Goal: Information Seeking & Learning: Find contact information

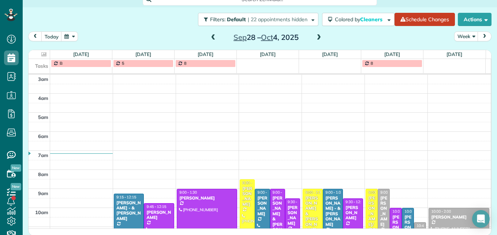
scroll to position [113, 0]
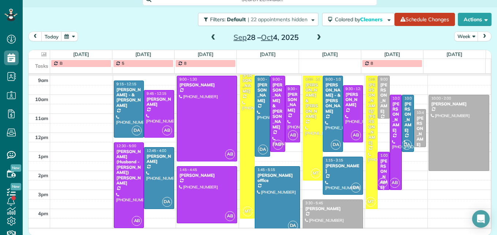
click at [209, 34] on span at bounding box center [213, 37] width 8 height 11
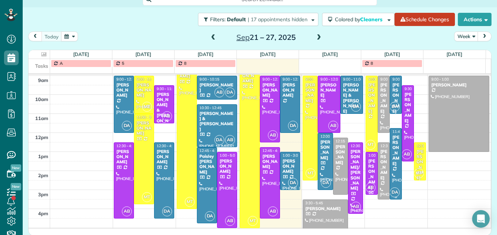
click at [392, 164] on div "Allison Calcaterra" at bounding box center [396, 150] width 8 height 31
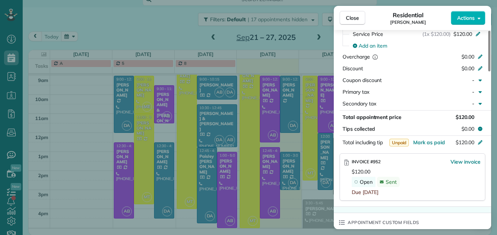
scroll to position [403, 0]
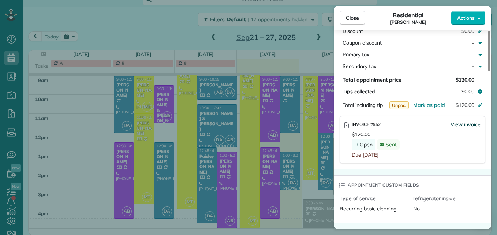
click at [459, 123] on span "View invoice" at bounding box center [465, 124] width 30 height 7
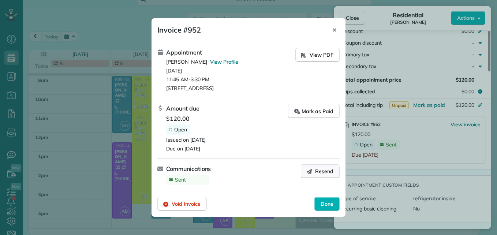
click at [326, 173] on span "Resend" at bounding box center [324, 171] width 18 height 7
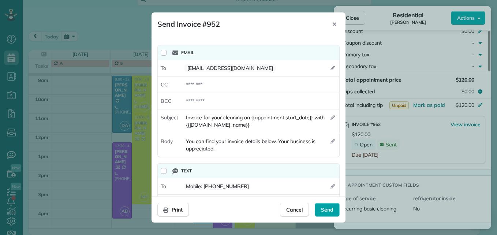
click at [321, 210] on span "Send" at bounding box center [327, 209] width 12 height 7
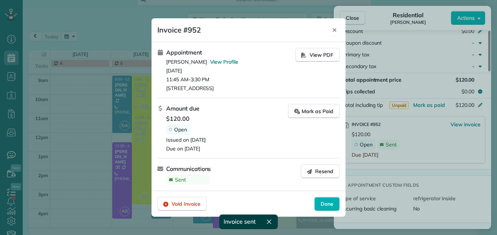
click at [334, 26] on div "Close" at bounding box center [334, 30] width 11 height 12
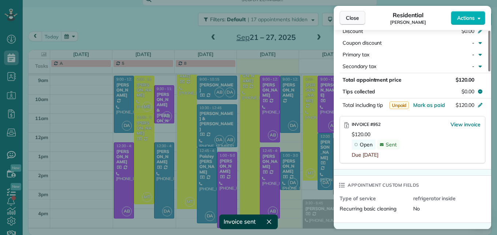
click at [348, 15] on span "Close" at bounding box center [352, 17] width 13 height 7
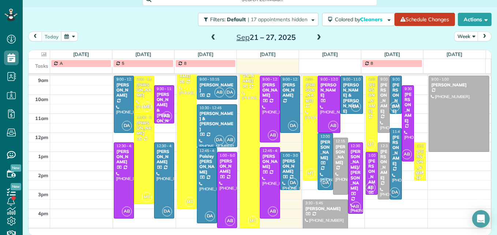
click at [315, 38] on span at bounding box center [319, 37] width 8 height 7
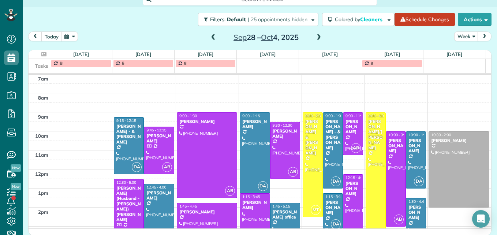
click at [315, 38] on span at bounding box center [319, 37] width 8 height 7
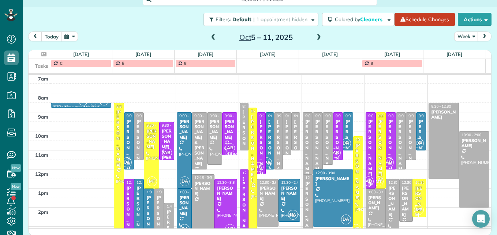
click at [209, 40] on span at bounding box center [213, 37] width 8 height 7
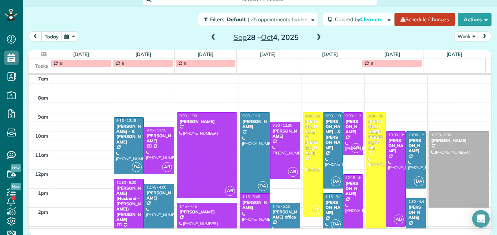
click at [209, 40] on span at bounding box center [213, 37] width 8 height 7
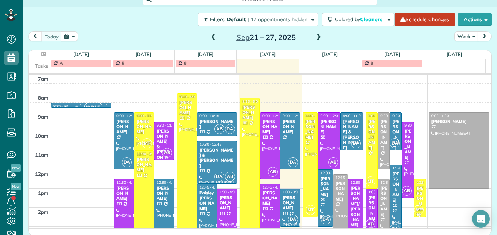
click at [317, 36] on span at bounding box center [319, 37] width 8 height 7
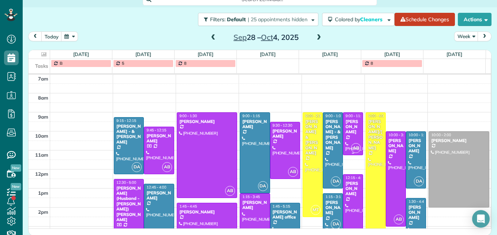
click at [347, 136] on div at bounding box center [352, 134] width 19 height 42
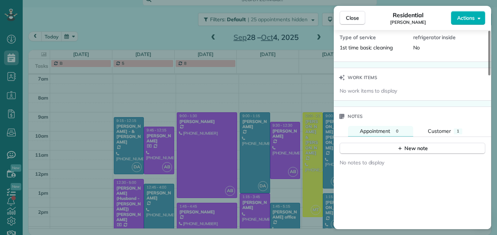
scroll to position [591, 0]
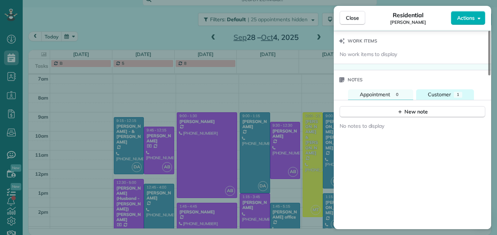
click at [442, 97] on span "Customer" at bounding box center [439, 94] width 23 height 7
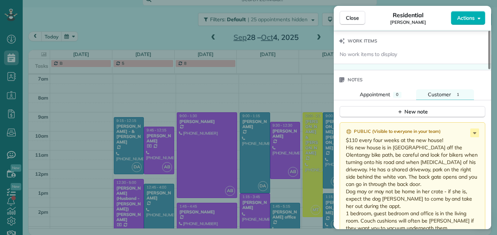
scroll to position [664, 0]
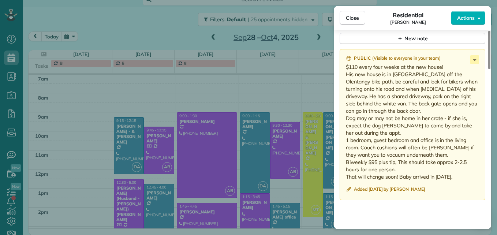
drag, startPoint x: 346, startPoint y: 66, endPoint x: 461, endPoint y: 175, distance: 157.6
click at [461, 175] on p "$110 every four weeks at the new house! His new house is in Clintonville off th…" at bounding box center [413, 121] width 135 height 117
drag, startPoint x: 461, startPoint y: 175, endPoint x: 421, endPoint y: 149, distance: 46.9
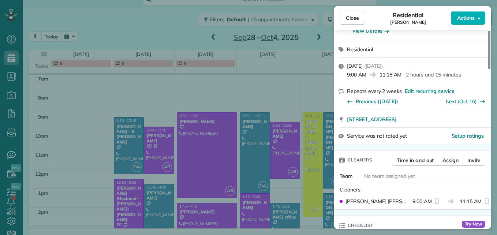
scroll to position [0, 0]
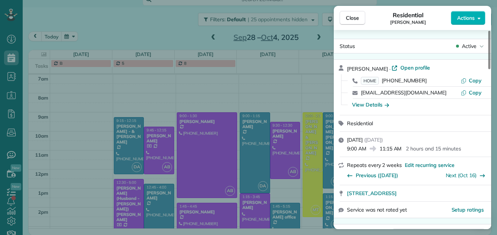
drag, startPoint x: 424, startPoint y: 79, endPoint x: 383, endPoint y: 83, distance: 41.2
click at [383, 83] on div "HOME (512) 963-3569" at bounding box center [411, 80] width 100 height 7
drag, startPoint x: 383, startPoint y: 83, endPoint x: 404, endPoint y: 81, distance: 21.0
click at [346, 18] on span "Close" at bounding box center [352, 17] width 13 height 7
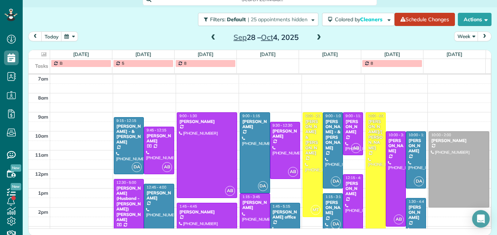
click at [346, 209] on div at bounding box center [352, 215] width 19 height 80
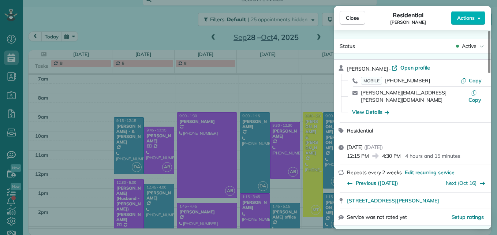
drag, startPoint x: 425, startPoint y: 80, endPoint x: 388, endPoint y: 83, distance: 37.8
click at [388, 83] on div "MOBILE (419) 349-7868" at bounding box center [411, 80] width 100 height 7
drag, startPoint x: 388, startPoint y: 83, endPoint x: 397, endPoint y: 81, distance: 9.1
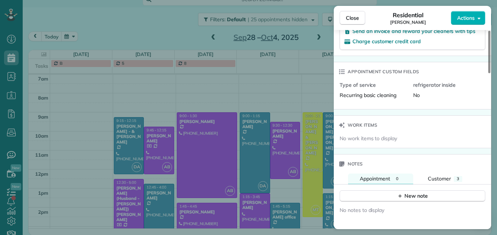
scroll to position [515, 0]
click at [440, 175] on span "Customer" at bounding box center [439, 178] width 23 height 7
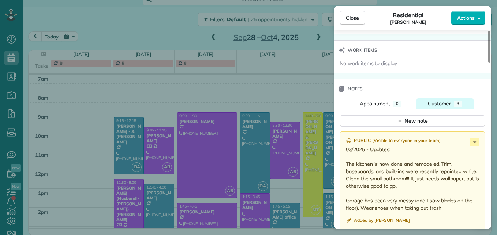
scroll to position [626, 0]
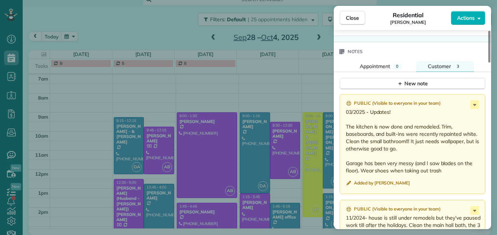
drag, startPoint x: 346, startPoint y: 120, endPoint x: 434, endPoint y: 147, distance: 91.6
click at [434, 147] on p "03/2025 - Updates! The kitchen is now done and remodeled. Trim, baseboards, and…" at bounding box center [413, 141] width 135 height 66
drag, startPoint x: 434, startPoint y: 147, endPoint x: 375, endPoint y: 130, distance: 61.5
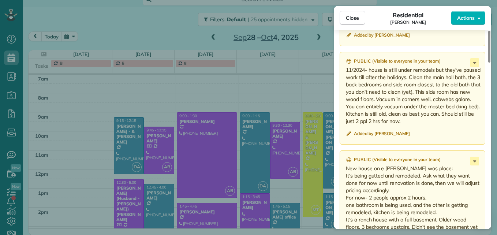
scroll to position [737, 0]
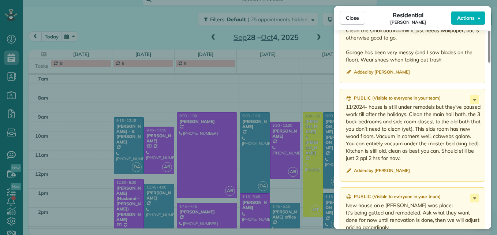
drag, startPoint x: 428, startPoint y: 106, endPoint x: 472, endPoint y: 145, distance: 59.1
click at [472, 145] on p "11/2024- house is still under remodels but they’ve paused work till after the h…" at bounding box center [413, 132] width 135 height 59
click at [352, 19] on span "Close" at bounding box center [352, 17] width 13 height 7
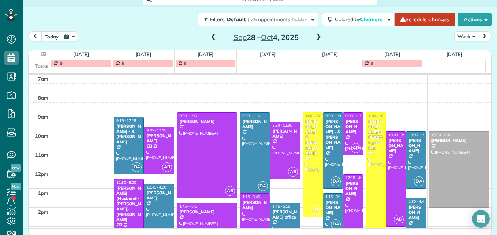
click at [316, 36] on span at bounding box center [319, 37] width 8 height 7
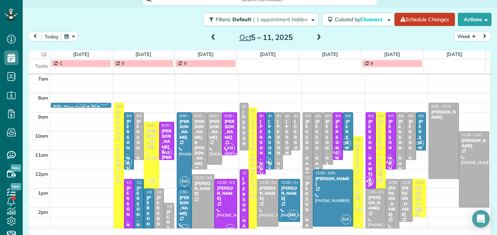
click at [178, 144] on div at bounding box center [184, 150] width 14 height 75
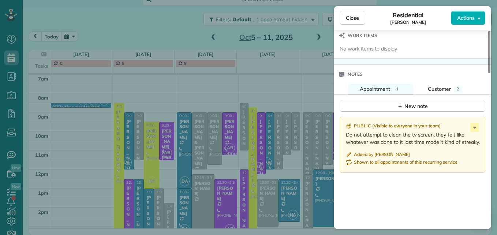
scroll to position [585, 0]
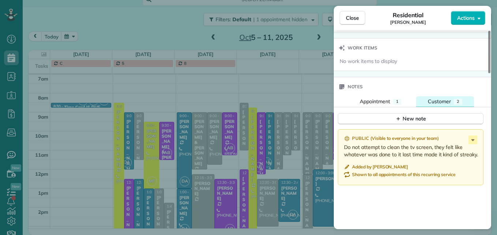
click at [440, 101] on span "Customer" at bounding box center [439, 101] width 23 height 7
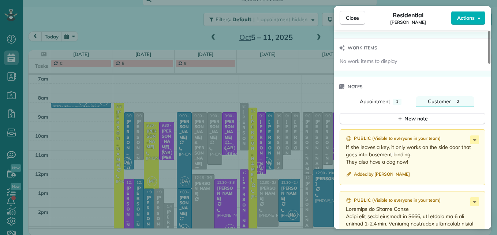
drag, startPoint x: 346, startPoint y: 149, endPoint x: 421, endPoint y: 164, distance: 77.0
click at [421, 164] on p "If she leaves a key, it only works on the side door that goes into basement lan…" at bounding box center [413, 154] width 135 height 22
drag, startPoint x: 421, startPoint y: 164, endPoint x: 383, endPoint y: 158, distance: 39.2
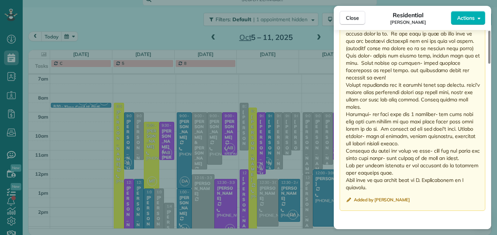
scroll to position [830, 0]
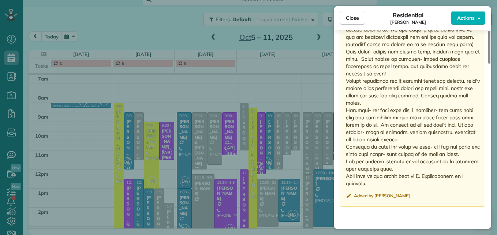
drag, startPoint x: 346, startPoint y: 134, endPoint x: 470, endPoint y: 185, distance: 134.6
click at [470, 185] on p at bounding box center [413, 73] width 135 height 227
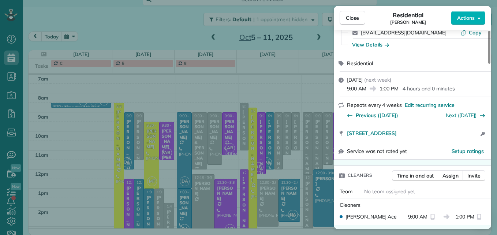
scroll to position [0, 0]
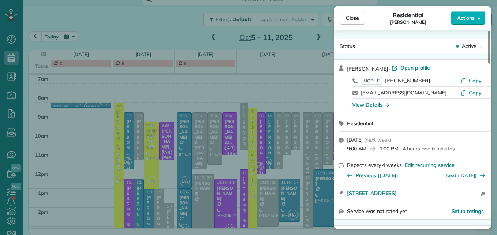
drag, startPoint x: 424, startPoint y: 80, endPoint x: 384, endPoint y: 83, distance: 40.3
click at [384, 83] on div "MOBILE (614) 260-0298" at bounding box center [411, 80] width 100 height 7
drag, startPoint x: 384, startPoint y: 83, endPoint x: 404, endPoint y: 82, distance: 19.8
click at [349, 20] on span "Close" at bounding box center [352, 17] width 13 height 7
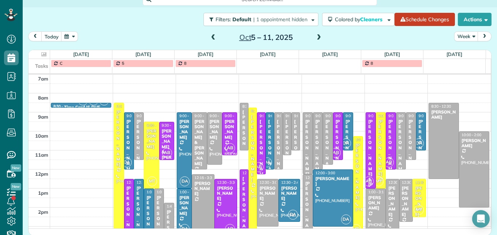
click at [181, 207] on div "Brett McSorley" at bounding box center [184, 205] width 11 height 21
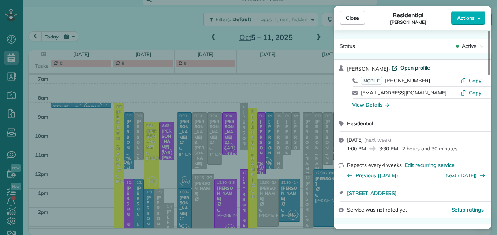
click at [423, 69] on span "Open profile" at bounding box center [415, 67] width 30 height 7
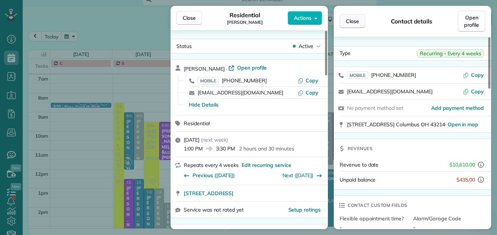
click at [348, 25] on button "Close" at bounding box center [352, 21] width 26 height 14
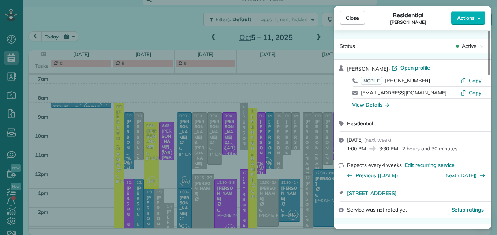
drag, startPoint x: 428, startPoint y: 82, endPoint x: 387, endPoint y: 84, distance: 40.7
click at [387, 84] on div "MOBILE (614) 314-4943" at bounding box center [411, 80] width 100 height 7
drag, startPoint x: 387, startPoint y: 84, endPoint x: 418, endPoint y: 80, distance: 30.6
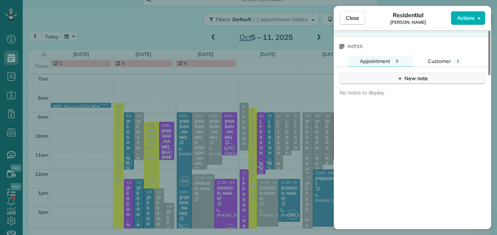
scroll to position [624, 0]
click at [439, 64] on span "Customer" at bounding box center [439, 61] width 23 height 7
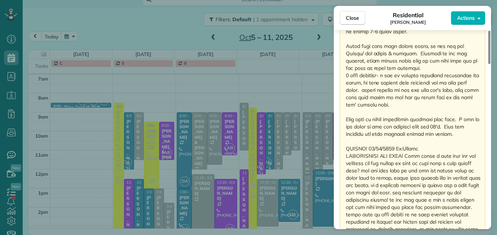
scroll to position [796, 0]
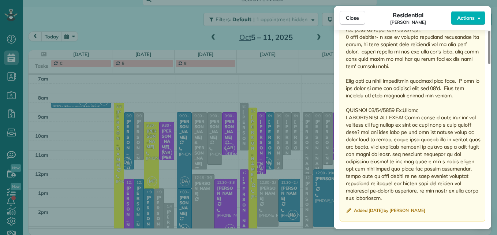
drag, startPoint x: 346, startPoint y: 143, endPoint x: 455, endPoint y: 203, distance: 125.1
click at [455, 202] on p at bounding box center [413, 66] width 135 height 271
drag, startPoint x: 455, startPoint y: 203, endPoint x: 399, endPoint y: 169, distance: 66.1
click at [344, 17] on button "Close" at bounding box center [352, 18] width 26 height 14
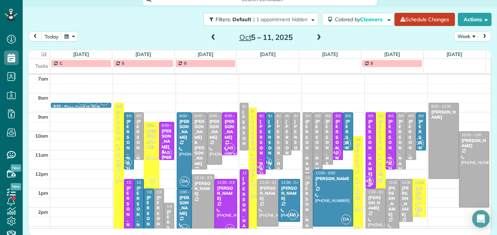
click at [224, 125] on div "Lauren Christopher" at bounding box center [229, 129] width 11 height 21
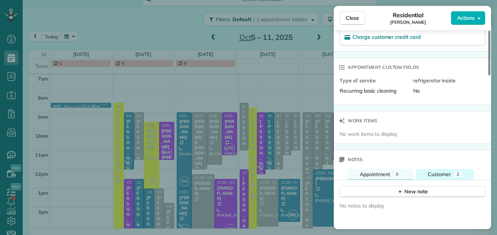
scroll to position [548, 0]
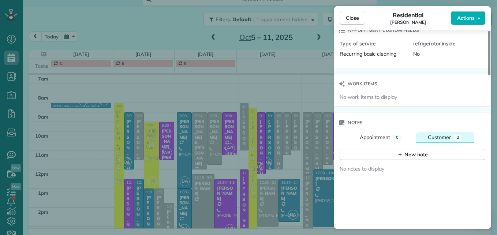
click at [438, 135] on span "Customer" at bounding box center [439, 137] width 23 height 7
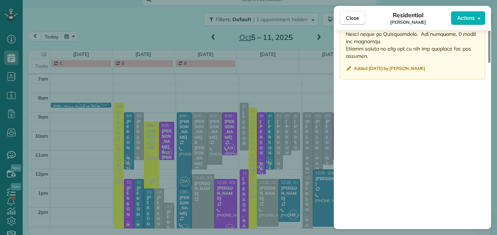
scroll to position [946, 0]
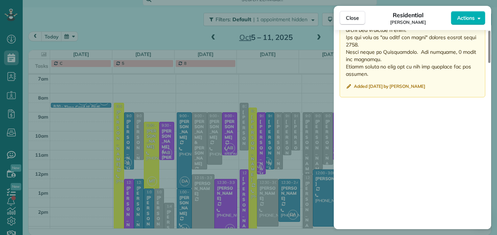
drag, startPoint x: 346, startPoint y: 90, endPoint x: 456, endPoint y: 80, distance: 110.1
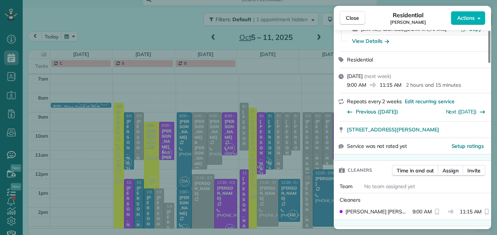
scroll to position [0, 0]
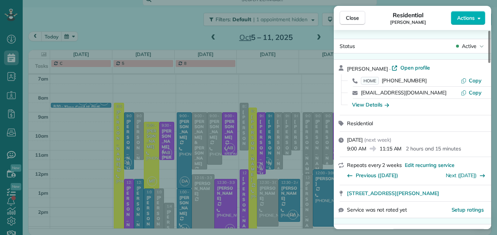
drag, startPoint x: 432, startPoint y: 79, endPoint x: 383, endPoint y: 83, distance: 48.8
click at [383, 83] on div "HOME (937) 216-2577" at bounding box center [411, 80] width 100 height 7
drag, startPoint x: 383, startPoint y: 83, endPoint x: 410, endPoint y: 82, distance: 26.4
click at [427, 67] on span "Open profile" at bounding box center [415, 67] width 30 height 7
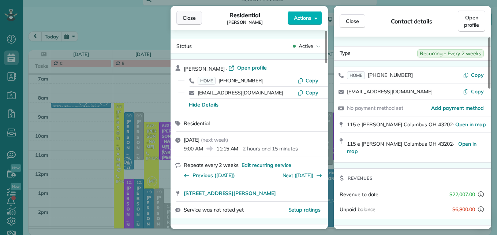
click at [192, 19] on span "Close" at bounding box center [189, 17] width 13 height 7
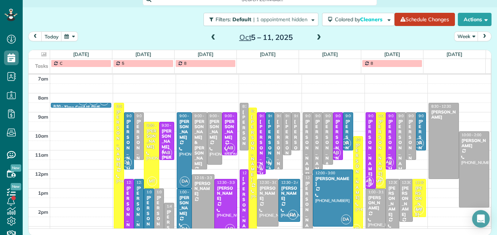
click at [219, 198] on div at bounding box center [226, 207] width 22 height 56
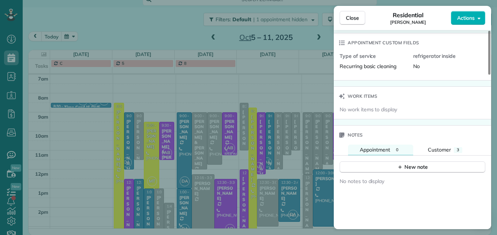
scroll to position [624, 0]
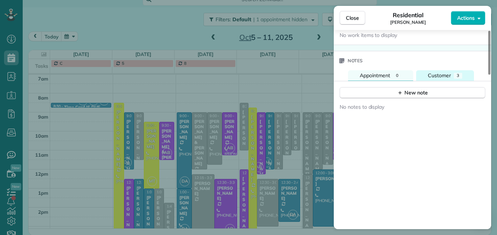
click at [437, 80] on button "Customer 3" at bounding box center [445, 75] width 58 height 11
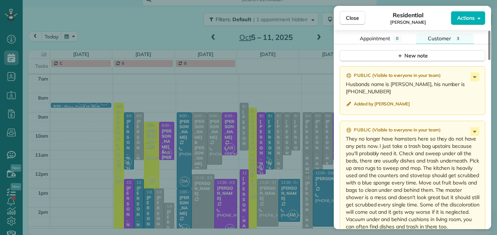
scroll to position [735, 0]
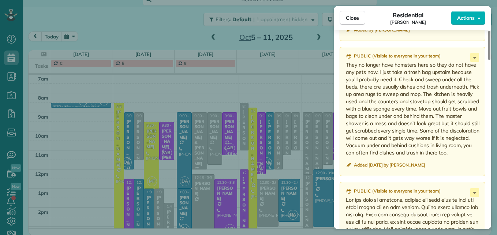
drag, startPoint x: 347, startPoint y: 57, endPoint x: 455, endPoint y: 147, distance: 140.8
click at [455, 147] on p "They no longer have hamsters here so they do not have any pets now. I just take…" at bounding box center [413, 108] width 135 height 95
drag, startPoint x: 455, startPoint y: 147, endPoint x: 399, endPoint y: 121, distance: 61.7
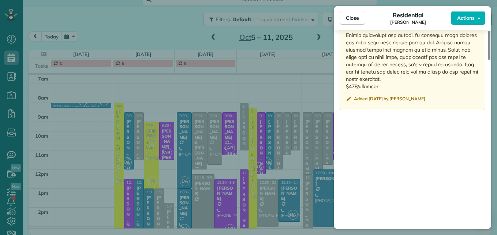
scroll to position [1091, 0]
drag, startPoint x: 346, startPoint y: 45, endPoint x: 375, endPoint y: 70, distance: 38.4
drag, startPoint x: 375, startPoint y: 70, endPoint x: 365, endPoint y: 63, distance: 12.4
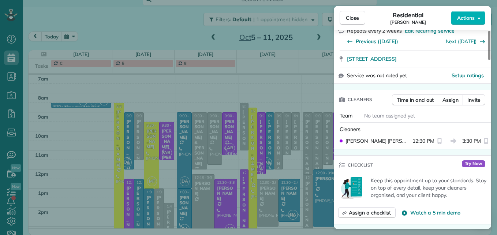
scroll to position [0, 0]
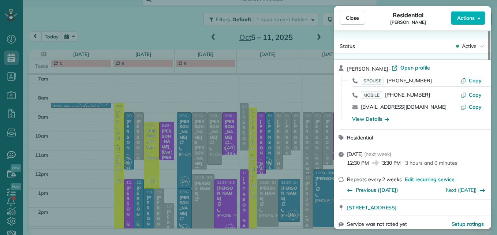
drag, startPoint x: 427, startPoint y: 79, endPoint x: 387, endPoint y: 95, distance: 43.1
click at [387, 95] on div "Meta Brown · Open profile SPOUSE (917) 304-6101 Copy MOBILE (929) 428-1194 Copy…" at bounding box center [417, 94] width 140 height 61
click at [431, 70] on div "Meta Brown · Open profile" at bounding box center [417, 68] width 140 height 8
click at [432, 79] on div "SPOUSE (917) 304-6101" at bounding box center [411, 80] width 100 height 7
drag, startPoint x: 432, startPoint y: 94, endPoint x: 357, endPoint y: 82, distance: 75.3
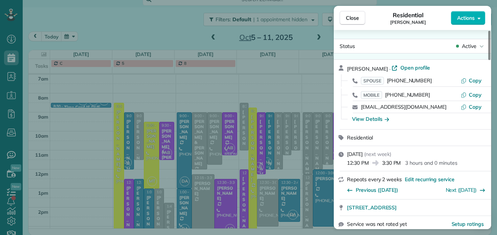
click at [357, 82] on div "Meta Brown · Open profile SPOUSE (917) 304-6101 Copy MOBILE (929) 428-1194 Copy…" at bounding box center [417, 94] width 140 height 61
drag, startPoint x: 357, startPoint y: 82, endPoint x: 430, endPoint y: 86, distance: 72.9
click at [350, 17] on span "Close" at bounding box center [352, 17] width 13 height 7
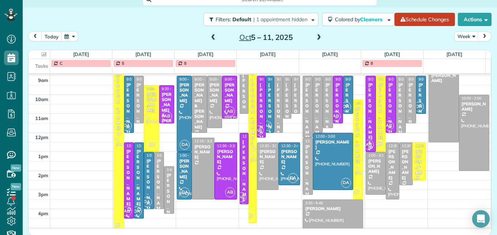
scroll to position [76, 0]
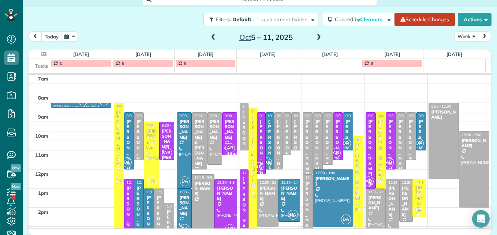
click at [259, 145] on div "Kelly Francone" at bounding box center [261, 153] width 4 height 68
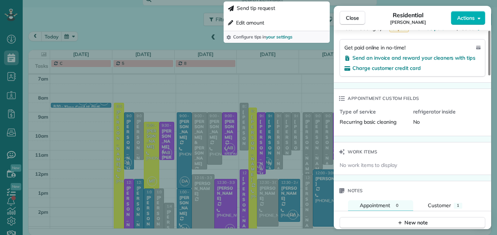
scroll to position [517, 0]
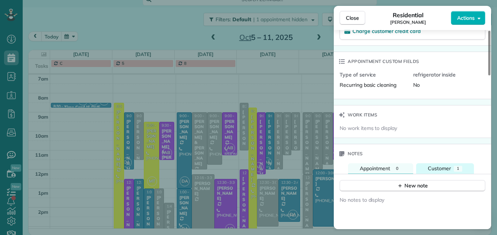
click at [433, 169] on span "Customer" at bounding box center [439, 168] width 23 height 7
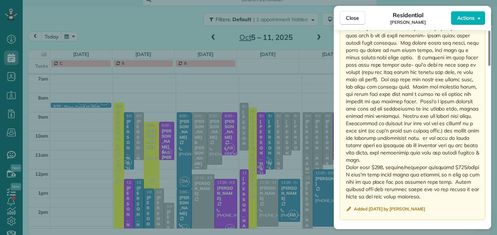
scroll to position [702, 0]
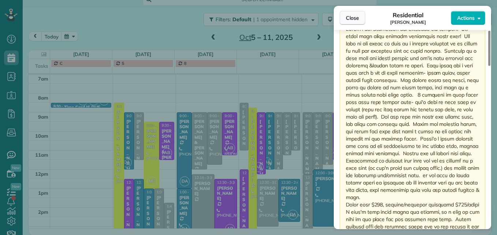
click at [353, 13] on button "Close" at bounding box center [352, 18] width 26 height 14
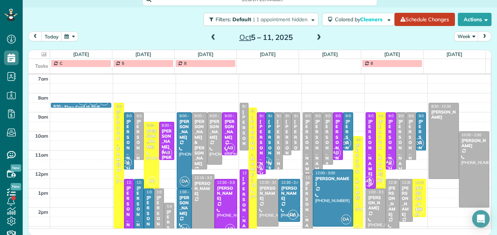
click at [268, 134] on div "Olivera Bratich" at bounding box center [270, 153] width 4 height 68
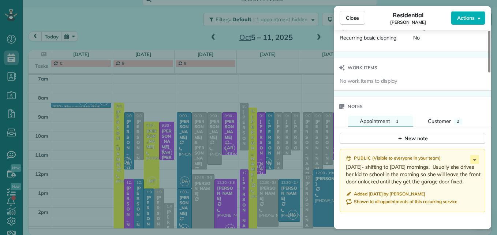
scroll to position [589, 0]
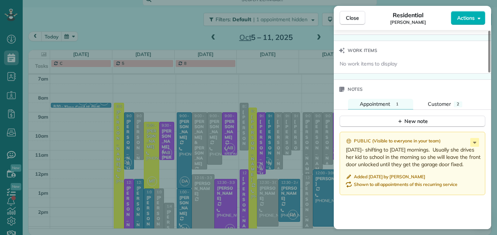
drag, startPoint x: 446, startPoint y: 142, endPoint x: 465, endPoint y: 164, distance: 29.0
click at [465, 164] on p "9/10/25- shifting to Wednesday mornings. Usually she drives her kid to school i…" at bounding box center [413, 157] width 135 height 22
drag, startPoint x: 465, startPoint y: 164, endPoint x: 425, endPoint y: 156, distance: 40.9
click at [435, 101] on span "Customer" at bounding box center [439, 104] width 23 height 7
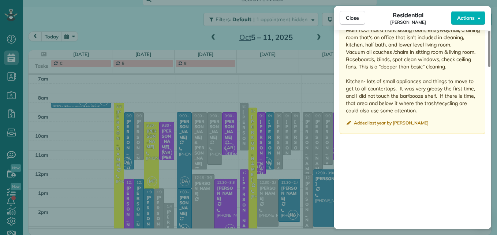
scroll to position [817, 0]
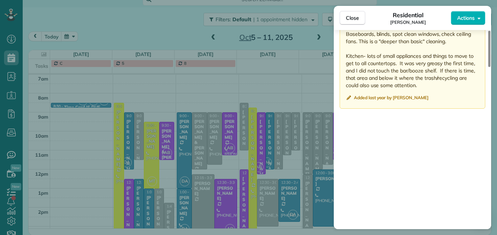
drag, startPoint x: 346, startPoint y: 139, endPoint x: 445, endPoint y: 80, distance: 115.1
click at [445, 80] on p "One time partial cleaning of Main floor for a party- $100 (did not include any …" at bounding box center [413, 30] width 135 height 117
drag, startPoint x: 445, startPoint y: 80, endPoint x: 398, endPoint y: 71, distance: 48.6
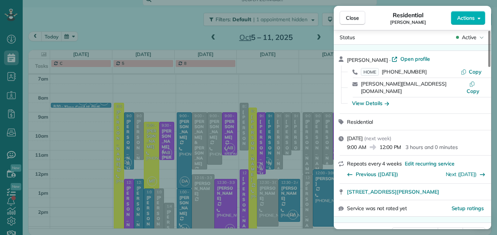
scroll to position [0, 0]
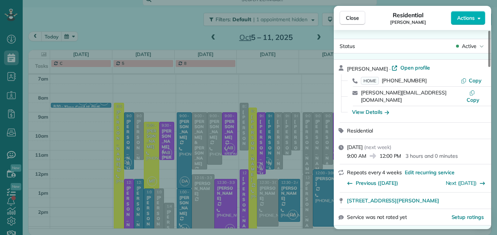
click at [284, 198] on div "Close Residential Olivera Bratich Actions Status Active Olivera Bratich · Open …" at bounding box center [248, 117] width 497 height 235
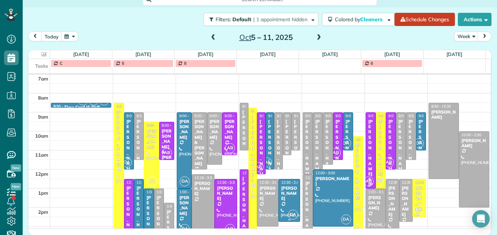
click at [284, 193] on div "Celia Kahle" at bounding box center [289, 193] width 17 height 16
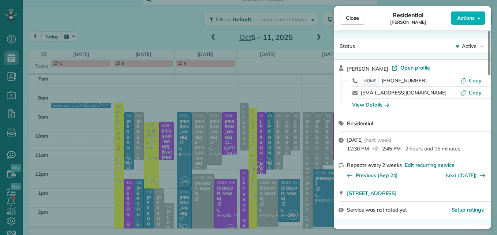
drag, startPoint x: 422, startPoint y: 82, endPoint x: 384, endPoint y: 84, distance: 38.1
click at [384, 84] on div "HOME (614) 370-2595" at bounding box center [411, 80] width 100 height 7
drag, startPoint x: 384, startPoint y: 84, endPoint x: 422, endPoint y: 80, distance: 38.7
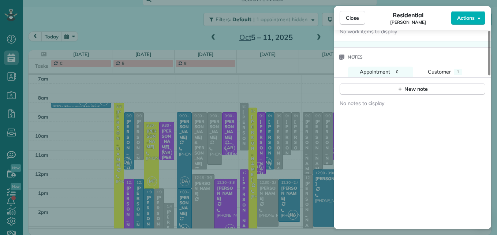
scroll to position [607, 0]
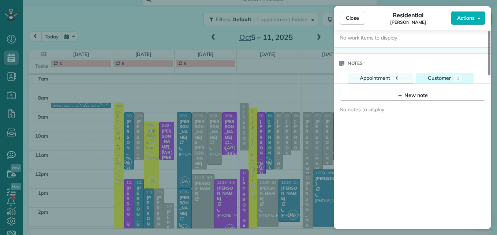
click at [442, 75] on span "Customer" at bounding box center [439, 78] width 23 height 7
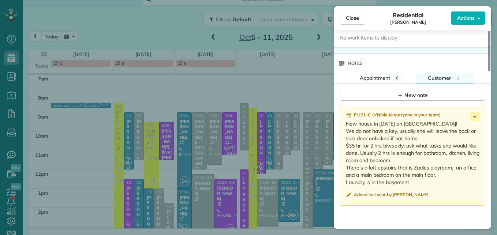
drag, startPoint x: 346, startPoint y: 123, endPoint x: 439, endPoint y: 182, distance: 110.1
click at [439, 182] on p "New house in Jan 2024 on Chatham! We do not have a key, usually she will leave …" at bounding box center [413, 153] width 135 height 66
drag, startPoint x: 439, startPoint y: 182, endPoint x: 393, endPoint y: 164, distance: 49.8
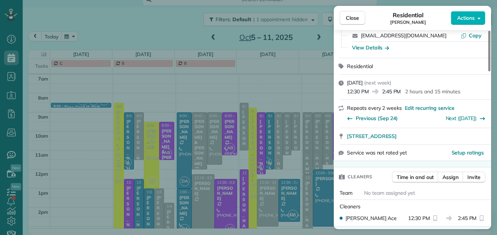
scroll to position [0, 0]
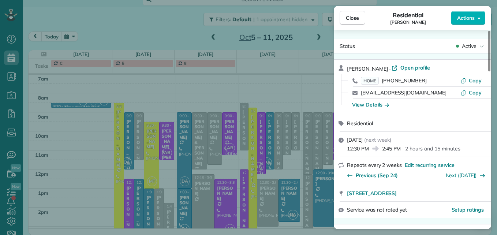
drag, startPoint x: 428, startPoint y: 80, endPoint x: 384, endPoint y: 83, distance: 44.4
click at [384, 83] on div "HOME (614) 370-2595" at bounding box center [411, 80] width 100 height 7
drag, startPoint x: 384, startPoint y: 83, endPoint x: 413, endPoint y: 81, distance: 28.6
click at [357, 19] on span "Close" at bounding box center [352, 17] width 13 height 7
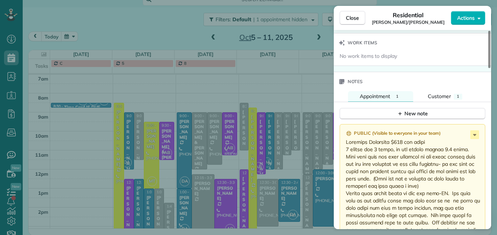
scroll to position [626, 0]
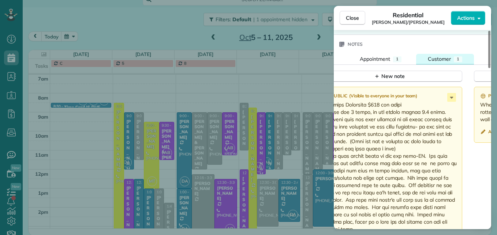
click at [439, 60] on span "Customer" at bounding box center [439, 59] width 23 height 7
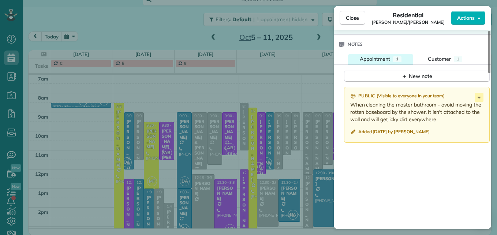
click at [385, 58] on span "Appointment" at bounding box center [375, 59] width 30 height 7
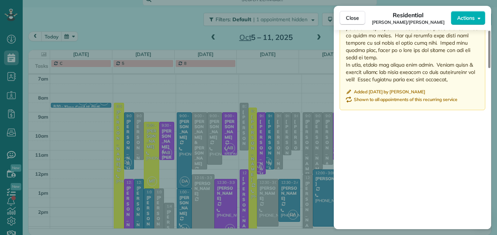
scroll to position [782, 0]
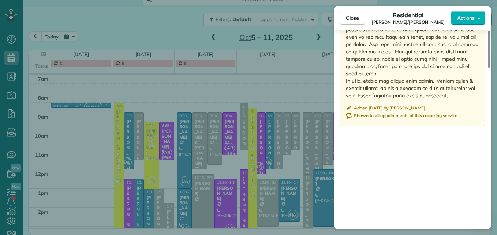
drag, startPoint x: 346, startPoint y: 106, endPoint x: 464, endPoint y: 90, distance: 119.7
click at [464, 90] on p at bounding box center [413, 22] width 135 height 154
drag, startPoint x: 464, startPoint y: 90, endPoint x: 413, endPoint y: 56, distance: 61.4
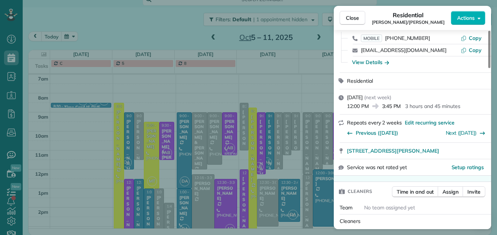
scroll to position [0, 0]
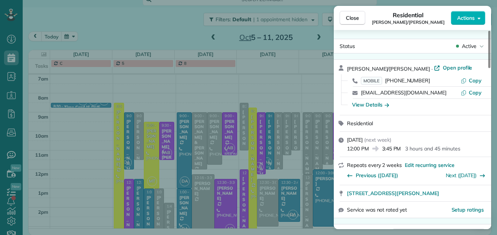
drag, startPoint x: 435, startPoint y: 81, endPoint x: 386, endPoint y: 82, distance: 49.4
click at [386, 82] on div "MOBILE (614) 439-9166" at bounding box center [411, 80] width 100 height 7
drag, startPoint x: 386, startPoint y: 82, endPoint x: 403, endPoint y: 78, distance: 17.5
click at [347, 12] on button "Close" at bounding box center [352, 18] width 26 height 14
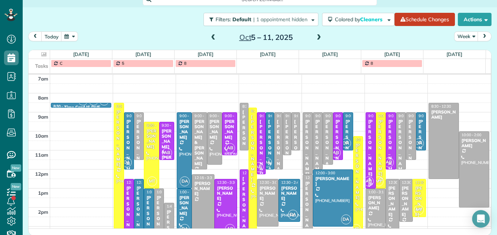
click at [259, 140] on div "Kelly Francone" at bounding box center [261, 153] width 4 height 68
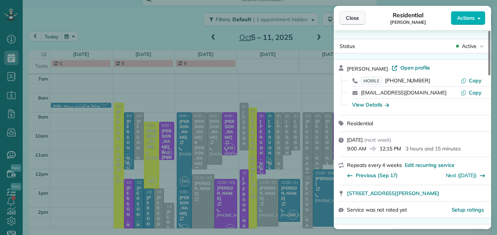
click at [361, 16] on button "Close" at bounding box center [352, 18] width 26 height 14
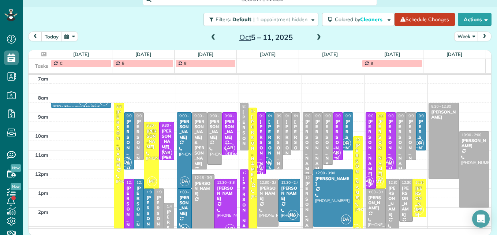
click at [345, 128] on div "Leah & Denise Werner" at bounding box center [347, 179] width 5 height 121
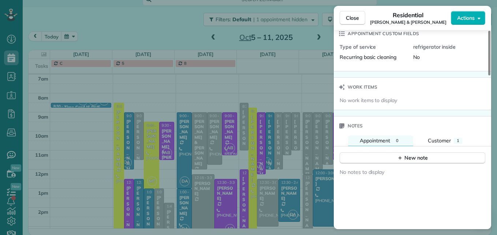
scroll to position [589, 0]
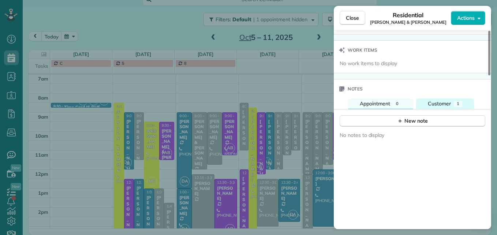
click at [437, 100] on span "Customer" at bounding box center [439, 103] width 23 height 7
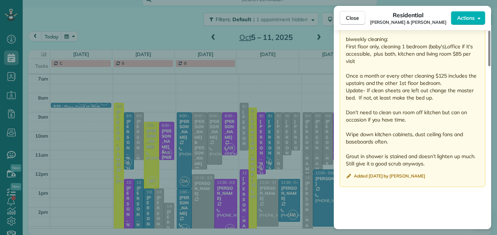
scroll to position [779, 0]
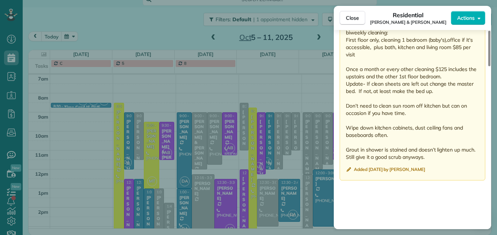
drag, startPoint x: 346, startPoint y: 68, endPoint x: 450, endPoint y: 153, distance: 133.6
click at [450, 153] on p "Arrival Usually time thursday mornings 9-10am. They pay with a check- look at t…" at bounding box center [413, 58] width 135 height 205
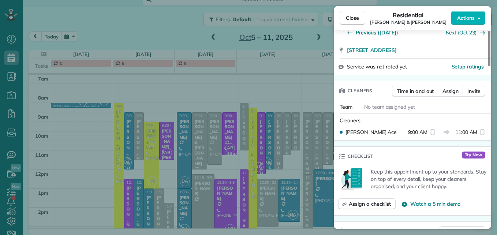
scroll to position [0, 0]
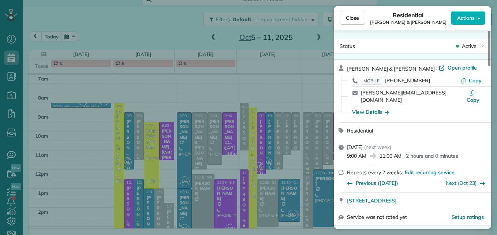
drag, startPoint x: 428, startPoint y: 81, endPoint x: 388, endPoint y: 83, distance: 40.7
click at [388, 83] on div "MOBILE (937) 329-1995" at bounding box center [411, 80] width 100 height 7
drag, startPoint x: 388, startPoint y: 83, endPoint x: 404, endPoint y: 82, distance: 15.8
click at [352, 19] on span "Close" at bounding box center [352, 17] width 13 height 7
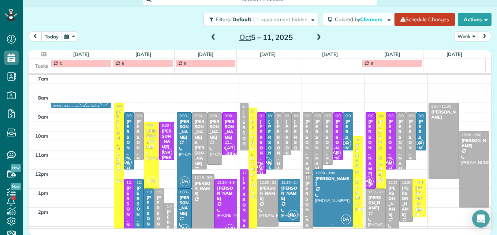
click at [329, 195] on div at bounding box center [333, 198] width 40 height 56
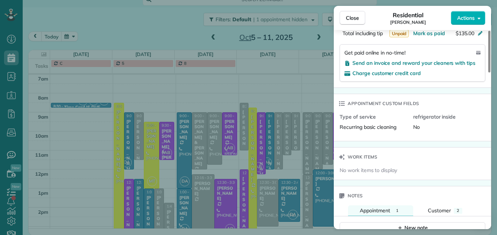
scroll to position [587, 0]
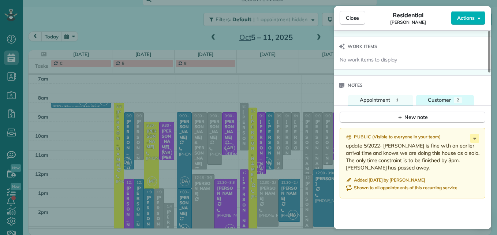
click at [442, 99] on span "Customer" at bounding box center [439, 100] width 23 height 7
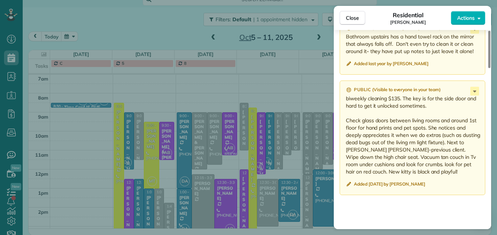
scroll to position [703, 0]
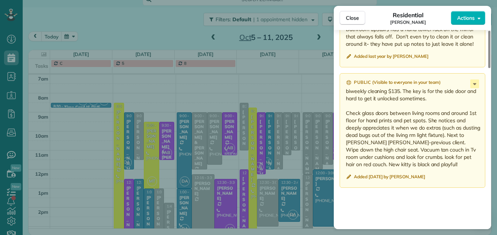
drag, startPoint x: 346, startPoint y: 169, endPoint x: 468, endPoint y: 164, distance: 122.3
click at [468, 164] on p "biweekly cleaning $135. The key is for the side door and hard to get it unlocke…" at bounding box center [413, 127] width 135 height 80
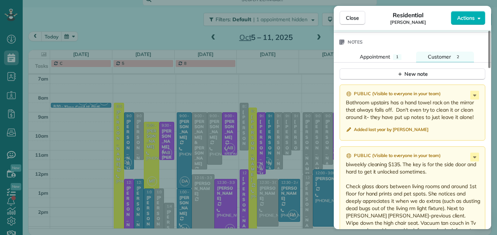
drag, startPoint x: 346, startPoint y: 102, endPoint x: 475, endPoint y: 116, distance: 129.2
click at [475, 116] on p "Bathroom upstairs has a hand towel rack on the mirror that always falls off. Do…" at bounding box center [413, 110] width 135 height 22
drag, startPoint x: 475, startPoint y: 116, endPoint x: 440, endPoint y: 114, distance: 34.5
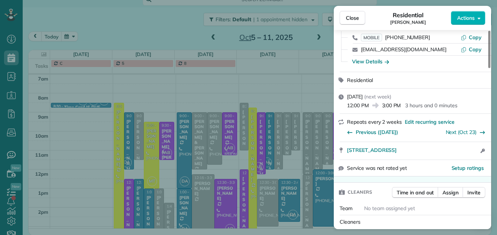
scroll to position [6, 0]
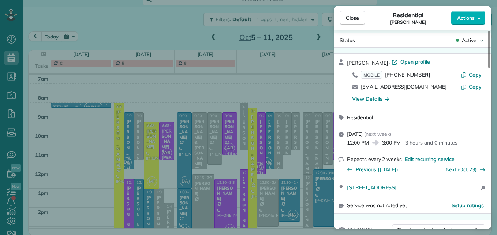
drag, startPoint x: 426, startPoint y: 73, endPoint x: 387, endPoint y: 75, distance: 38.8
click at [387, 75] on div "MOBILE (845) 206-8440" at bounding box center [411, 74] width 100 height 7
click at [362, 20] on button "Close" at bounding box center [352, 18] width 26 height 14
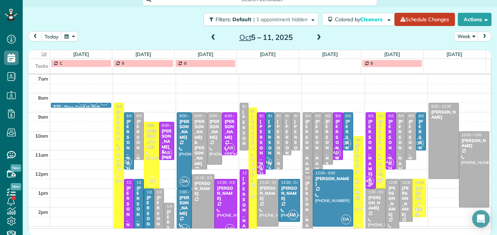
click at [335, 129] on div "Angie Redmond" at bounding box center [337, 148] width 5 height 58
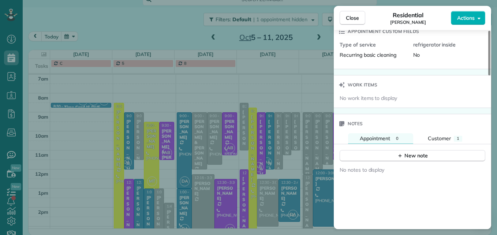
scroll to position [591, 0]
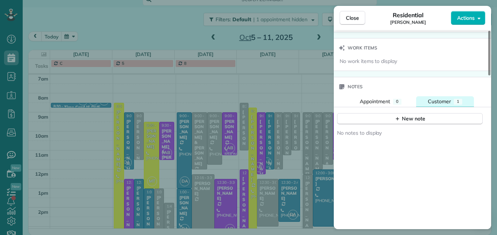
click at [435, 98] on div "Customer" at bounding box center [439, 101] width 23 height 7
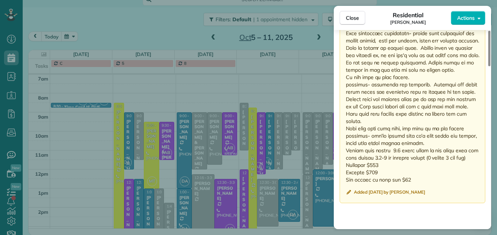
scroll to position [763, 0]
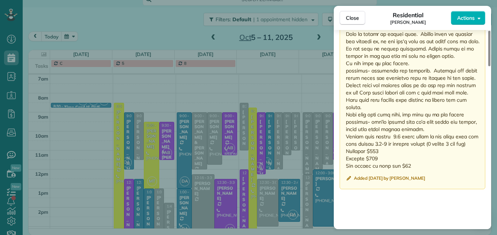
drag, startPoint x: 346, startPoint y: 87, endPoint x: 451, endPoint y: 163, distance: 129.7
click at [451, 163] on p at bounding box center [413, 71] width 135 height 198
drag, startPoint x: 451, startPoint y: 163, endPoint x: 399, endPoint y: 127, distance: 63.1
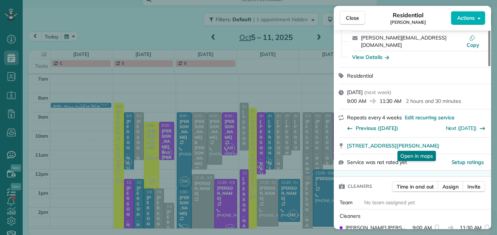
scroll to position [0, 0]
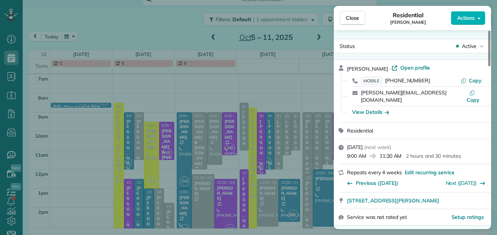
drag, startPoint x: 427, startPoint y: 79, endPoint x: 387, endPoint y: 83, distance: 39.3
click at [387, 83] on div "MOBILE (614) 832-7261" at bounding box center [411, 80] width 100 height 7
drag, startPoint x: 387, startPoint y: 83, endPoint x: 414, endPoint y: 83, distance: 26.7
click at [353, 20] on span "Close" at bounding box center [352, 17] width 13 height 7
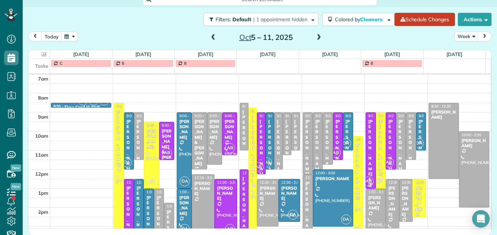
click at [368, 143] on div "Jeff & Courntey Jarosch" at bounding box center [370, 179] width 5 height 121
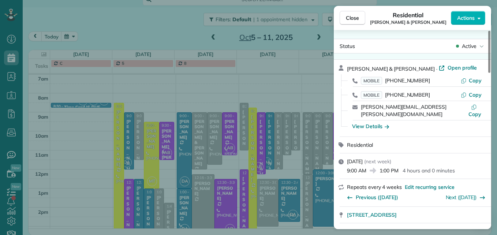
scroll to position [37, 0]
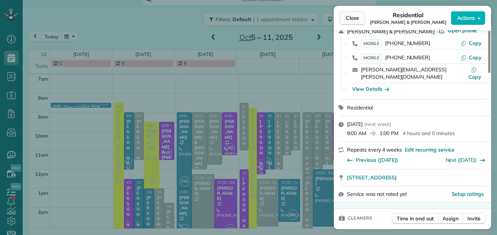
click at [355, 20] on span "Close" at bounding box center [352, 17] width 13 height 7
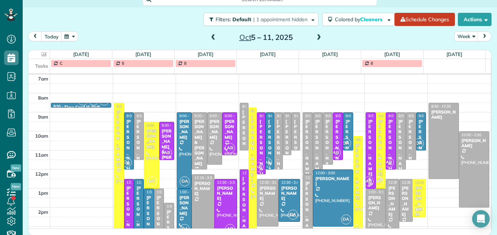
click at [418, 129] on div "Liana La Susa" at bounding box center [420, 148] width 5 height 58
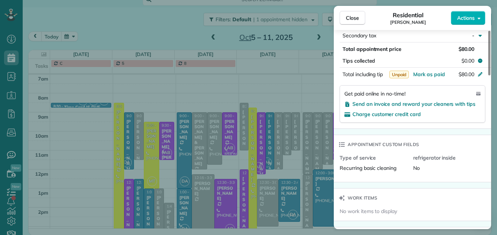
scroll to position [552, 0]
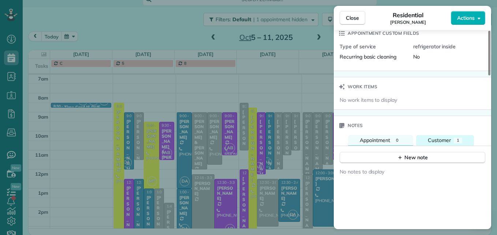
click at [435, 137] on span "Customer" at bounding box center [439, 140] width 23 height 7
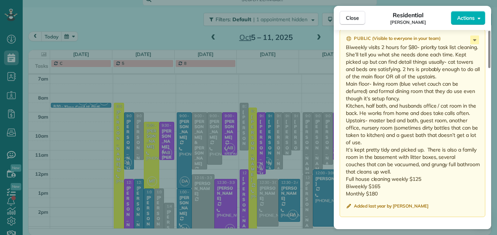
scroll to position [749, 0]
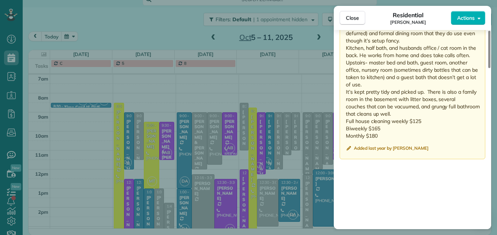
drag, startPoint x: 346, startPoint y: 150, endPoint x: 459, endPoint y: 127, distance: 115.7
click at [459, 127] on p "Biweekly visits 2 hours for $80- priority task list cleaning. She’ll tell you w…" at bounding box center [413, 63] width 135 height 154
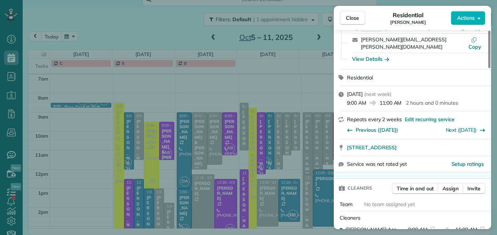
scroll to position [0, 0]
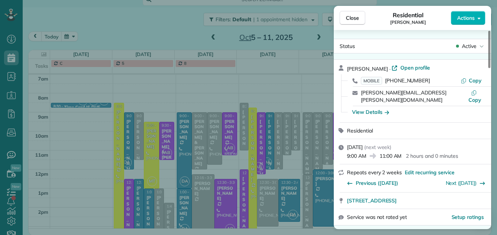
drag, startPoint x: 427, startPoint y: 78, endPoint x: 388, endPoint y: 84, distance: 39.2
click at [388, 84] on div "MOBILE (440) 637-3557" at bounding box center [411, 80] width 100 height 7
drag, startPoint x: 388, startPoint y: 84, endPoint x: 398, endPoint y: 82, distance: 10.8
click at [339, 21] on div "Close Residential Liana La Susa Actions" at bounding box center [412, 18] width 157 height 24
click at [346, 20] on span "Close" at bounding box center [352, 17] width 13 height 7
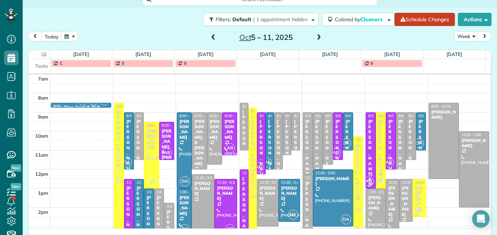
click at [367, 215] on div at bounding box center [375, 210] width 19 height 42
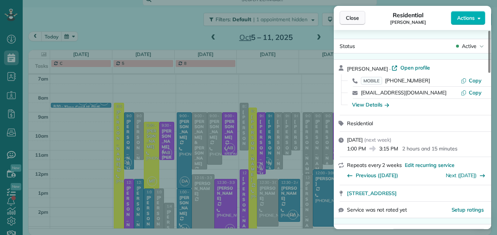
click at [345, 19] on button "Close" at bounding box center [352, 18] width 26 height 14
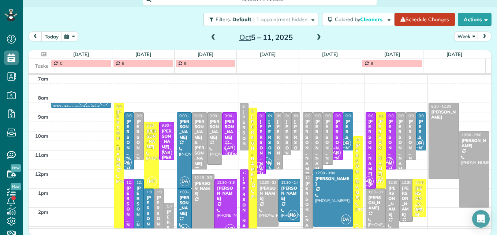
click at [368, 148] on div "Jeff & Courntey Jarosch" at bounding box center [370, 179] width 5 height 121
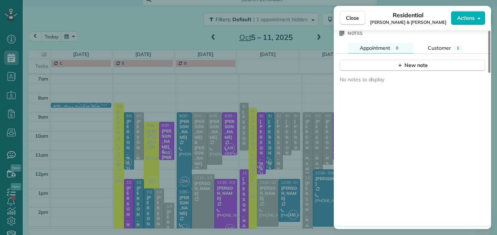
scroll to position [590, 0]
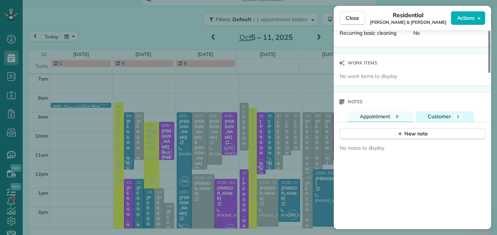
click at [443, 113] on span "Customer" at bounding box center [439, 116] width 23 height 7
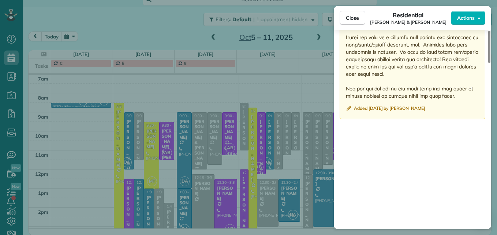
scroll to position [931, 0]
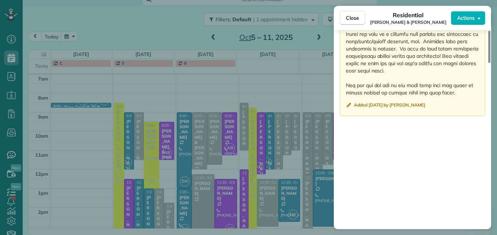
drag, startPoint x: 345, startPoint y: 82, endPoint x: 461, endPoint y: 70, distance: 116.5
drag, startPoint x: 461, startPoint y: 70, endPoint x: 393, endPoint y: 60, distance: 69.6
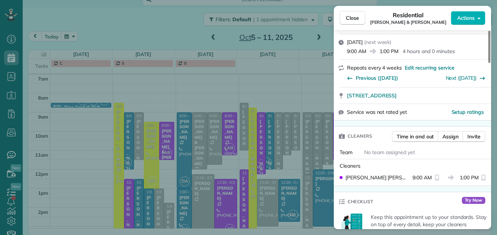
scroll to position [0, 0]
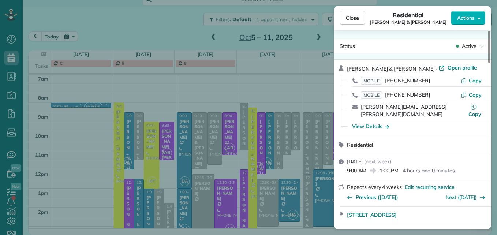
drag, startPoint x: 424, startPoint y: 95, endPoint x: 384, endPoint y: 81, distance: 42.4
click at [384, 81] on div "Jeff & Courntey Jarosch · Open profile MOBILE (614) 327-4395 Copy MOBILE (614) …" at bounding box center [417, 98] width 140 height 68
drag, startPoint x: 384, startPoint y: 81, endPoint x: 404, endPoint y: 95, distance: 23.9
click at [351, 20] on span "Close" at bounding box center [352, 17] width 13 height 7
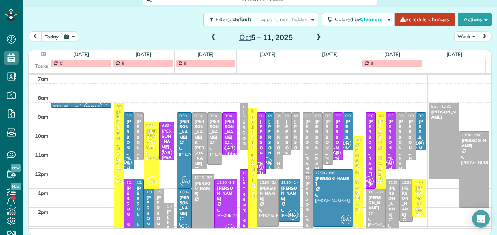
click at [368, 214] on div at bounding box center [375, 210] width 19 height 42
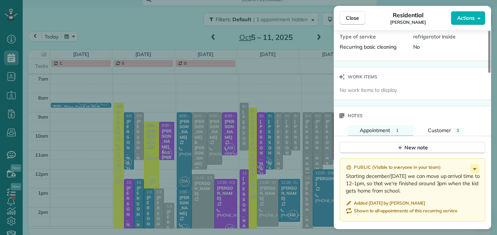
scroll to position [590, 0]
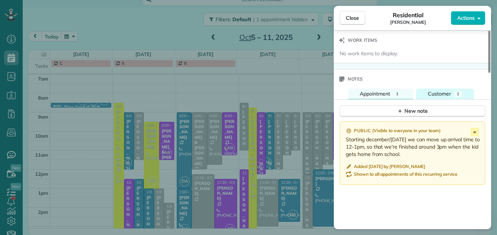
click at [435, 95] on span "Customer" at bounding box center [439, 93] width 23 height 7
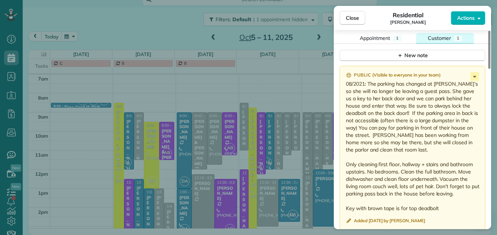
scroll to position [663, 0]
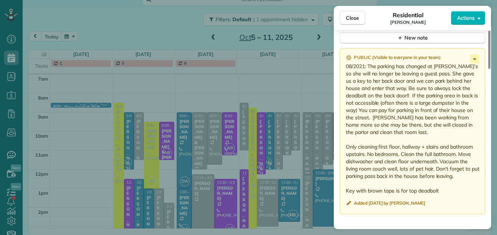
drag, startPoint x: 427, startPoint y: 74, endPoint x: 431, endPoint y: 98, distance: 24.1
click at [431, 98] on p "08/2021: The parking has changed at Kathy’s so she will no longer be leaving a …" at bounding box center [413, 129] width 135 height 132
drag, startPoint x: 427, startPoint y: 74, endPoint x: 462, endPoint y: 188, distance: 119.9
click at [462, 188] on p "08/2021: The parking has changed at Kathy’s so she will no longer be leaving a …" at bounding box center [413, 129] width 135 height 132
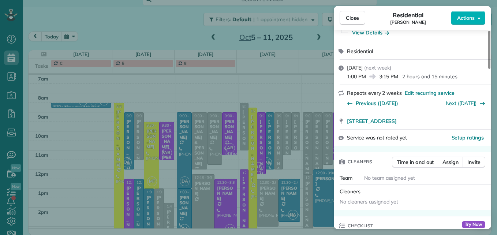
scroll to position [0, 0]
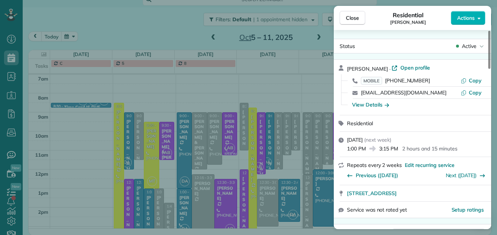
drag, startPoint x: 432, startPoint y: 80, endPoint x: 386, endPoint y: 83, distance: 46.6
click at [386, 83] on div "MOBILE (614) 270-1077" at bounding box center [411, 80] width 100 height 7
drag, startPoint x: 386, startPoint y: 83, endPoint x: 399, endPoint y: 82, distance: 13.6
click at [351, 21] on span "Close" at bounding box center [352, 17] width 13 height 7
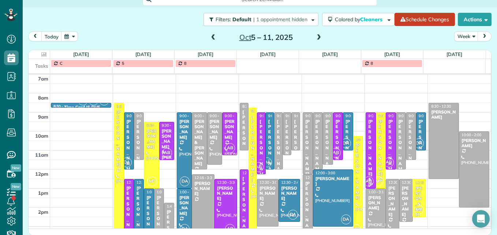
click at [315, 37] on span at bounding box center [319, 37] width 8 height 7
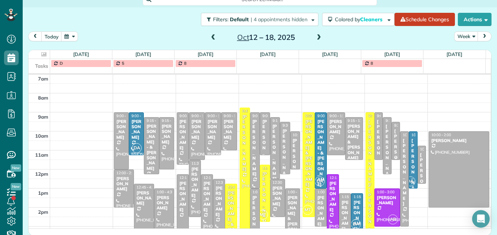
click at [394, 140] on div "Andrea Masters" at bounding box center [396, 162] width 4 height 68
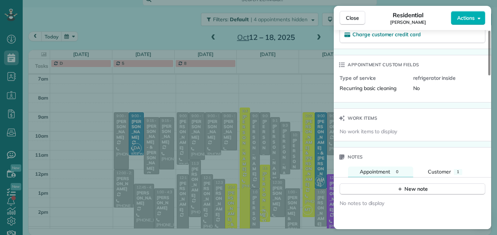
scroll to position [623, 0]
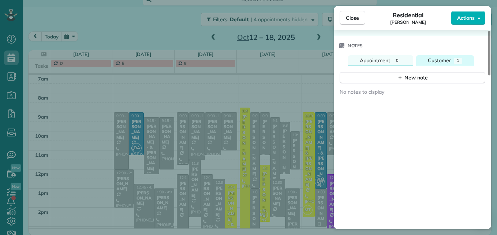
click at [440, 61] on span "Customer" at bounding box center [439, 60] width 23 height 7
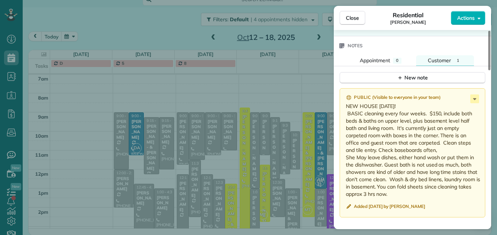
drag, startPoint x: 346, startPoint y: 105, endPoint x: 439, endPoint y: 198, distance: 131.7
click at [439, 198] on p "NEW HOUSE MAY 2023! BASIC cleaning every four weeks. $150, include both beds & …" at bounding box center [413, 149] width 135 height 95
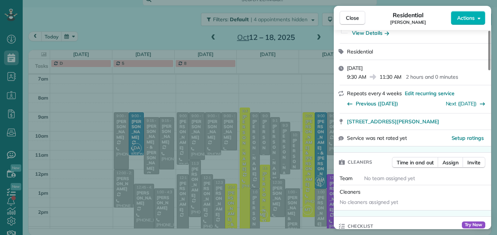
scroll to position [0, 0]
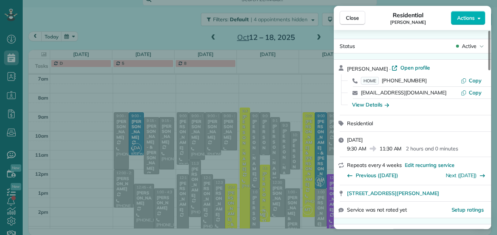
drag, startPoint x: 424, startPoint y: 80, endPoint x: 379, endPoint y: 81, distance: 44.6
click at [378, 81] on div "HOME (614) 256-8947" at bounding box center [411, 80] width 100 height 7
drag, startPoint x: 379, startPoint y: 81, endPoint x: 416, endPoint y: 77, distance: 36.8
click at [380, 104] on div "View Details" at bounding box center [370, 104] width 37 height 7
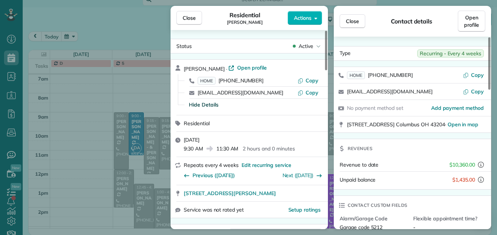
scroll to position [37, 0]
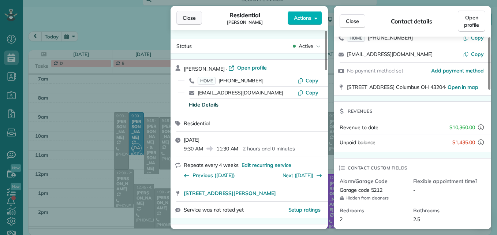
click at [187, 15] on span "Close" at bounding box center [189, 17] width 13 height 7
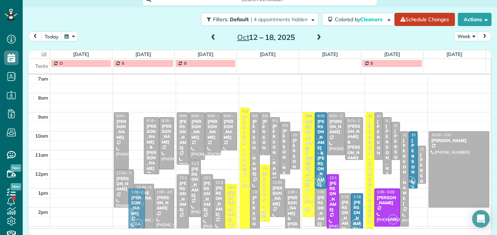
drag, startPoint x: 134, startPoint y: 129, endPoint x: 126, endPoint y: 203, distance: 74.3
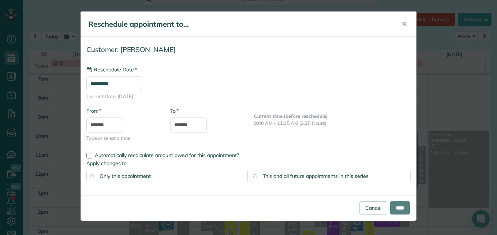
type input "**********"
click at [267, 176] on span "This and all future appointments in this series" at bounding box center [316, 176] width 106 height 7
click at [398, 208] on input "****" at bounding box center [400, 207] width 20 height 13
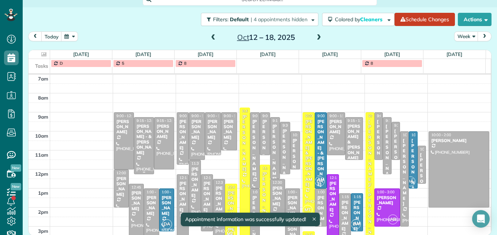
click at [143, 149] on div "[PERSON_NAME] - & [PERSON_NAME]" at bounding box center [144, 139] width 16 height 31
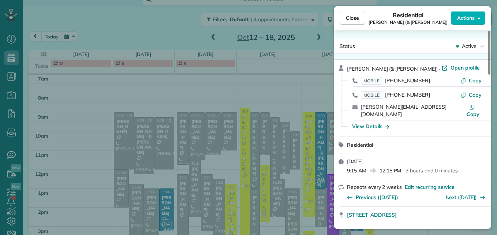
drag, startPoint x: 428, startPoint y: 96, endPoint x: 384, endPoint y: 81, distance: 46.2
click at [384, 81] on div "Beth Hewitt (& Jared Gardner) · Open profile MOBILE (614) 323-6267 Copy MOBILE …" at bounding box center [417, 98] width 140 height 68
drag, startPoint x: 384, startPoint y: 81, endPoint x: 433, endPoint y: 121, distance: 62.9
click at [433, 123] on div "View Details" at bounding box center [416, 126] width 135 height 7
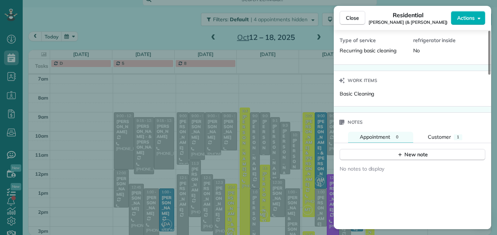
scroll to position [588, 0]
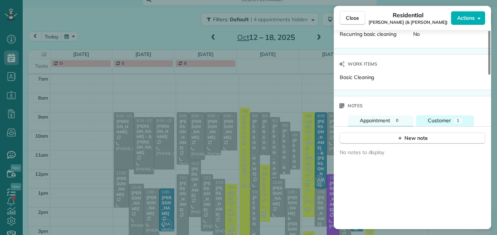
click at [437, 117] on span "Customer" at bounding box center [439, 120] width 23 height 7
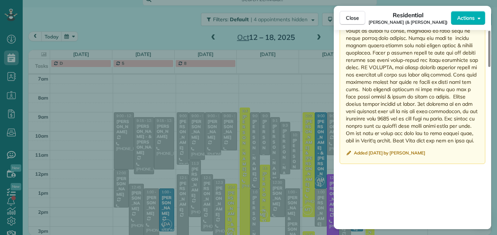
scroll to position [859, 0]
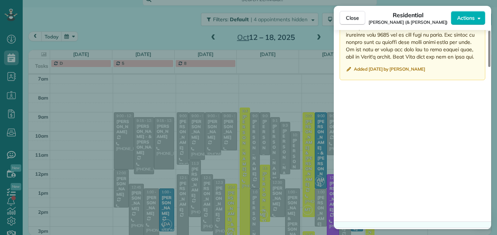
drag, startPoint x: 346, startPoint y: 121, endPoint x: 472, endPoint y: 52, distance: 143.7
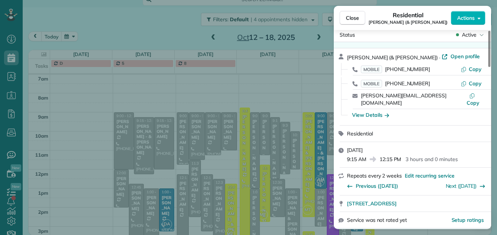
scroll to position [0, 0]
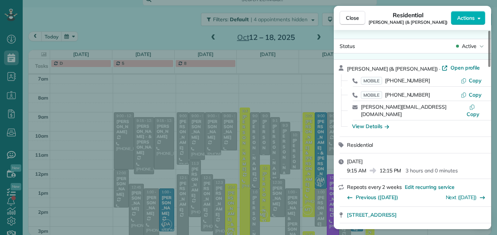
drag, startPoint x: 432, startPoint y: 95, endPoint x: 384, endPoint y: 80, distance: 50.6
click at [384, 80] on div "Beth Hewitt (& Jared Gardner) · Open profile MOBILE (614) 323-6267 Copy MOBILE …" at bounding box center [417, 98] width 140 height 68
drag, startPoint x: 384, startPoint y: 80, endPoint x: 394, endPoint y: 81, distance: 10.3
click at [343, 20] on button "Close" at bounding box center [352, 18] width 26 height 14
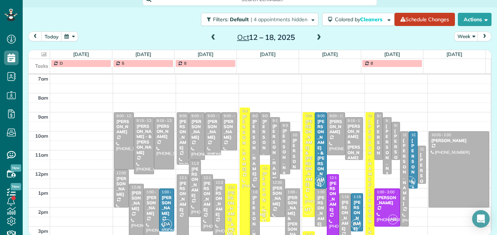
click at [209, 147] on div at bounding box center [212, 134] width 15 height 42
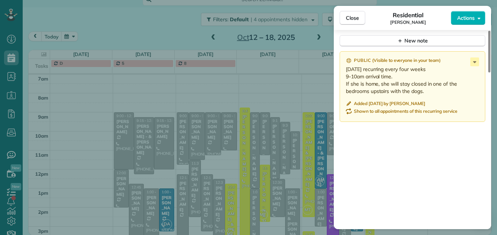
scroll to position [624, 0]
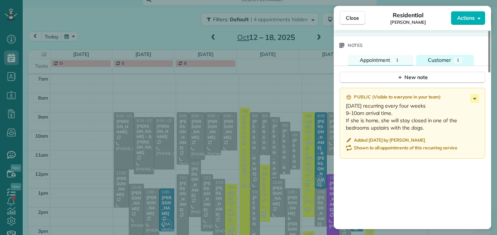
click at [444, 61] on span "Customer" at bounding box center [439, 60] width 23 height 7
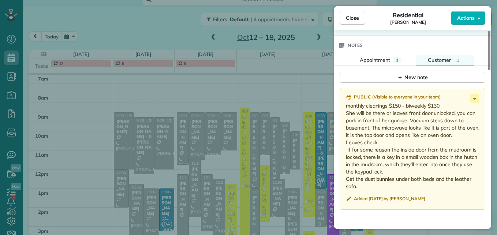
drag, startPoint x: 346, startPoint y: 106, endPoint x: 394, endPoint y: 188, distance: 94.7
click at [394, 188] on p "monthly cleanings $150 - biweekly $130 She will be there or leaves front door u…" at bounding box center [413, 146] width 135 height 88
click at [364, 57] on span "Appointment" at bounding box center [375, 60] width 30 height 7
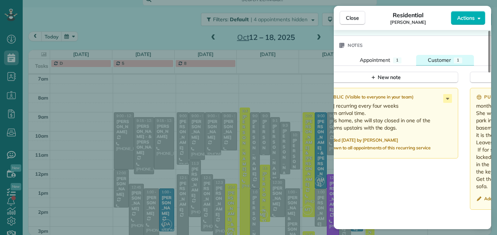
click at [431, 57] on span "Customer" at bounding box center [439, 60] width 23 height 7
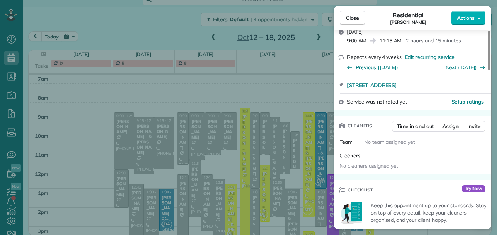
scroll to position [0, 0]
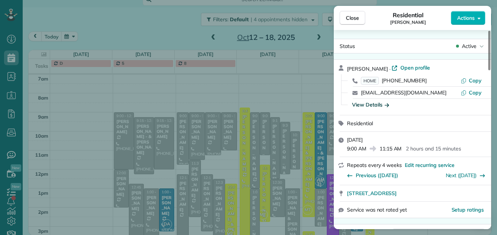
click at [375, 105] on div "View Details" at bounding box center [370, 104] width 37 height 7
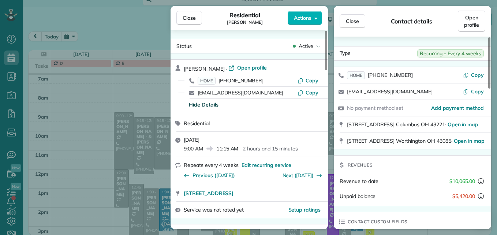
scroll to position [37, 0]
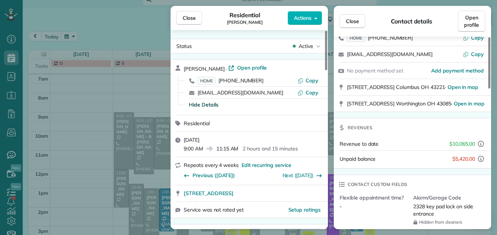
drag, startPoint x: 273, startPoint y: 80, endPoint x: 221, endPoint y: 82, distance: 51.6
click at [221, 82] on div "HOME (614) 306-9145" at bounding box center [248, 80] width 100 height 7
drag, startPoint x: 221, startPoint y: 82, endPoint x: 237, endPoint y: 81, distance: 15.7
click at [187, 20] on span "Close" at bounding box center [189, 17] width 13 height 7
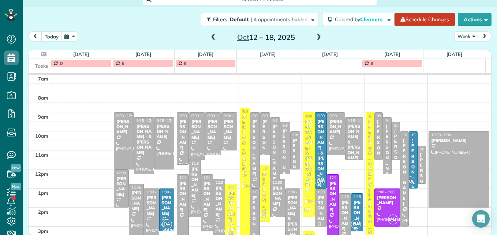
click at [203, 199] on div "Jena Bilinovic" at bounding box center [207, 196] width 8 height 31
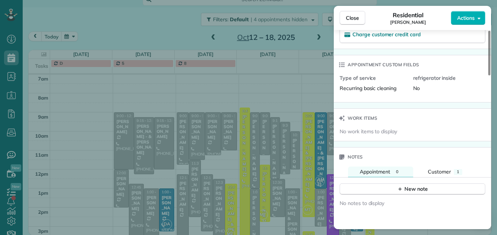
scroll to position [585, 0]
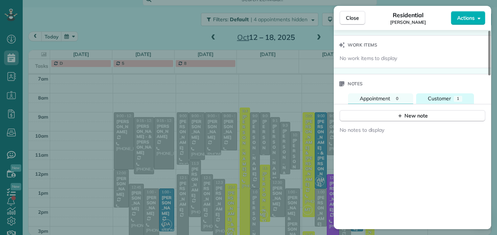
click at [435, 95] on span "Customer" at bounding box center [439, 98] width 23 height 7
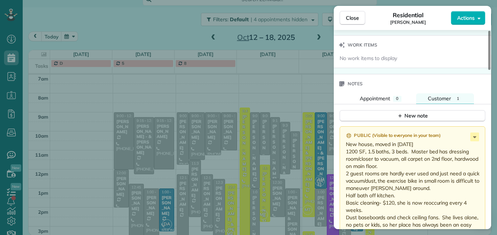
scroll to position [623, 0]
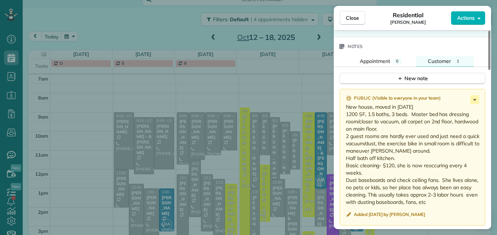
drag, startPoint x: 346, startPoint y: 115, endPoint x: 367, endPoint y: 196, distance: 83.9
click at [367, 196] on p "New house, moved in Oct 2021 1200 SF, 1.5 baths, 3 beds. Master bed has dressin…" at bounding box center [413, 154] width 135 height 102
drag, startPoint x: 367, startPoint y: 196, endPoint x: 352, endPoint y: 177, distance: 23.8
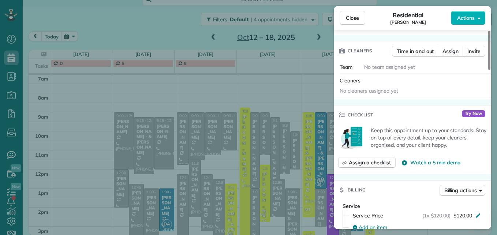
scroll to position [0, 0]
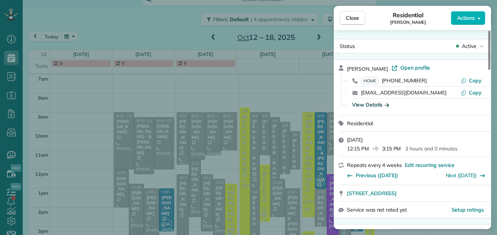
click at [382, 105] on div "View Details" at bounding box center [370, 104] width 37 height 7
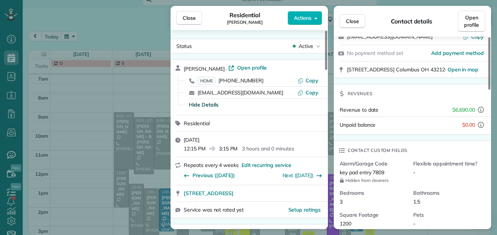
scroll to position [73, 0]
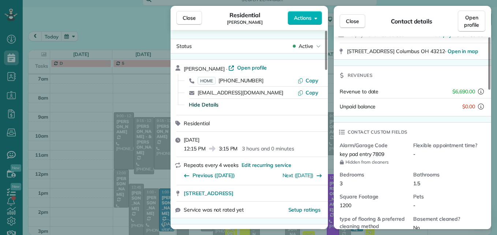
drag, startPoint x: 259, startPoint y: 80, endPoint x: 221, endPoint y: 80, distance: 37.3
click at [221, 80] on div "HOME (216) 372-0015" at bounding box center [248, 80] width 100 height 7
drag, startPoint x: 221, startPoint y: 80, endPoint x: 246, endPoint y: 79, distance: 24.6
click at [194, 14] on button "Close" at bounding box center [189, 18] width 26 height 14
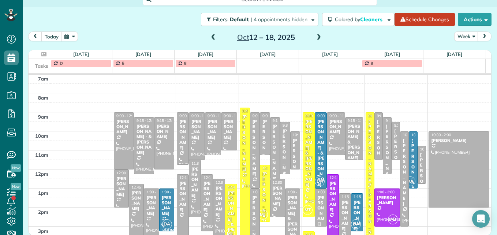
click at [282, 153] on div "Katie Carlson" at bounding box center [284, 157] width 5 height 58
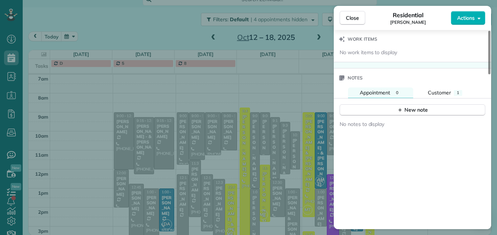
scroll to position [623, 0]
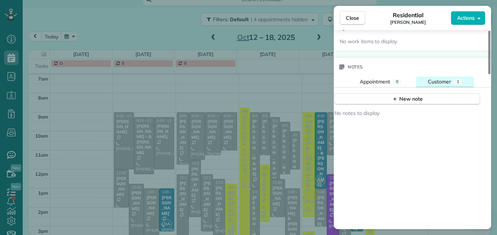
click at [442, 83] on span "Customer" at bounding box center [439, 81] width 23 height 7
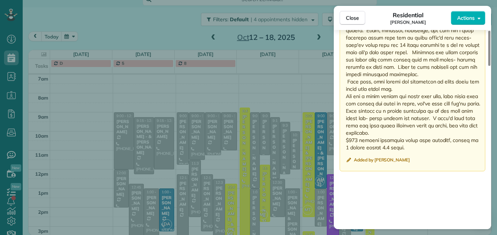
scroll to position [824, 0]
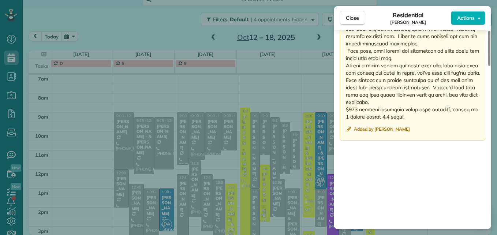
drag, startPoint x: 345, startPoint y: 53, endPoint x: 434, endPoint y: 118, distance: 110.0
click at [434, 118] on div "Public ( Visible to everyone in your team ) Added by Michelle Taphorn" at bounding box center [412, 25] width 146 height 232
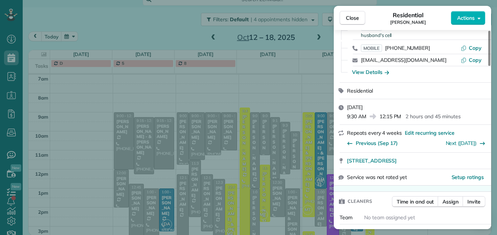
scroll to position [0, 0]
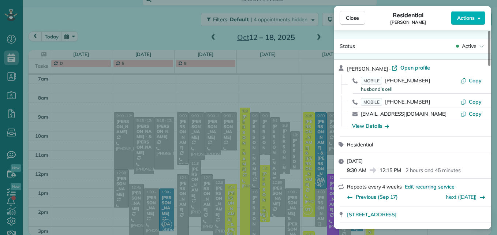
drag, startPoint x: 428, startPoint y: 101, endPoint x: 381, endPoint y: 80, distance: 51.7
click at [381, 80] on div "Katie Carlson · Open profile MOBILE (740) 464-3335 husband's cell Copy MOBILE (…" at bounding box center [417, 98] width 140 height 68
drag, startPoint x: 381, startPoint y: 80, endPoint x: 406, endPoint y: 84, distance: 25.2
click at [349, 20] on span "Close" at bounding box center [352, 17] width 13 height 7
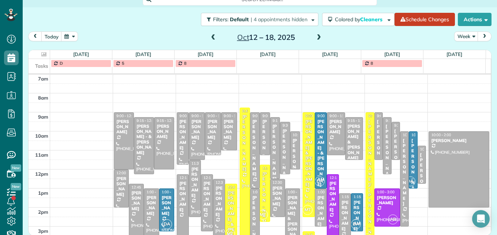
click at [292, 149] on div "Adam Weiland" at bounding box center [294, 167] width 5 height 58
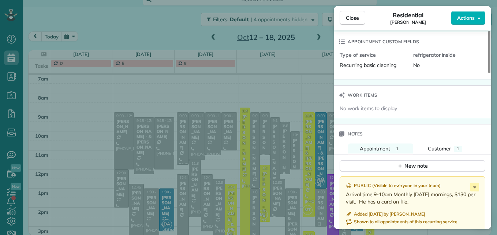
scroll to position [551, 0]
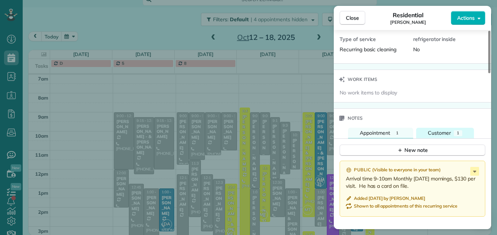
click at [438, 138] on button "Customer 1" at bounding box center [445, 133] width 58 height 11
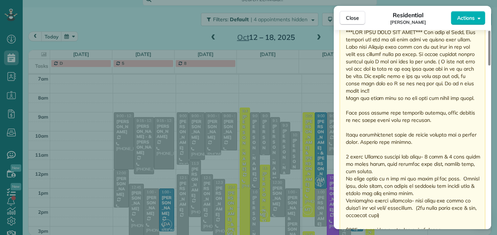
scroll to position [660, 0]
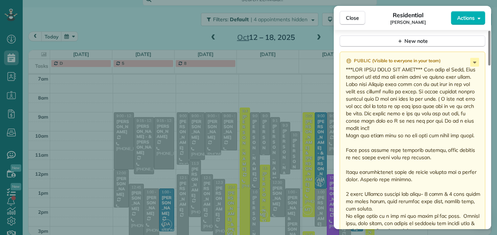
drag, startPoint x: 354, startPoint y: 69, endPoint x: 419, endPoint y: 172, distance: 122.0
click at [419, 172] on p at bounding box center [413, 179] width 135 height 227
drag, startPoint x: 419, startPoint y: 172, endPoint x: 414, endPoint y: 146, distance: 26.4
click at [414, 146] on p at bounding box center [413, 179] width 135 height 227
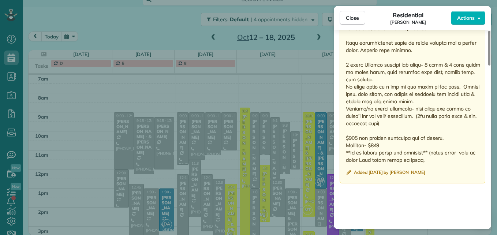
scroll to position [796, 0]
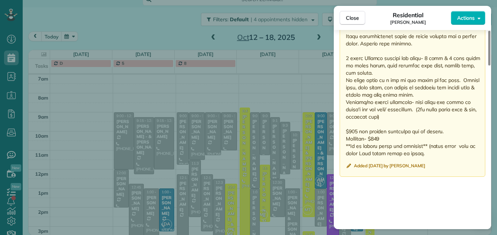
drag, startPoint x: 346, startPoint y: 95, endPoint x: 472, endPoint y: 155, distance: 139.4
click at [472, 155] on p at bounding box center [413, 43] width 135 height 227
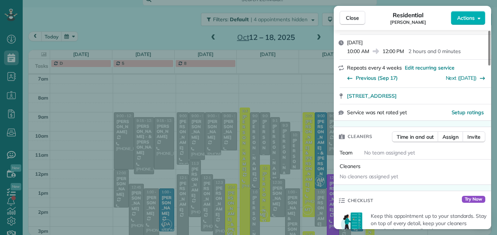
scroll to position [24, 0]
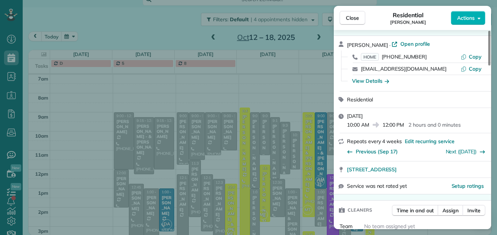
drag, startPoint x: 428, startPoint y: 55, endPoint x: 383, endPoint y: 56, distance: 45.0
click at [383, 56] on div "HOME (937) 232-5717" at bounding box center [411, 56] width 100 height 7
drag, startPoint x: 428, startPoint y: 56, endPoint x: 427, endPoint y: 52, distance: 4.6
click at [427, 52] on div "HOME (937) 232-5717 Copy" at bounding box center [417, 57] width 140 height 12
drag, startPoint x: 420, startPoint y: 55, endPoint x: 384, endPoint y: 59, distance: 36.1
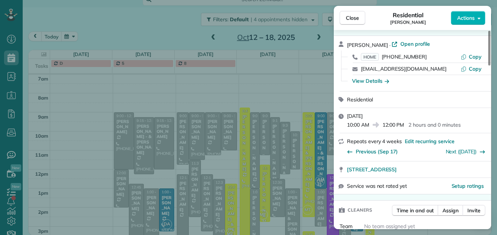
click at [384, 59] on div "HOME (937) 232-5717" at bounding box center [411, 56] width 100 height 7
click at [379, 79] on div "View Details" at bounding box center [370, 80] width 37 height 7
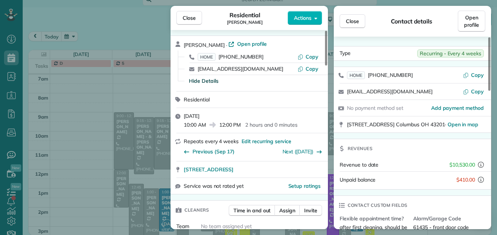
scroll to position [37, 0]
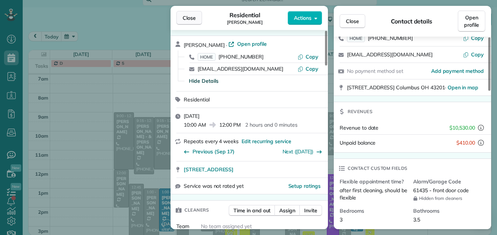
click at [185, 18] on span "Close" at bounding box center [189, 17] width 13 height 7
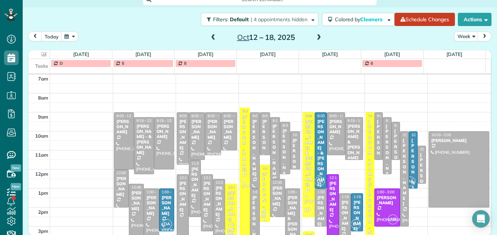
click at [272, 158] on div "Amy Adams" at bounding box center [274, 153] width 5 height 58
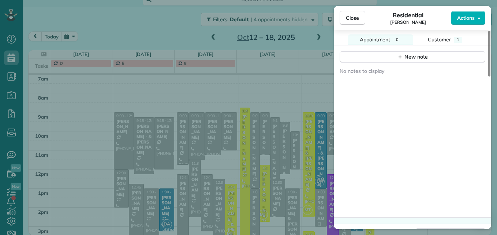
scroll to position [585, 0]
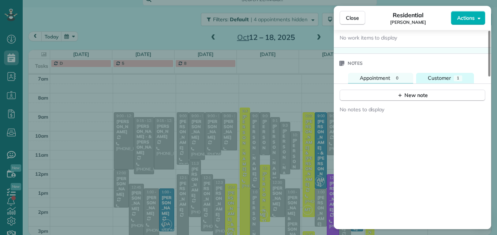
click at [436, 74] on div "Customer" at bounding box center [439, 78] width 23 height 8
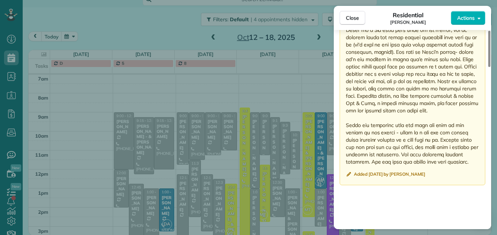
scroll to position [742, 0]
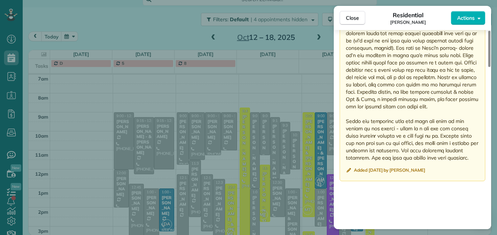
drag, startPoint x: 346, startPoint y: 93, endPoint x: 456, endPoint y: 157, distance: 127.1
click at [456, 157] on p at bounding box center [413, 63] width 135 height 198
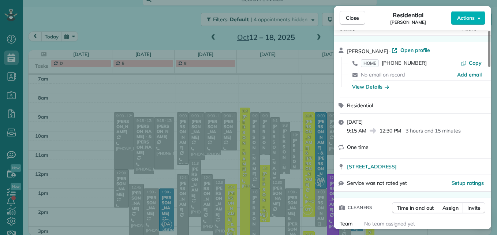
scroll to position [0, 0]
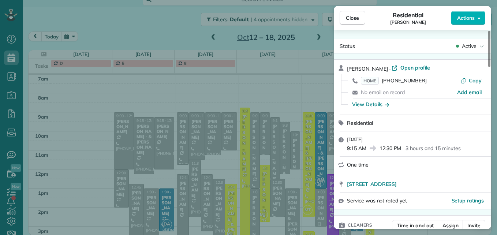
drag, startPoint x: 425, startPoint y: 82, endPoint x: 384, endPoint y: 82, distance: 41.0
click at [384, 82] on div "HOME (614) 353-9834" at bounding box center [411, 80] width 100 height 7
drag, startPoint x: 384, startPoint y: 82, endPoint x: 405, endPoint y: 82, distance: 20.1
click at [357, 18] on span "Close" at bounding box center [352, 17] width 13 height 7
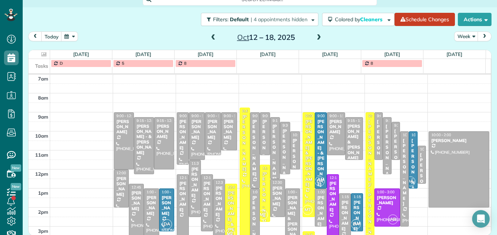
click at [209, 37] on span at bounding box center [213, 37] width 8 height 7
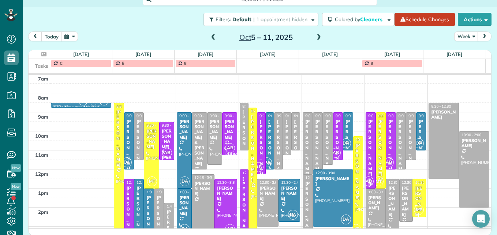
click at [209, 37] on span at bounding box center [213, 37] width 8 height 7
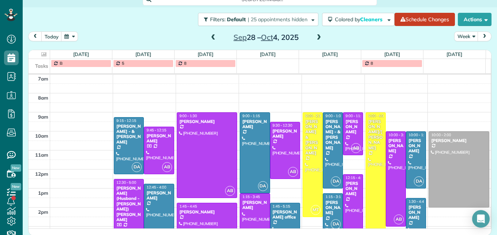
click at [209, 37] on span at bounding box center [213, 37] width 8 height 7
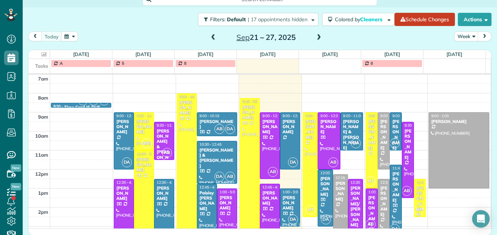
click at [209, 37] on span at bounding box center [213, 37] width 8 height 7
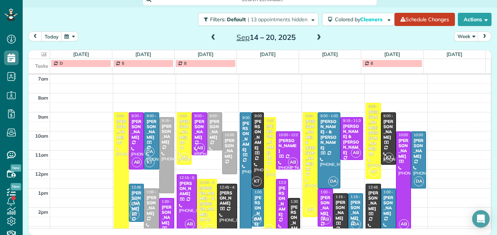
click at [209, 37] on span at bounding box center [213, 37] width 8 height 7
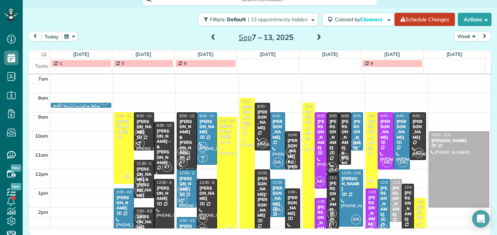
click at [209, 37] on span at bounding box center [213, 37] width 8 height 7
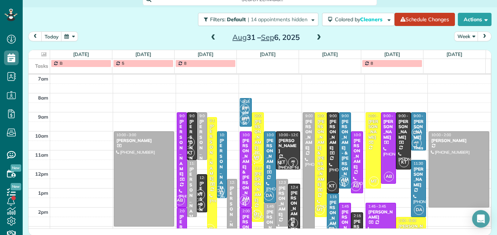
click at [220, 158] on div "Neil Rupp" at bounding box center [221, 167] width 5 height 58
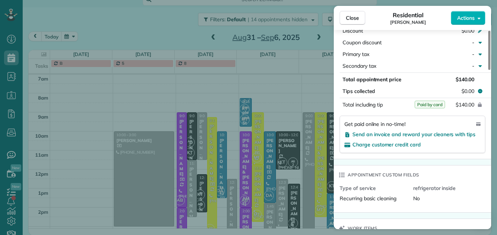
scroll to position [479, 0]
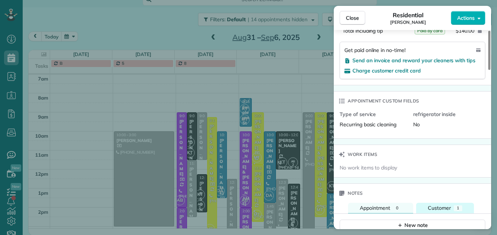
click at [447, 203] on button "Customer 1" at bounding box center [445, 208] width 58 height 11
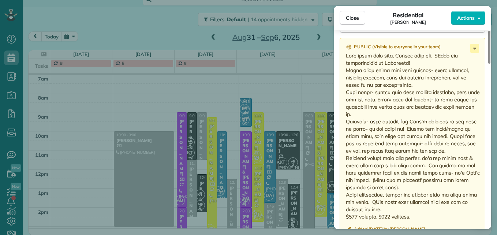
scroll to position [691, 0]
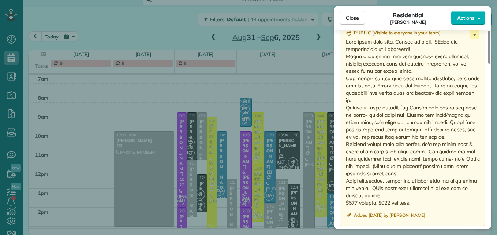
drag, startPoint x: 347, startPoint y: 102, endPoint x: 369, endPoint y: 173, distance: 74.7
click at [369, 173] on p at bounding box center [413, 122] width 135 height 168
drag, startPoint x: 369, startPoint y: 173, endPoint x: 357, endPoint y: 147, distance: 28.8
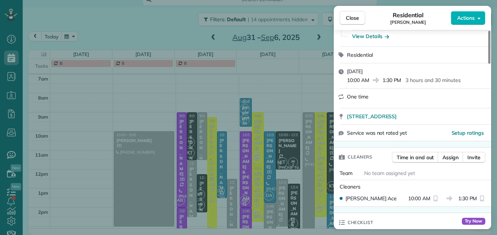
scroll to position [0, 0]
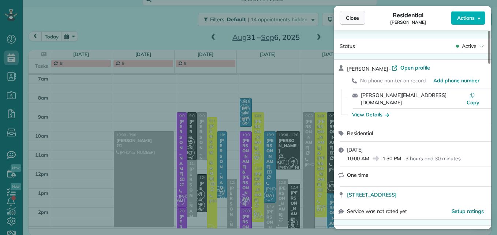
click at [346, 20] on span "Close" at bounding box center [352, 17] width 13 height 7
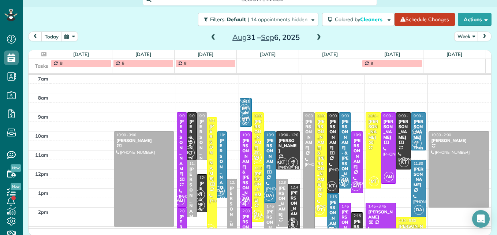
click at [319, 36] on span at bounding box center [319, 37] width 8 height 7
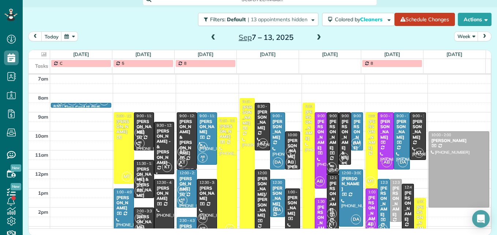
click at [319, 36] on span at bounding box center [319, 37] width 8 height 7
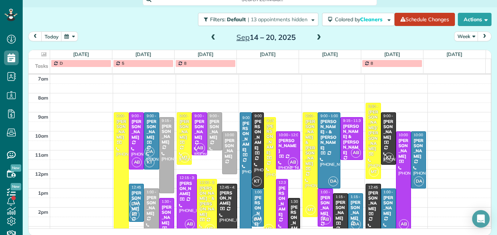
click at [319, 36] on span at bounding box center [319, 37] width 8 height 7
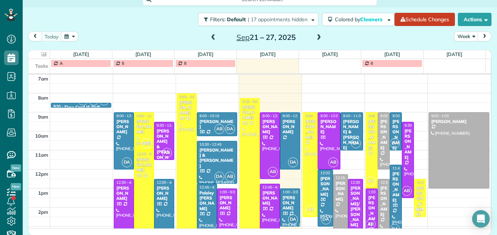
click at [319, 36] on span at bounding box center [319, 37] width 8 height 7
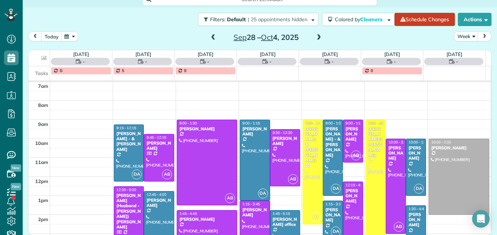
click at [245, 214] on div "[PERSON_NAME]" at bounding box center [255, 212] width 26 height 11
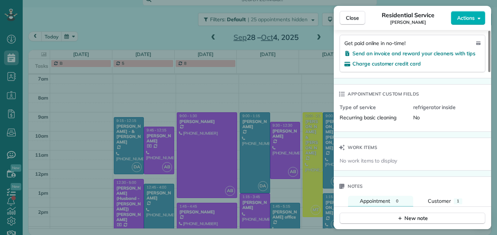
scroll to position [513, 0]
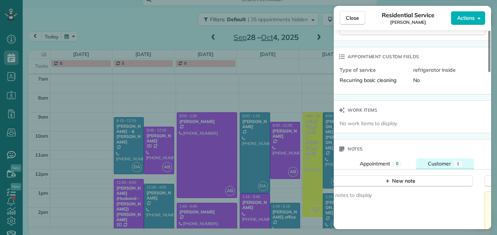
click at [434, 163] on span "Customer" at bounding box center [439, 163] width 23 height 7
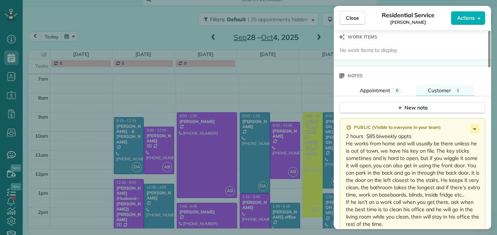
scroll to position [623, 0]
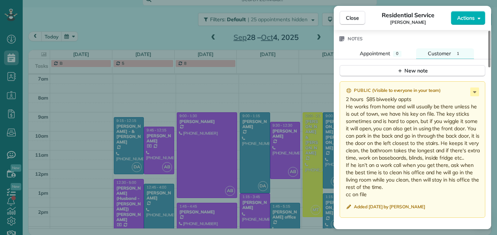
drag, startPoint x: 347, startPoint y: 105, endPoint x: 390, endPoint y: 185, distance: 91.0
click at [390, 185] on p "2 hours $85 biweekly appts He works from home and will usually be there unless …" at bounding box center [413, 146] width 135 height 102
drag, startPoint x: 390, startPoint y: 185, endPoint x: 385, endPoint y: 163, distance: 22.9
click at [344, 18] on button "Close" at bounding box center [352, 18] width 26 height 14
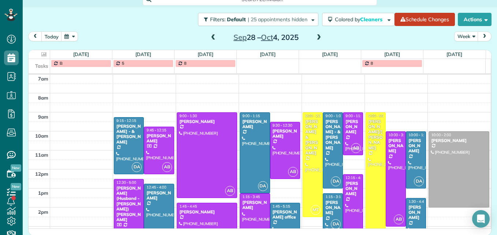
click at [207, 37] on div "Sep 28 – Oct 4, 2025" at bounding box center [265, 37] width 117 height 12
click at [210, 37] on span at bounding box center [213, 37] width 8 height 7
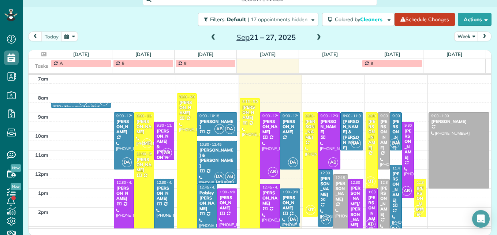
click at [210, 37] on span at bounding box center [213, 37] width 8 height 7
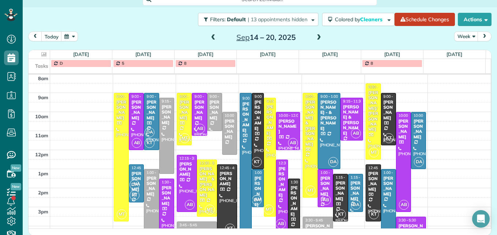
scroll to position [113, 0]
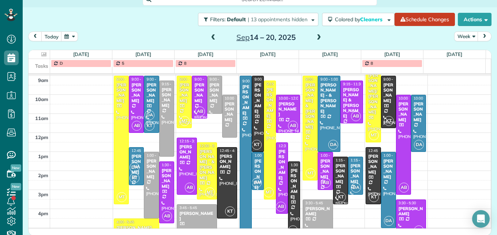
click at [413, 214] on div "[PERSON_NAME]" at bounding box center [411, 211] width 26 height 11
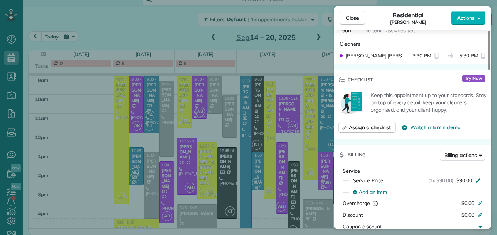
scroll to position [293, 0]
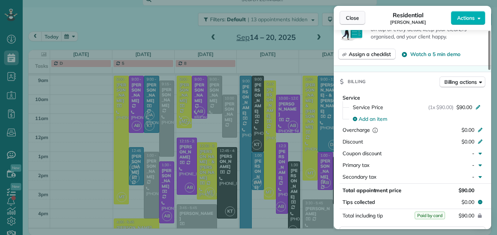
click at [357, 14] on button "Close" at bounding box center [352, 18] width 26 height 14
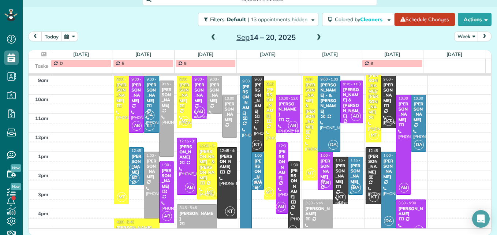
scroll to position [132, 0]
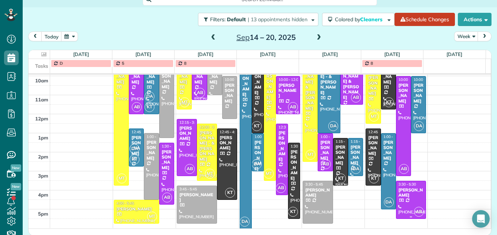
click at [409, 196] on div "[PERSON_NAME]" at bounding box center [411, 192] width 26 height 11
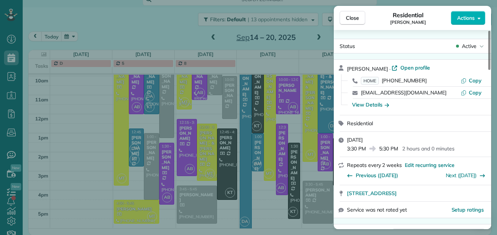
drag, startPoint x: 424, startPoint y: 80, endPoint x: 384, endPoint y: 82, distance: 39.6
click at [384, 82] on div "HOME (614) 404-8261" at bounding box center [411, 80] width 100 height 7
drag, startPoint x: 384, startPoint y: 82, endPoint x: 407, endPoint y: 79, distance: 23.2
click at [356, 15] on span "Close" at bounding box center [352, 17] width 13 height 7
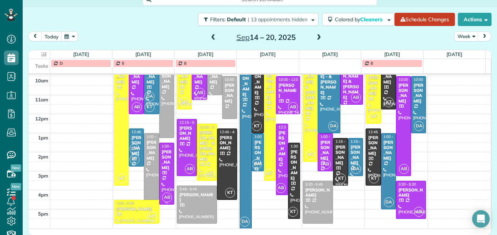
click at [163, 181] on div at bounding box center [167, 173] width 14 height 61
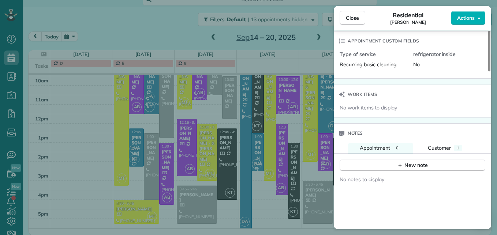
scroll to position [586, 0]
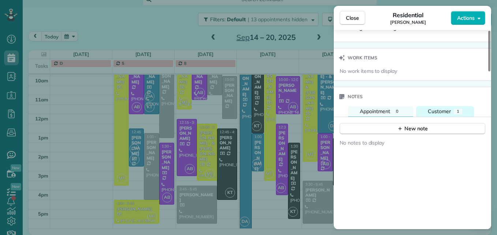
click at [437, 112] on span "Customer" at bounding box center [439, 111] width 23 height 7
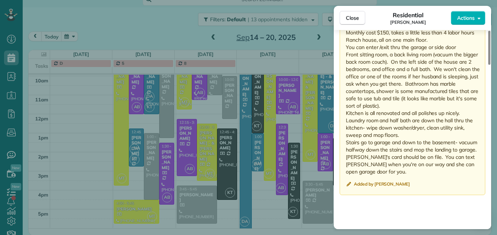
scroll to position [734, 0]
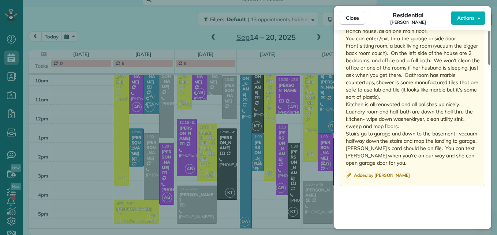
drag, startPoint x: 346, startPoint y: 121, endPoint x: 480, endPoint y: 157, distance: 139.1
click at [480, 157] on p at bounding box center [413, 85] width 135 height 161
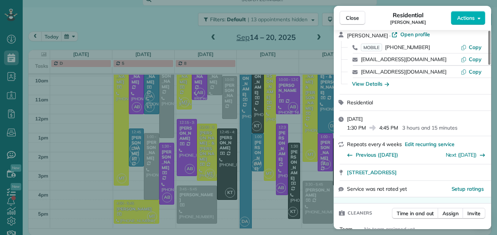
scroll to position [0, 0]
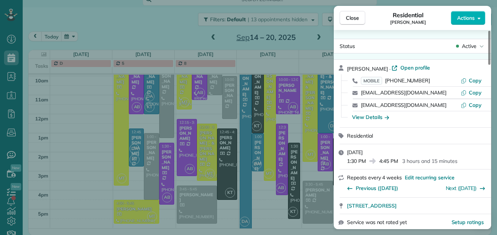
drag, startPoint x: 427, startPoint y: 79, endPoint x: 387, endPoint y: 82, distance: 40.0
click at [387, 82] on div "MOBILE (740) 359-6756" at bounding box center [411, 80] width 100 height 7
drag, startPoint x: 387, startPoint y: 82, endPoint x: 430, endPoint y: 80, distance: 43.2
drag, startPoint x: 430, startPoint y: 80, endPoint x: 432, endPoint y: 65, distance: 15.1
click at [432, 65] on div "Pam Zinn · Open profile" at bounding box center [417, 68] width 140 height 8
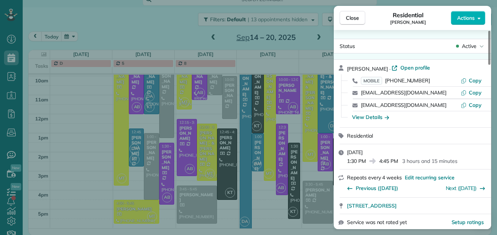
drag, startPoint x: 427, startPoint y: 81, endPoint x: 386, endPoint y: 82, distance: 40.6
click at [386, 82] on div "MOBILE (740) 359-6756" at bounding box center [411, 80] width 100 height 7
drag, startPoint x: 386, startPoint y: 82, endPoint x: 394, endPoint y: 82, distance: 8.0
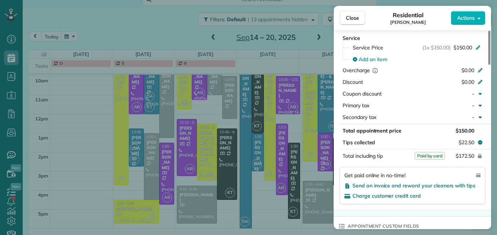
scroll to position [366, 0]
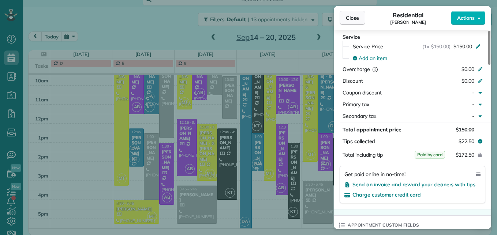
click at [351, 16] on span "Close" at bounding box center [352, 17] width 13 height 7
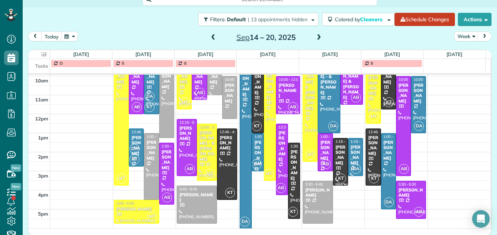
click at [317, 36] on span at bounding box center [319, 37] width 8 height 7
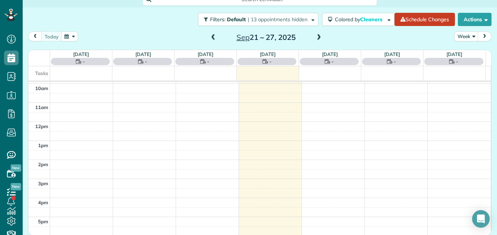
scroll to position [76, 0]
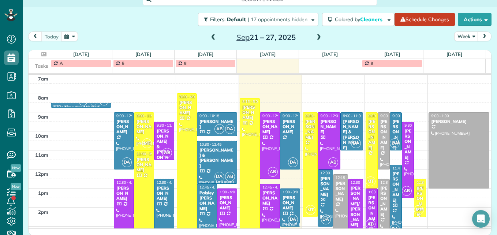
click at [316, 37] on span at bounding box center [319, 37] width 8 height 7
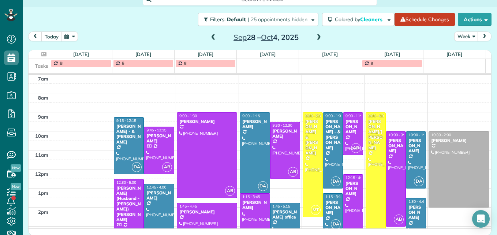
click at [413, 164] on div at bounding box center [415, 160] width 19 height 56
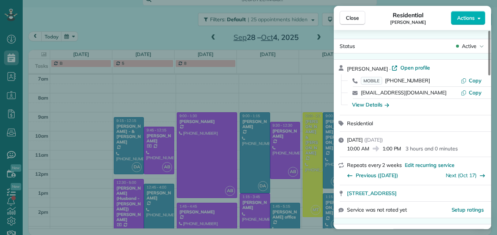
drag, startPoint x: 424, startPoint y: 81, endPoint x: 386, endPoint y: 82, distance: 38.4
click at [386, 82] on div "MOBILE (773) 426-5147" at bounding box center [411, 80] width 100 height 7
drag, startPoint x: 386, startPoint y: 82, endPoint x: 416, endPoint y: 97, distance: 33.5
click at [416, 97] on div "tcbonar@gmail.com Copy" at bounding box center [417, 93] width 140 height 12
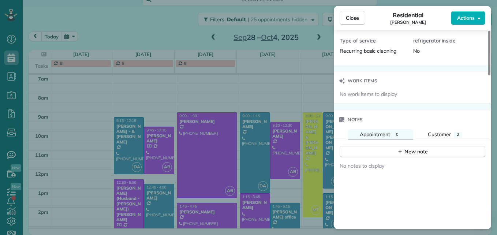
scroll to position [588, 0]
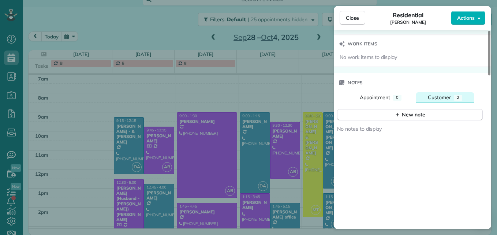
click at [436, 96] on span "Customer" at bounding box center [439, 97] width 23 height 7
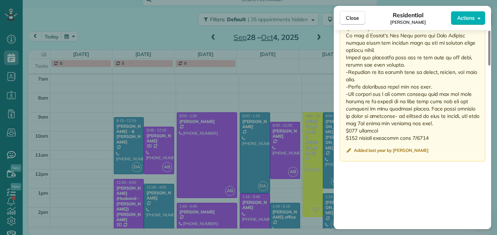
scroll to position [824, 0]
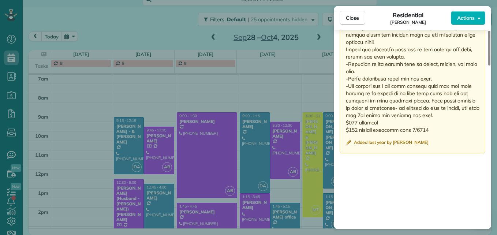
drag, startPoint x: 346, startPoint y: 123, endPoint x: 454, endPoint y: 123, distance: 108.3
click at [454, 123] on p at bounding box center [413, 46] width 135 height 176
drag, startPoint x: 454, startPoint y: 123, endPoint x: 388, endPoint y: 87, distance: 74.8
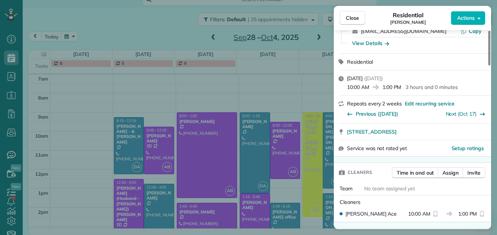
scroll to position [0, 0]
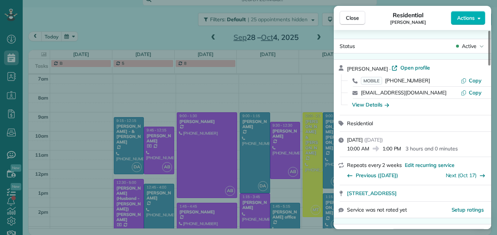
drag, startPoint x: 425, startPoint y: 80, endPoint x: 387, endPoint y: 83, distance: 38.2
click at [387, 83] on div "MOBILE (773) 426-5147" at bounding box center [411, 80] width 100 height 7
drag, startPoint x: 387, startPoint y: 83, endPoint x: 419, endPoint y: 81, distance: 32.3
click at [350, 16] on span "Close" at bounding box center [352, 17] width 13 height 7
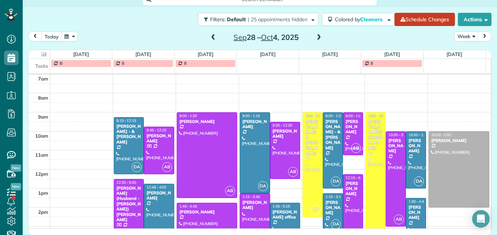
click at [408, 213] on div "[PERSON_NAME]" at bounding box center [416, 213] width 16 height 16
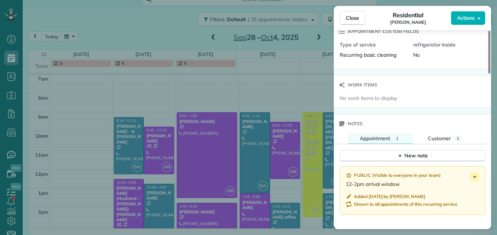
scroll to position [589, 0]
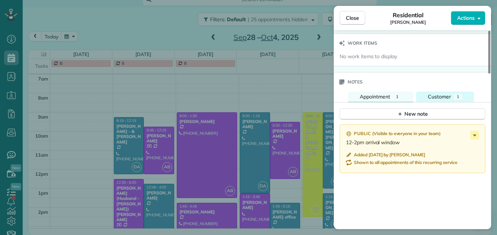
click at [446, 98] on span "Customer" at bounding box center [439, 96] width 23 height 7
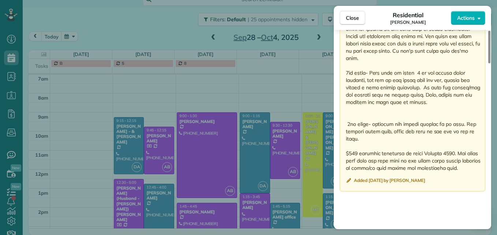
scroll to position [872, 0]
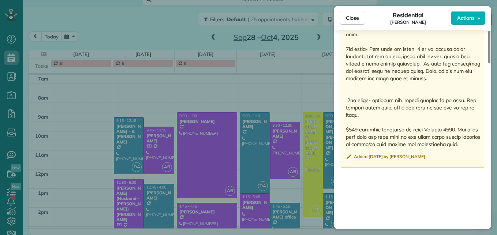
drag, startPoint x: 346, startPoint y: 105, endPoint x: 403, endPoint y: 136, distance: 65.7
click at [403, 136] on p at bounding box center [413, 1] width 135 height 293
drag, startPoint x: 403, startPoint y: 136, endPoint x: 382, endPoint y: 101, distance: 40.8
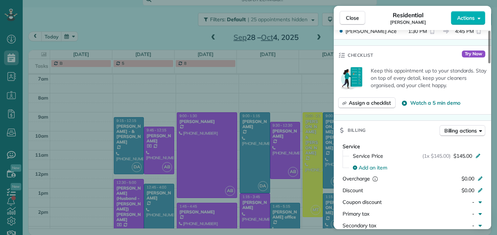
scroll to position [0, 0]
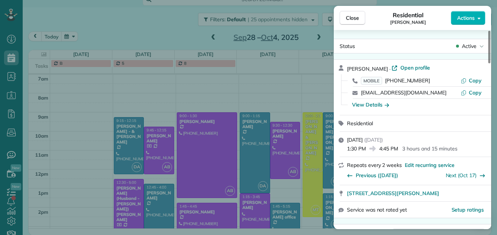
drag, startPoint x: 427, startPoint y: 78, endPoint x: 388, endPoint y: 82, distance: 39.4
click at [388, 82] on div "MOBILE (858) 740-4082" at bounding box center [411, 80] width 100 height 7
drag, startPoint x: 387, startPoint y: 82, endPoint x: 404, endPoint y: 80, distance: 16.2
click at [357, 18] on span "Close" at bounding box center [352, 17] width 13 height 7
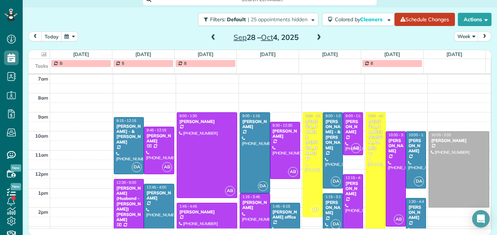
click at [316, 35] on span at bounding box center [319, 37] width 8 height 7
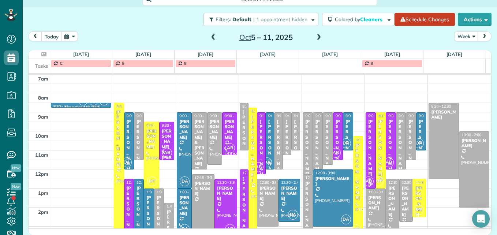
click at [316, 35] on span at bounding box center [319, 37] width 8 height 7
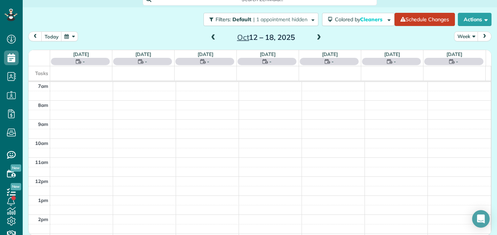
click at [316, 35] on span at bounding box center [319, 37] width 8 height 7
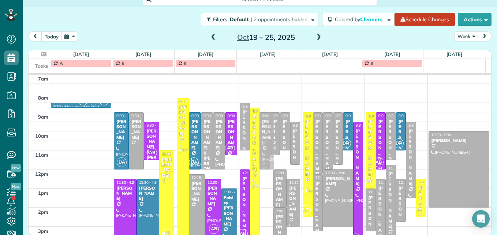
drag, startPoint x: 260, startPoint y: 200, endPoint x: 262, endPoint y: 145, distance: 54.9
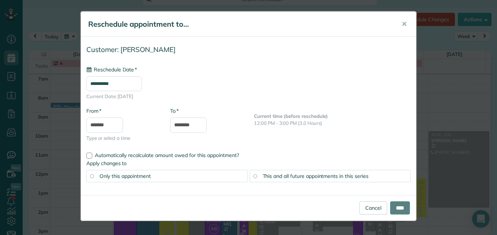
type input "**********"
click at [397, 212] on input "****" at bounding box center [400, 207] width 20 height 13
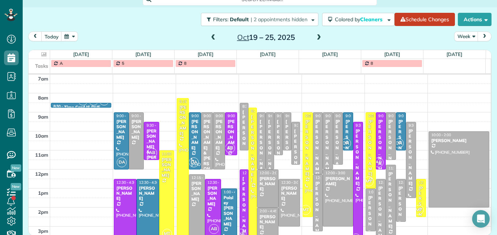
click at [259, 148] on div "Jodi Cannon" at bounding box center [261, 153] width 4 height 68
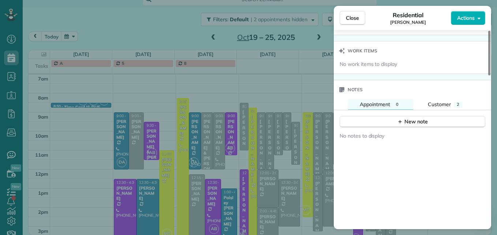
scroll to position [589, 0]
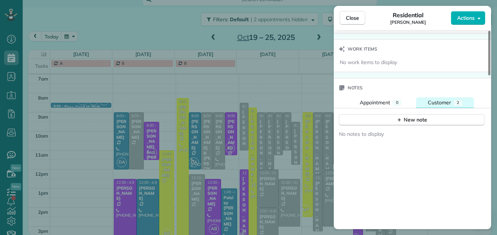
click at [436, 100] on button "Customer 2" at bounding box center [445, 102] width 58 height 11
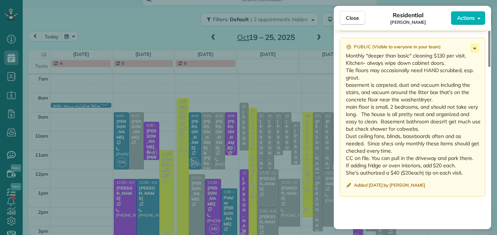
scroll to position [740, 0]
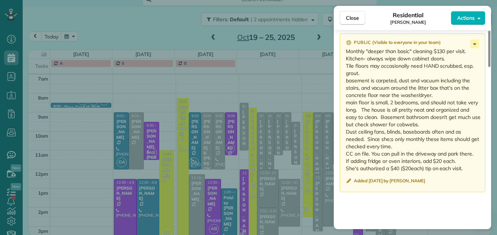
drag, startPoint x: 346, startPoint y: 122, endPoint x: 469, endPoint y: 159, distance: 128.5
click at [469, 159] on p "Monthly "deeper than basic" cleaning $130 per visit. Kitchen- always wipe down …" at bounding box center [413, 110] width 135 height 124
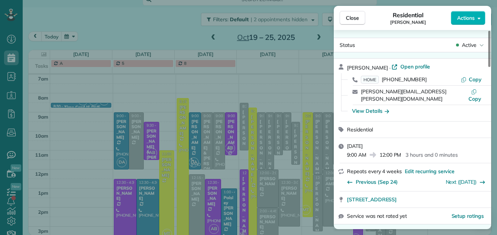
scroll to position [0, 0]
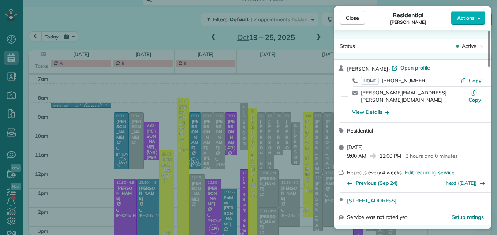
drag, startPoint x: 425, startPoint y: 80, endPoint x: 384, endPoint y: 81, distance: 41.3
click at [384, 81] on div "HOME (614) 949-2606" at bounding box center [411, 80] width 100 height 7
drag, startPoint x: 384, startPoint y: 81, endPoint x: 413, endPoint y: 81, distance: 28.5
click at [344, 14] on button "Close" at bounding box center [352, 18] width 26 height 14
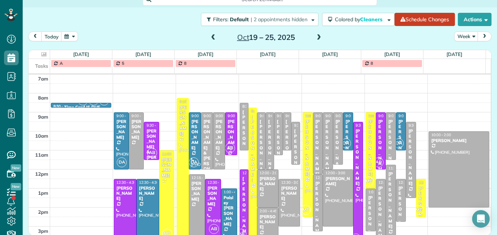
click at [268, 130] on div "Dani Kissinger" at bounding box center [270, 153] width 4 height 68
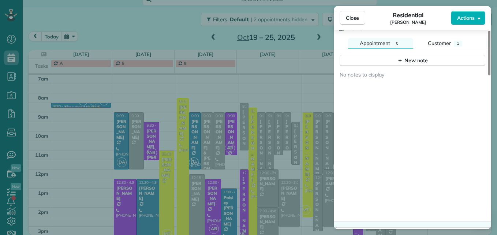
scroll to position [626, 0]
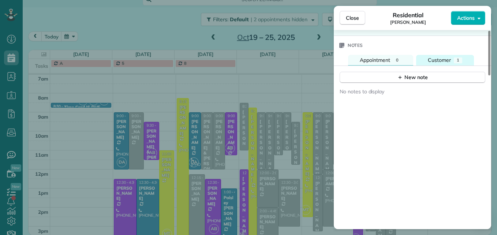
click at [440, 64] on div "Customer" at bounding box center [439, 60] width 23 height 8
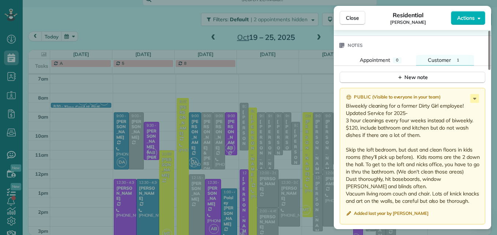
drag, startPoint x: 346, startPoint y: 119, endPoint x: 481, endPoint y: 202, distance: 158.3
click at [481, 202] on div "Public ( Visible to everyone in your team ) Biweekly cleaning for a former Dirt…" at bounding box center [412, 156] width 146 height 136
click at [362, 16] on button "Close" at bounding box center [352, 18] width 26 height 14
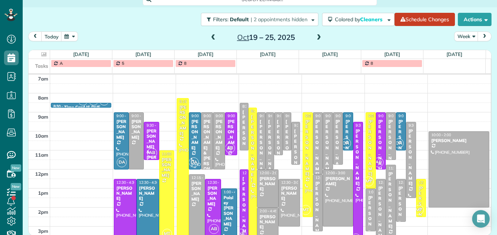
click at [192, 129] on div "Natalie Boyne" at bounding box center [195, 134] width 8 height 31
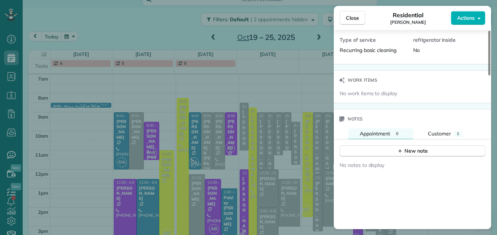
scroll to position [590, 0]
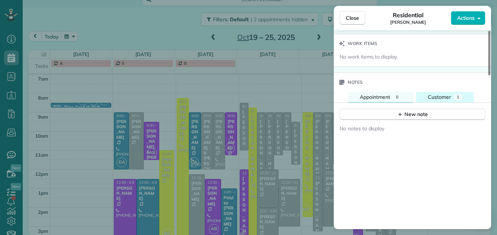
click at [433, 94] on span "Customer" at bounding box center [439, 97] width 23 height 7
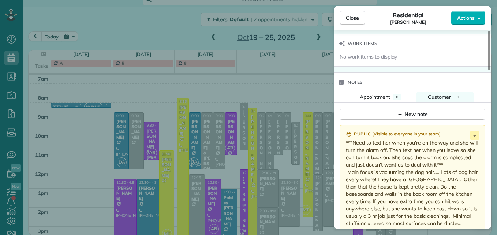
scroll to position [627, 0]
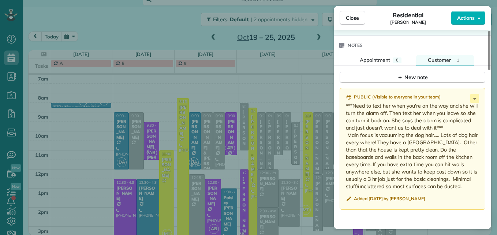
drag, startPoint x: 346, startPoint y: 105, endPoint x: 453, endPoint y: 185, distance: 134.0
click at [453, 185] on p "***Need to text her when you're on the way and she will turn the alarm off. The…" at bounding box center [413, 146] width 135 height 88
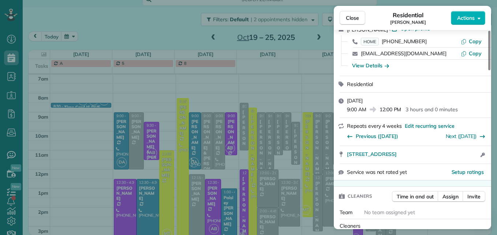
scroll to position [0, 0]
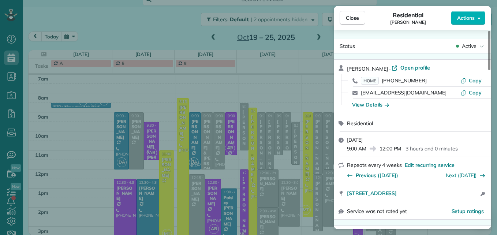
drag, startPoint x: 421, startPoint y: 80, endPoint x: 385, endPoint y: 83, distance: 36.4
click at [385, 83] on div "HOME (614) 558-4096" at bounding box center [411, 80] width 100 height 7
drag, startPoint x: 385, startPoint y: 83, endPoint x: 398, endPoint y: 82, distance: 12.9
click at [354, 15] on span "Close" at bounding box center [352, 17] width 13 height 7
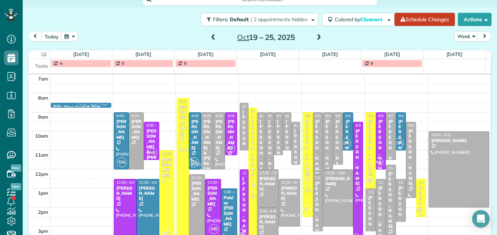
click at [225, 214] on div "Paisley Nash-Dooley" at bounding box center [229, 210] width 12 height 31
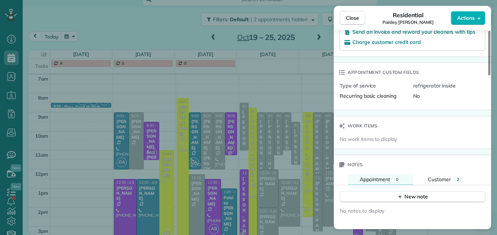
scroll to position [550, 0]
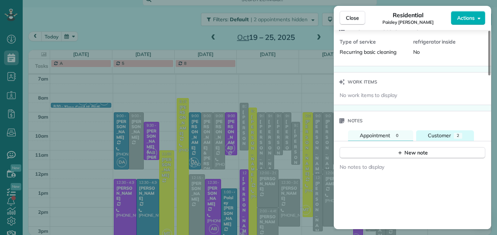
click at [430, 134] on span "Customer" at bounding box center [439, 135] width 23 height 7
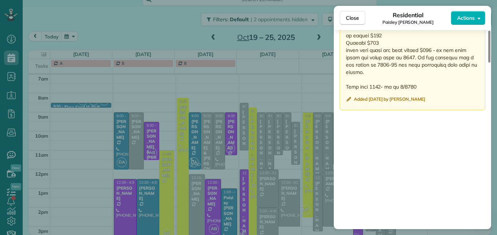
scroll to position [969, 0]
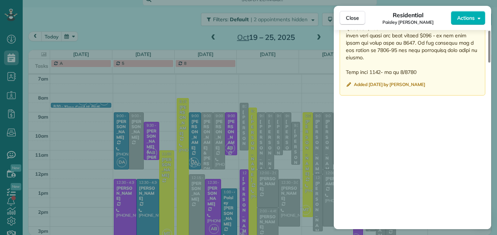
drag, startPoint x: 346, startPoint y: 104, endPoint x: 457, endPoint y: 83, distance: 112.5
drag, startPoint x: 457, startPoint y: 83, endPoint x: 404, endPoint y: 59, distance: 58.0
click at [354, 21] on span "Close" at bounding box center [352, 17] width 13 height 7
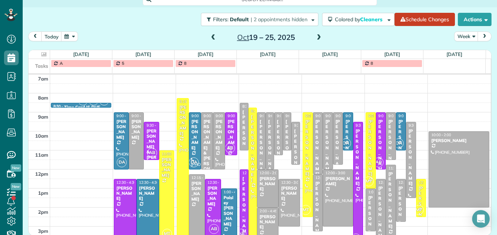
click at [227, 221] on div "Paisley Nash-Dooley" at bounding box center [229, 210] width 12 height 31
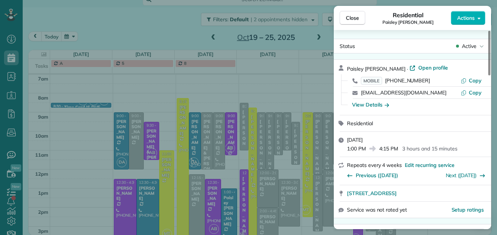
drag, startPoint x: 424, startPoint y: 80, endPoint x: 387, endPoint y: 80, distance: 37.3
click at [387, 80] on div "MOBILE (614) 500-2682" at bounding box center [411, 80] width 100 height 7
drag, startPoint x: 387, startPoint y: 80, endPoint x: 402, endPoint y: 80, distance: 15.0
click at [344, 15] on button "Close" at bounding box center [352, 18] width 26 height 14
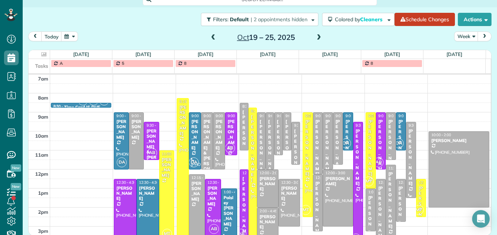
click at [408, 147] on div "Trina Marschall" at bounding box center [410, 157] width 5 height 58
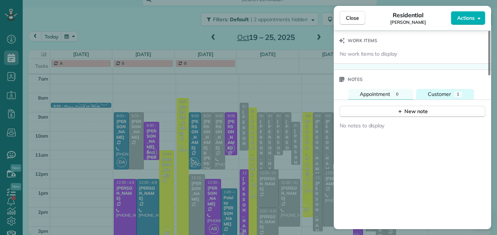
scroll to position [589, 0]
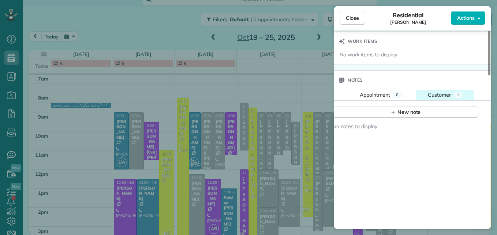
click at [435, 95] on span "Customer" at bounding box center [439, 94] width 23 height 7
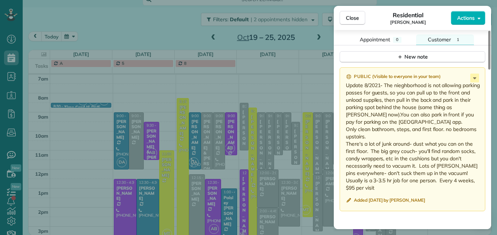
scroll to position [662, 0]
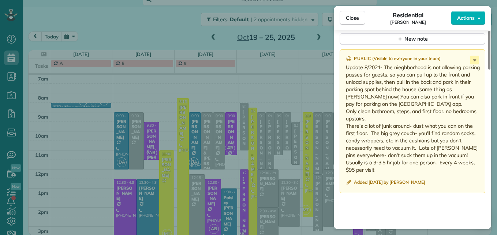
drag, startPoint x: 386, startPoint y: 96, endPoint x: 456, endPoint y: 166, distance: 99.3
click at [456, 166] on p "Update 8/2021- The nieghborhood is not allowing parking passes for guests, so y…" at bounding box center [413, 119] width 135 height 110
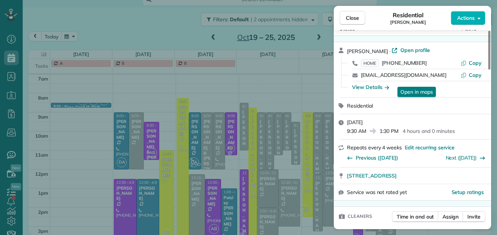
scroll to position [0, 0]
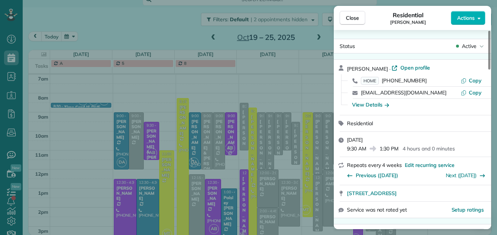
drag, startPoint x: 422, startPoint y: 79, endPoint x: 384, endPoint y: 84, distance: 37.6
click at [384, 84] on div "HOME (614) 736-3958" at bounding box center [411, 80] width 100 height 7
drag, startPoint x: 384, startPoint y: 84, endPoint x: 406, endPoint y: 80, distance: 21.9
click at [363, 19] on button "Close" at bounding box center [352, 18] width 26 height 14
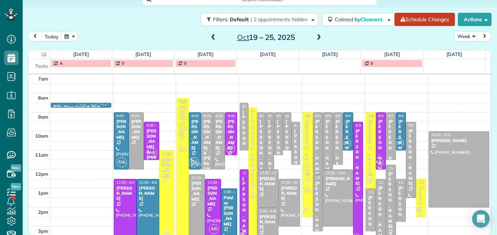
click at [388, 198] on div "Allison Calcaterra" at bounding box center [390, 200] width 5 height 58
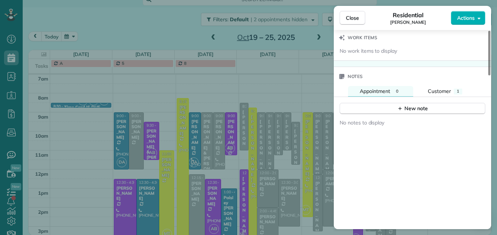
scroll to position [585, 0]
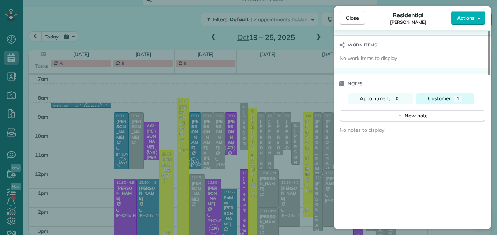
click at [438, 96] on span "Customer" at bounding box center [439, 98] width 23 height 7
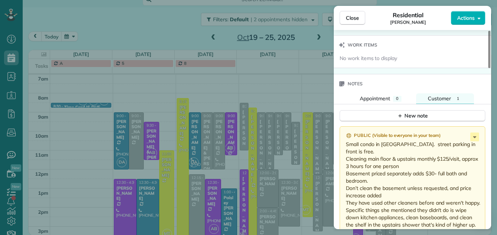
scroll to position [659, 0]
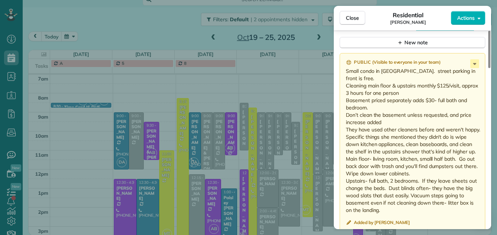
drag, startPoint x: 346, startPoint y: 71, endPoint x: 413, endPoint y: 207, distance: 152.0
click at [413, 207] on p "Small condo in german village. street parking in front is free. Cleaning main f…" at bounding box center [413, 140] width 135 height 146
drag, startPoint x: 413, startPoint y: 207, endPoint x: 377, endPoint y: 172, distance: 50.5
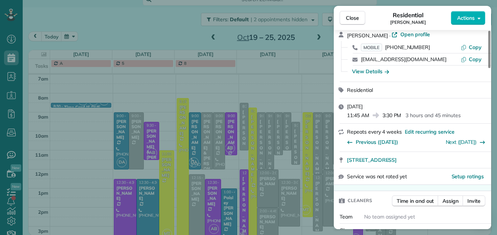
scroll to position [0, 0]
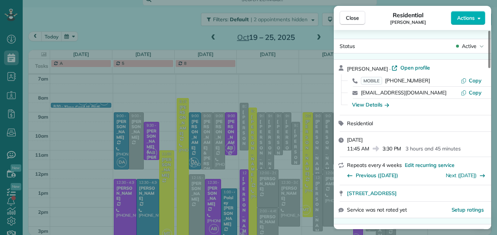
drag, startPoint x: 427, startPoint y: 79, endPoint x: 388, endPoint y: 83, distance: 39.0
click at [388, 83] on div "MOBILE (614) 674-2535" at bounding box center [411, 80] width 100 height 7
drag, startPoint x: 388, startPoint y: 83, endPoint x: 410, endPoint y: 81, distance: 22.4
click at [346, 14] on span "Close" at bounding box center [352, 17] width 13 height 7
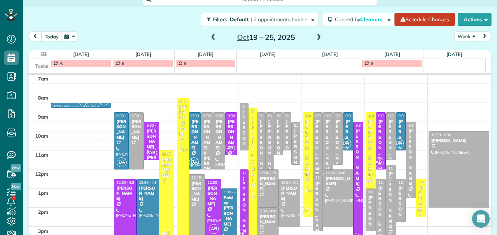
click at [316, 38] on span at bounding box center [319, 37] width 8 height 7
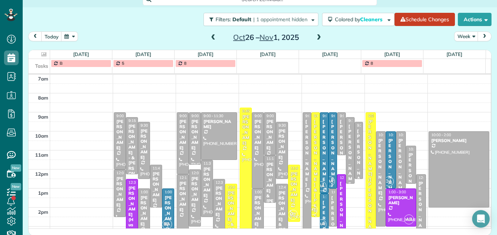
click at [278, 144] on div "[PERSON_NAME]" at bounding box center [282, 143] width 8 height 31
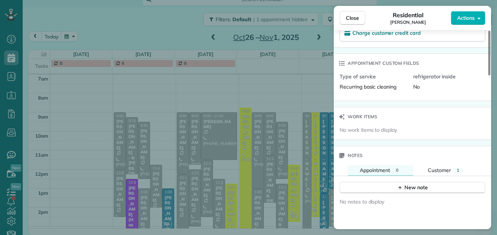
scroll to position [550, 0]
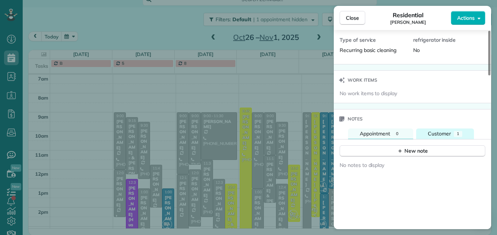
click at [437, 136] on span "Customer" at bounding box center [439, 133] width 23 height 7
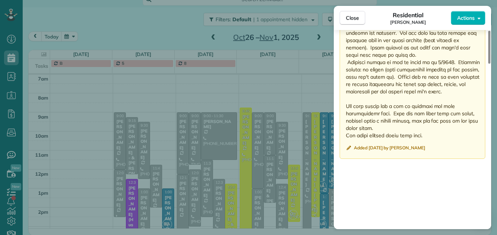
scroll to position [875, 0]
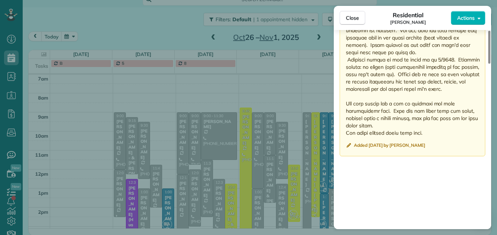
drag, startPoint x: 346, startPoint y: 69, endPoint x: 457, endPoint y: 133, distance: 128.5
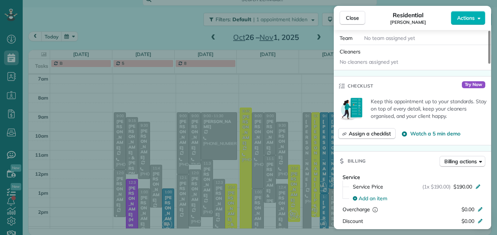
scroll to position [0, 0]
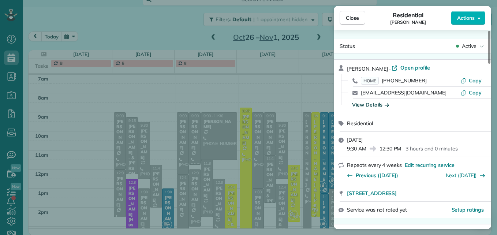
click at [376, 105] on div "View Details" at bounding box center [370, 104] width 37 height 7
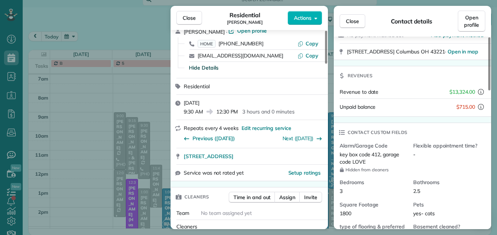
scroll to position [35, 0]
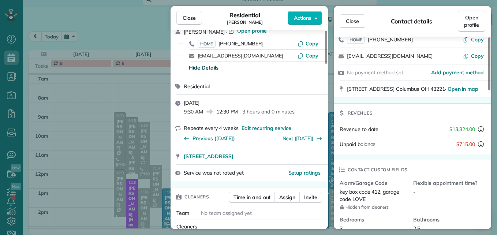
drag, startPoint x: 262, startPoint y: 41, endPoint x: 221, endPoint y: 46, distance: 40.9
click at [221, 46] on div "HOME (614) 893-8431" at bounding box center [248, 43] width 100 height 7
click at [190, 18] on span "Close" at bounding box center [189, 17] width 13 height 7
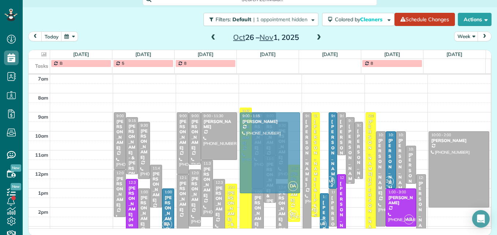
drag, startPoint x: 316, startPoint y: 135, endPoint x: 277, endPoint y: 136, distance: 39.2
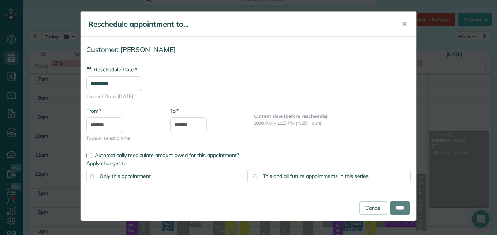
type input "**********"
click at [300, 175] on span "This and all future appointments in this series" at bounding box center [316, 176] width 106 height 7
click at [391, 210] on input "****" at bounding box center [400, 207] width 20 height 13
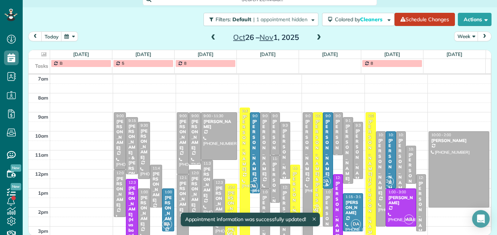
click at [252, 168] on div "[PERSON_NAME]" at bounding box center [254, 148] width 5 height 58
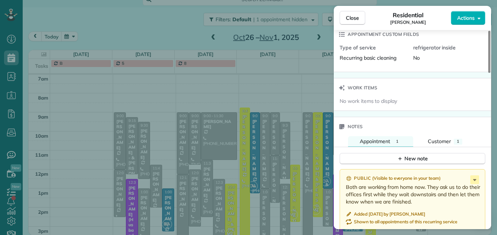
scroll to position [588, 0]
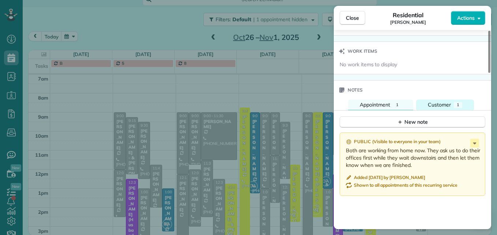
click at [432, 101] on span "Customer" at bounding box center [439, 104] width 23 height 7
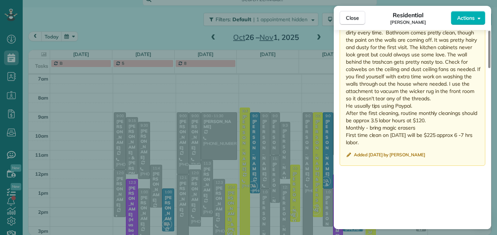
scroll to position [747, 0]
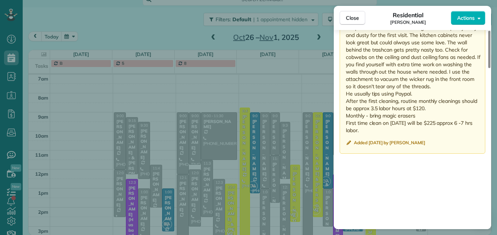
drag, startPoint x: 346, startPoint y: 143, endPoint x: 442, endPoint y: 107, distance: 102.7
click at [442, 107] on p "They both work from home so we dust, vacuum and mop those first so they can get…" at bounding box center [413, 61] width 135 height 146
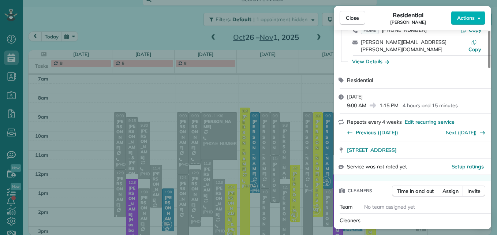
scroll to position [0, 0]
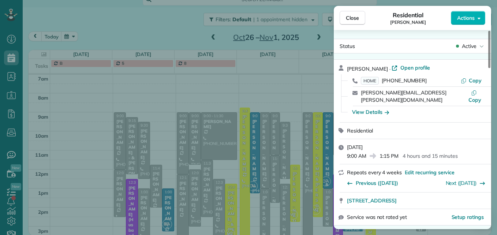
drag, startPoint x: 423, startPoint y: 80, endPoint x: 385, endPoint y: 80, distance: 38.4
click at [385, 80] on div "HOME (614) 595-9304" at bounding box center [411, 80] width 100 height 7
drag, startPoint x: 385, startPoint y: 80, endPoint x: 405, endPoint y: 82, distance: 20.2
click at [342, 17] on button "Close" at bounding box center [352, 18] width 26 height 14
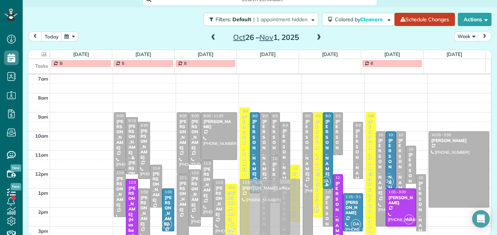
drag, startPoint x: 339, startPoint y: 155, endPoint x: 294, endPoint y: 214, distance: 74.1
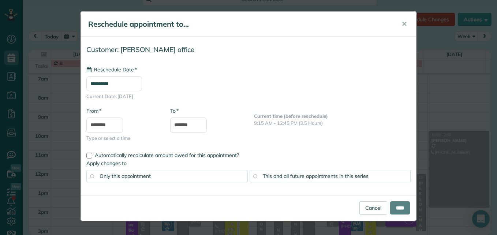
type input "**********"
click at [304, 172] on div "This and all future appointments in this series" at bounding box center [330, 176] width 161 height 12
click at [392, 204] on input "****" at bounding box center [400, 207] width 20 height 13
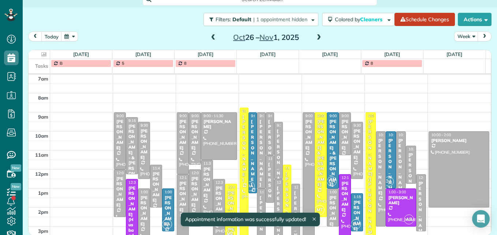
click at [276, 201] on div "[PERSON_NAME] office" at bounding box center [278, 229] width 4 height 89
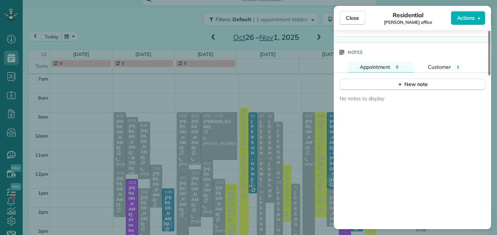
scroll to position [606, 0]
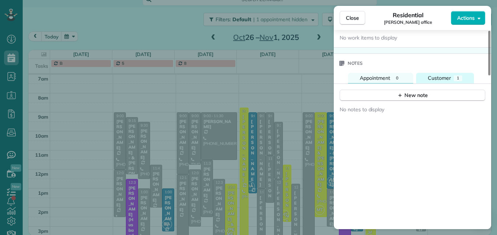
click at [437, 80] on span "Customer" at bounding box center [439, 78] width 23 height 7
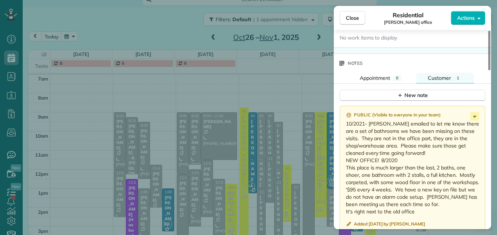
drag, startPoint x: 369, startPoint y: 123, endPoint x: 428, endPoint y: 199, distance: 96.5
click at [428, 199] on p "10/2021- Dave emailed to let me know there are a set of bathrooms we have been …" at bounding box center [413, 167] width 135 height 95
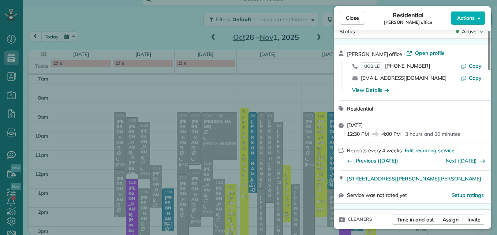
scroll to position [0, 0]
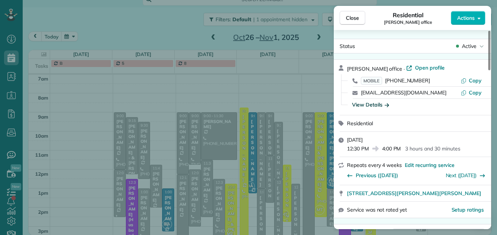
click at [372, 103] on div "View Details" at bounding box center [370, 104] width 37 height 7
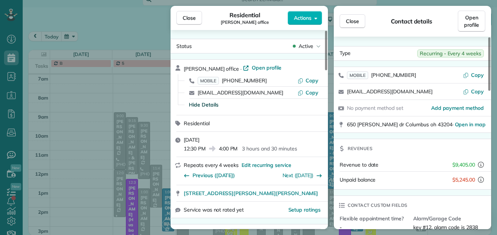
scroll to position [37, 0]
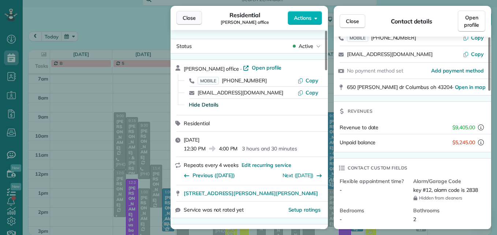
click at [191, 20] on span "Close" at bounding box center [189, 17] width 13 height 7
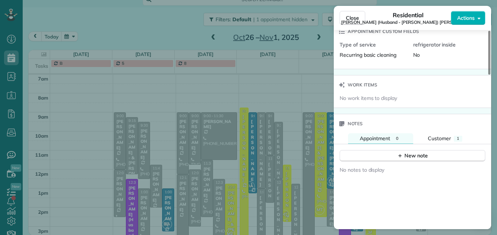
scroll to position [586, 0]
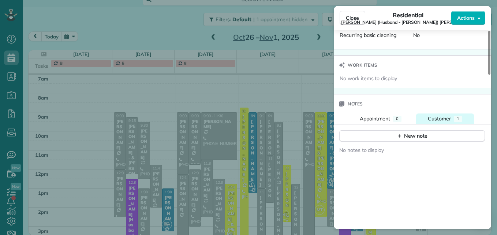
click at [435, 115] on span "Customer" at bounding box center [439, 118] width 23 height 7
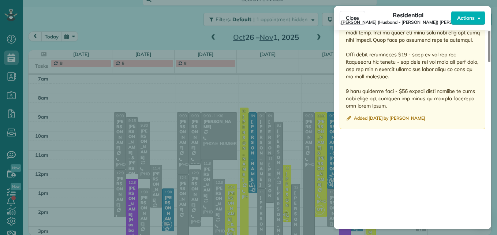
scroll to position [987, 0]
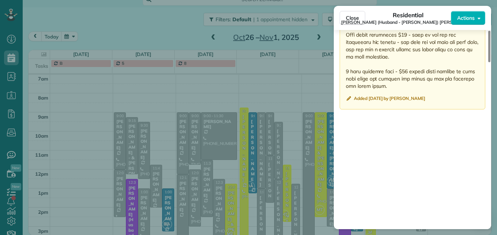
drag, startPoint x: 346, startPoint y: 119, endPoint x: 399, endPoint y: 81, distance: 64.3
drag, startPoint x: 399, startPoint y: 81, endPoint x: 366, endPoint y: 61, distance: 38.8
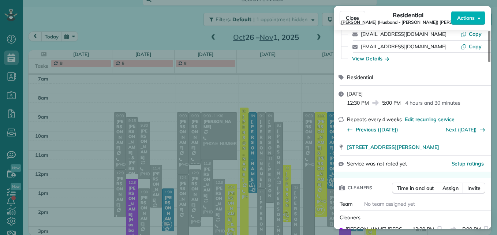
scroll to position [0, 0]
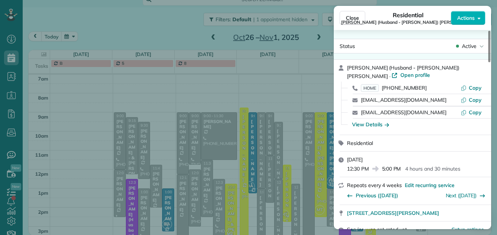
drag, startPoint x: 428, startPoint y: 81, endPoint x: 382, endPoint y: 79, distance: 45.8
click at [382, 84] on div "HOME (614) 519-9801" at bounding box center [411, 87] width 100 height 7
drag, startPoint x: 382, startPoint y: 79, endPoint x: 415, endPoint y: 83, distance: 32.7
click at [349, 18] on span "Close" at bounding box center [352, 17] width 13 height 7
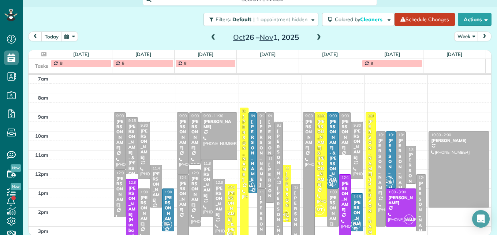
scroll to position [113, 0]
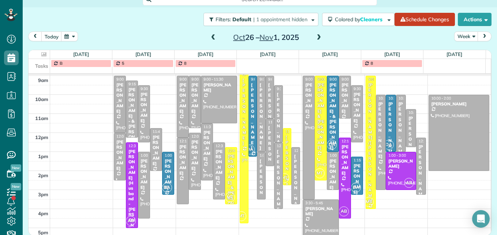
click at [315, 38] on span at bounding box center [319, 37] width 8 height 7
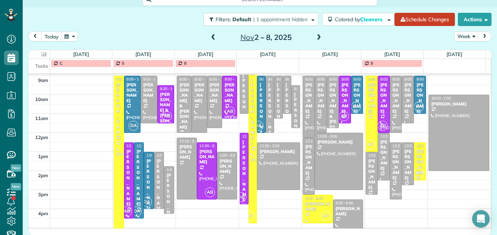
click at [319, 35] on span at bounding box center [319, 37] width 8 height 7
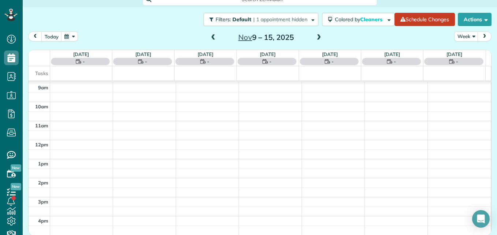
scroll to position [76, 0]
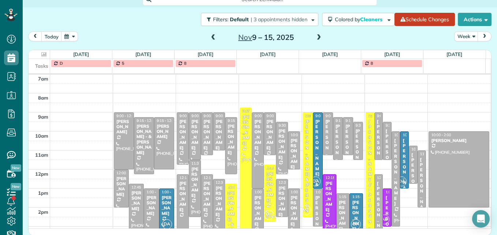
click at [319, 35] on span at bounding box center [319, 37] width 8 height 7
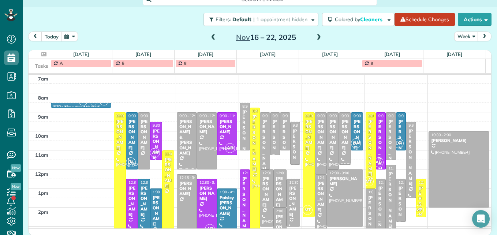
click at [275, 220] on div "John Swarz" at bounding box center [279, 229] width 9 height 31
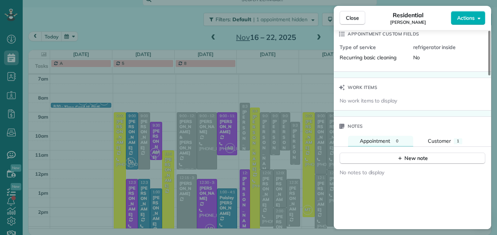
scroll to position [624, 0]
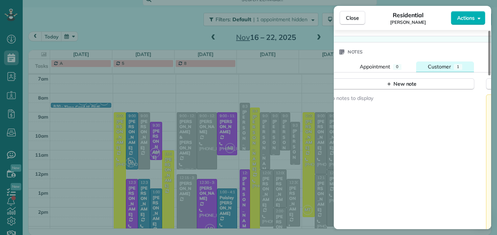
click at [435, 63] on div "Customer" at bounding box center [439, 66] width 23 height 7
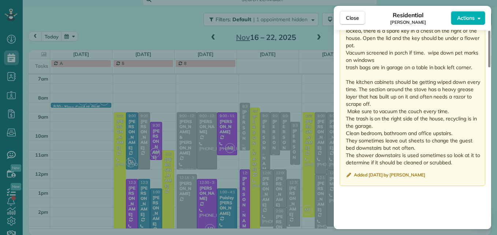
scroll to position [806, 0]
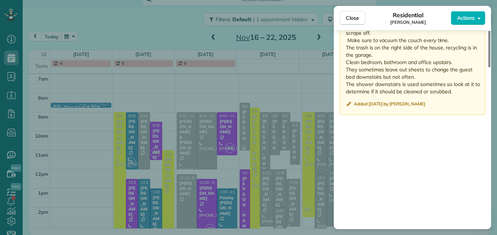
drag, startPoint x: 346, startPoint y: 105, endPoint x: 467, endPoint y: 90, distance: 121.3
click at [467, 90] on p "Monthly Clean They just recently had new white carpet put in upstairs Asks to b…" at bounding box center [413, 11] width 135 height 168
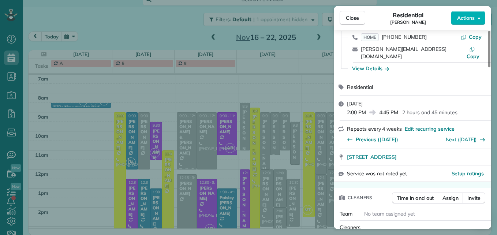
scroll to position [0, 0]
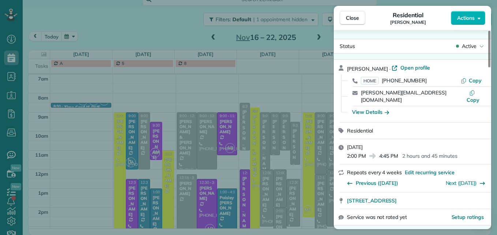
drag, startPoint x: 423, startPoint y: 80, endPoint x: 384, endPoint y: 82, distance: 38.8
click at [384, 82] on div "HOME (614) 557-9188" at bounding box center [411, 80] width 100 height 7
drag, startPoint x: 384, startPoint y: 82, endPoint x: 416, endPoint y: 81, distance: 31.8
click at [357, 12] on button "Close" at bounding box center [352, 18] width 26 height 14
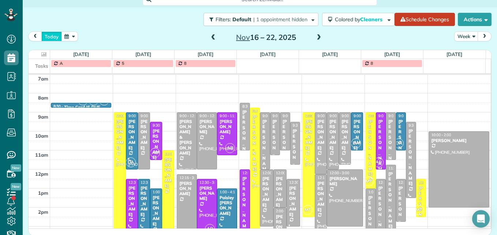
click at [45, 33] on button "today" at bounding box center [51, 36] width 20 height 10
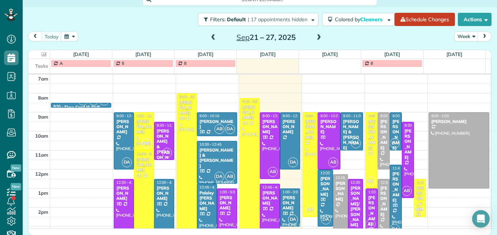
click at [316, 38] on span at bounding box center [319, 37] width 8 height 7
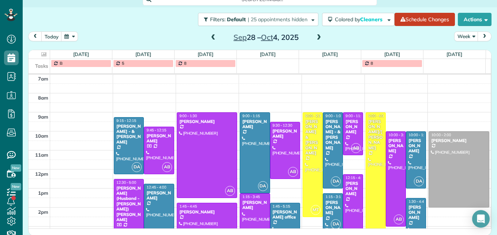
click at [368, 188] on div at bounding box center [375, 179] width 19 height 132
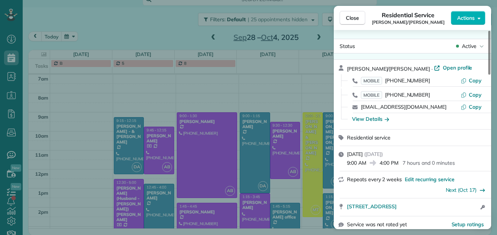
drag, startPoint x: 417, startPoint y: 108, endPoint x: 360, endPoint y: 112, distance: 56.5
click at [360, 112] on div "bkw750@yahoo.com Copy" at bounding box center [417, 107] width 140 height 12
drag, startPoint x: 360, startPoint y: 112, endPoint x: 404, endPoint y: 110, distance: 43.6
drag, startPoint x: 428, startPoint y: 79, endPoint x: 391, endPoint y: 87, distance: 37.5
click at [391, 87] on div "Brandon/Cindy Ward · Open profile MOBILE (304) 549-3717 Copy MOBILE (606) 371-0…" at bounding box center [417, 94] width 140 height 61
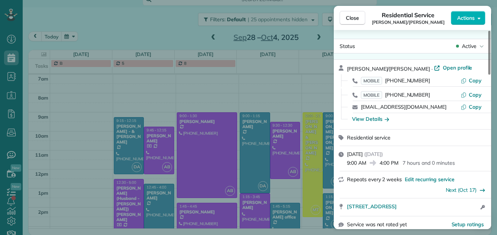
drag, startPoint x: 391, startPoint y: 87, endPoint x: 382, endPoint y: 80, distance: 12.2
click at [382, 80] on div "Brandon/Cindy Ward · Open profile MOBILE (304) 549-3717 Copy MOBILE (606) 371-0…" at bounding box center [417, 94] width 140 height 61
drag, startPoint x: 382, startPoint y: 80, endPoint x: 417, endPoint y: 93, distance: 37.5
click at [350, 21] on span "Close" at bounding box center [352, 17] width 13 height 7
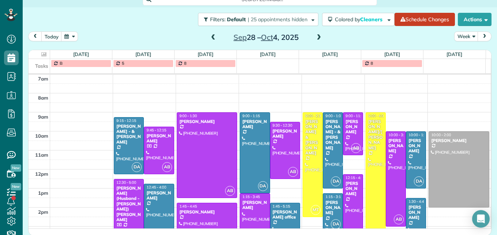
click at [317, 36] on span at bounding box center [319, 37] width 8 height 7
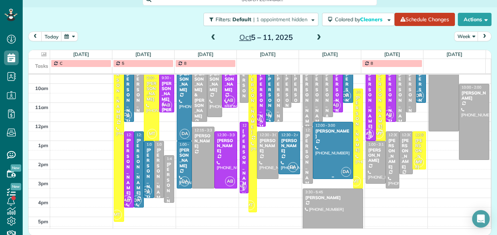
scroll to position [131, 0]
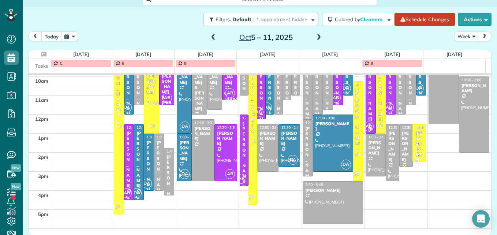
click at [315, 35] on span at bounding box center [319, 37] width 8 height 7
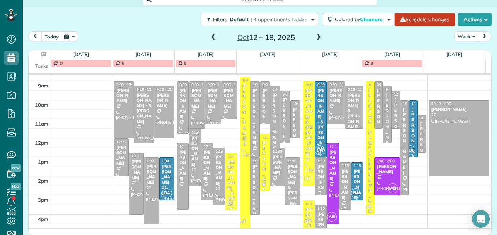
scroll to position [95, 0]
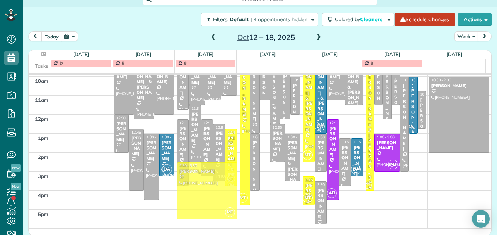
drag, startPoint x: 261, startPoint y: 173, endPoint x: 212, endPoint y: 228, distance: 73.6
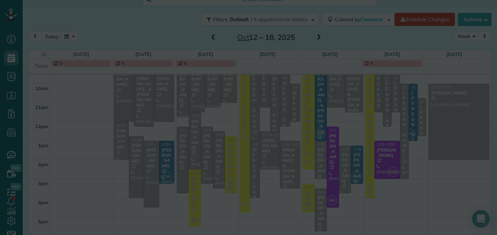
scroll to position [124, 0]
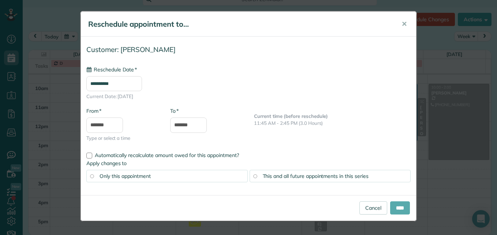
type input "**********"
click at [396, 206] on input "****" at bounding box center [400, 207] width 20 height 13
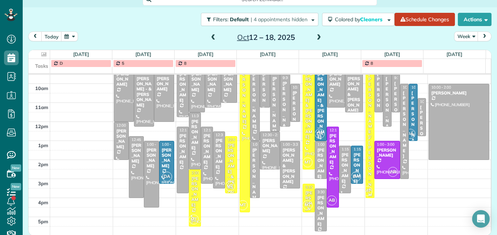
click at [315, 37] on span at bounding box center [319, 37] width 8 height 7
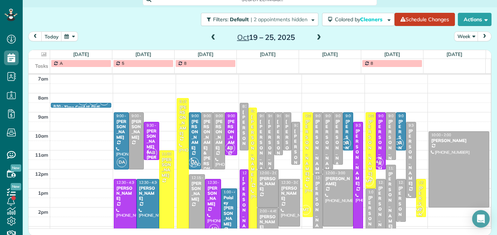
click at [209, 38] on span at bounding box center [213, 37] width 8 height 7
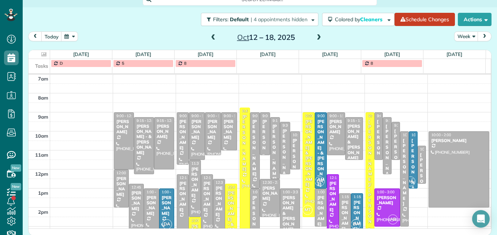
click at [315, 38] on span at bounding box center [319, 37] width 8 height 7
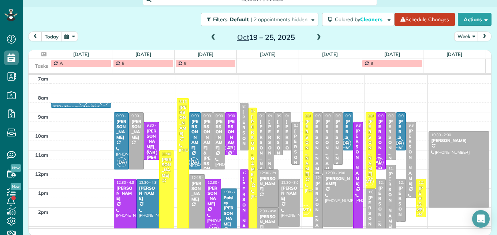
click at [165, 203] on div at bounding box center [167, 196] width 14 height 90
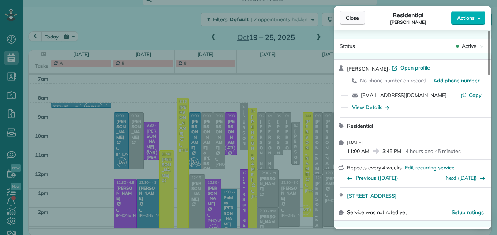
click at [354, 18] on span "Close" at bounding box center [352, 17] width 13 height 7
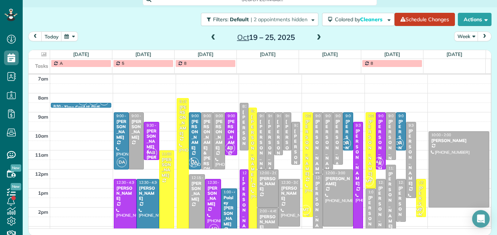
click at [303, 162] on div at bounding box center [307, 165] width 9 height 104
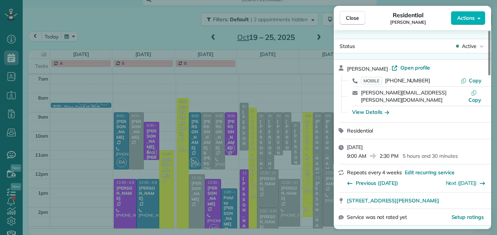
drag, startPoint x: 426, startPoint y: 79, endPoint x: 386, endPoint y: 81, distance: 40.3
click at [386, 81] on div "MOBILE (740) 804-7968" at bounding box center [411, 80] width 100 height 7
drag, startPoint x: 386, startPoint y: 81, endPoint x: 394, endPoint y: 81, distance: 8.1
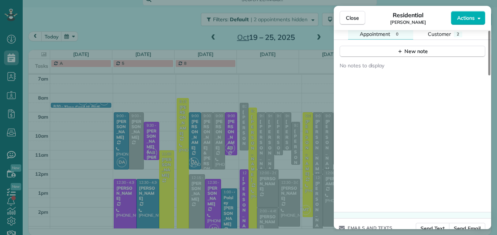
scroll to position [622, 0]
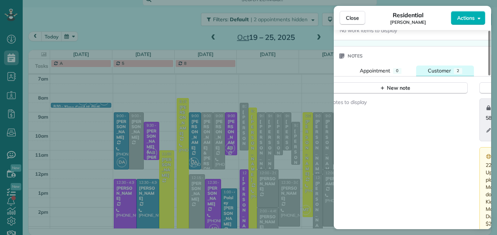
click at [436, 67] on span "Customer" at bounding box center [439, 70] width 23 height 7
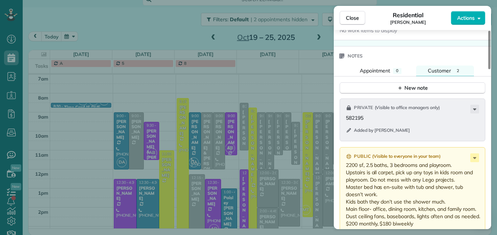
drag, startPoint x: 368, startPoint y: 109, endPoint x: 345, endPoint y: 113, distance: 23.3
click at [345, 113] on div "Private ( Visible to office managers only ) 582195 Added by Michelle Taphorn" at bounding box center [412, 119] width 146 height 43
drag, startPoint x: 345, startPoint y: 113, endPoint x: 356, endPoint y: 111, distance: 11.1
click at [345, 20] on button "Close" at bounding box center [352, 18] width 26 height 14
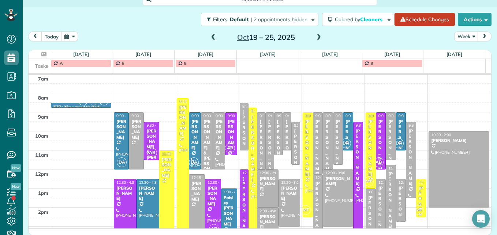
click at [209, 37] on span at bounding box center [213, 37] width 8 height 7
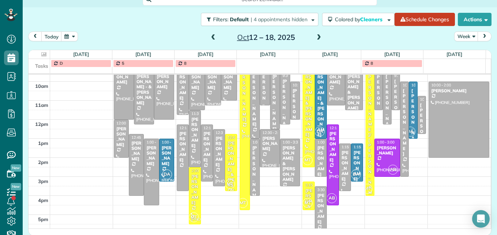
scroll to position [131, 0]
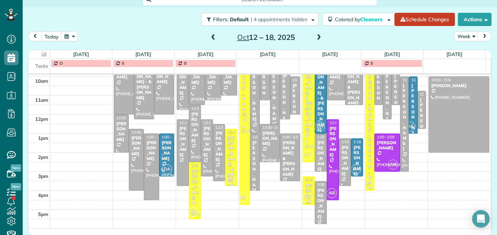
click at [305, 191] on div "Gil Garza" at bounding box center [309, 198] width 8 height 31
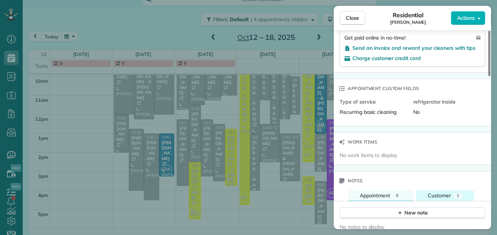
scroll to position [552, 0]
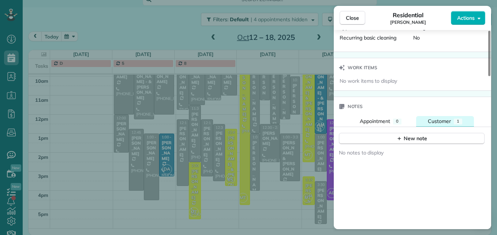
click at [440, 121] on span "Customer" at bounding box center [439, 121] width 23 height 7
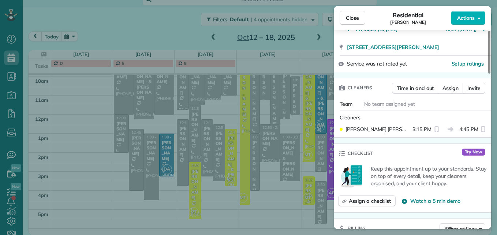
scroll to position [0, 0]
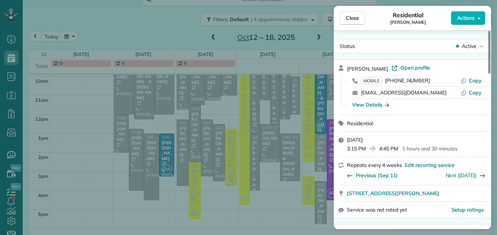
drag, startPoint x: 383, startPoint y: 85, endPoint x: 414, endPoint y: 85, distance: 30.4
click at [414, 85] on div "MOBILE (740) 701-8037 Copy" at bounding box center [417, 81] width 140 height 12
drag, startPoint x: 433, startPoint y: 94, endPoint x: 382, endPoint y: 80, distance: 53.2
click at [382, 80] on div "Gil Garza · Open profile MOBILE (740) 701-8037 Copy lowbrogarza@yahoo.com Copy …" at bounding box center [417, 87] width 140 height 46
drag, startPoint x: 382, startPoint y: 80, endPoint x: 394, endPoint y: 90, distance: 16.2
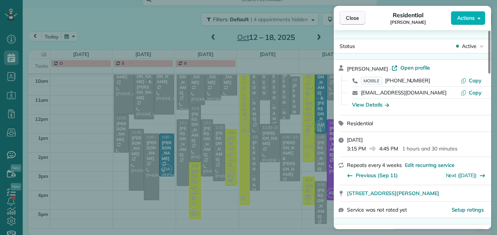
click at [346, 20] on span "Close" at bounding box center [352, 17] width 13 height 7
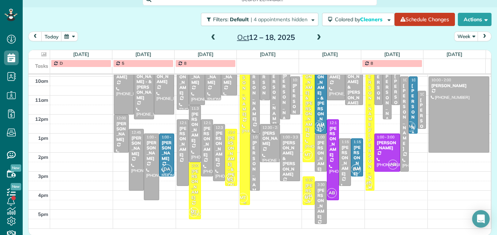
click at [240, 143] on div at bounding box center [244, 128] width 9 height 151
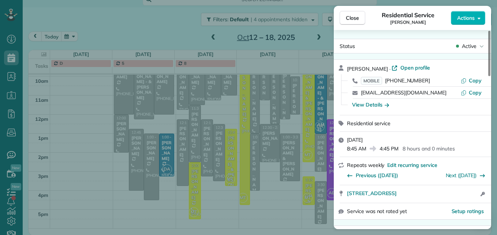
drag, startPoint x: 425, startPoint y: 82, endPoint x: 387, endPoint y: 80, distance: 38.5
click at [387, 80] on div "MOBILE (740) 703-4931" at bounding box center [411, 80] width 100 height 7
drag, startPoint x: 387, startPoint y: 80, endPoint x: 408, endPoint y: 83, distance: 20.6
click at [343, 17] on button "Close" at bounding box center [352, 18] width 26 height 14
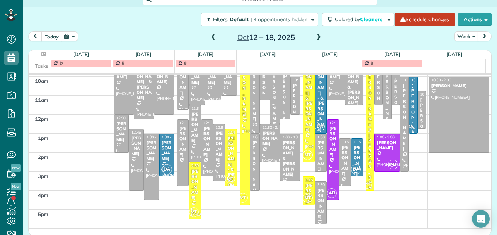
click at [212, 38] on span at bounding box center [213, 37] width 8 height 7
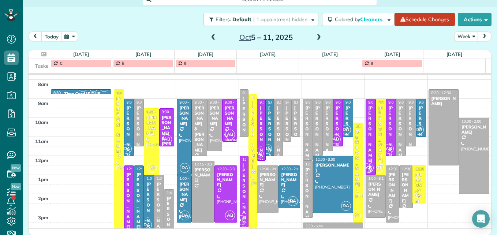
scroll to position [113, 0]
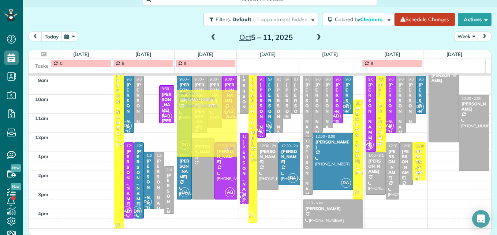
drag, startPoint x: 152, startPoint y: 135, endPoint x: 187, endPoint y: 138, distance: 35.6
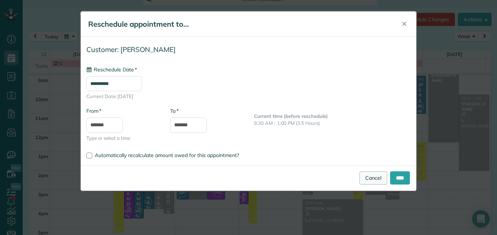
type input "**********"
click at [392, 178] on input "****" at bounding box center [400, 177] width 20 height 13
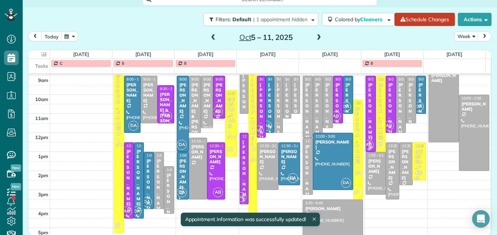
click at [249, 191] on div at bounding box center [253, 146] width 8 height 151
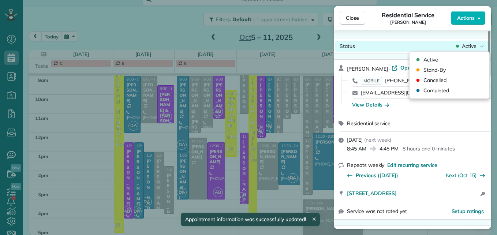
click at [469, 50] on div "Status Active" at bounding box center [412, 46] width 154 height 11
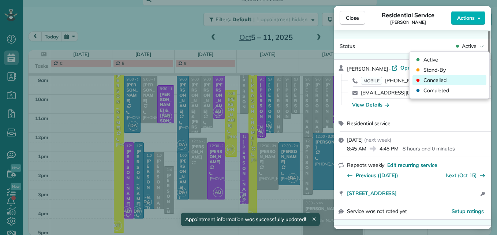
click at [449, 80] on div "Cancelled" at bounding box center [449, 80] width 74 height 10
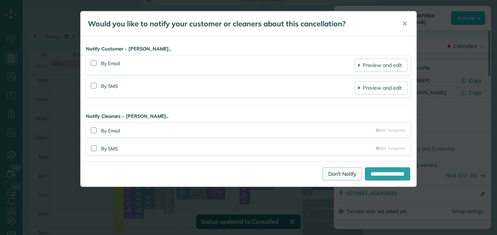
click at [324, 176] on link "Don't Notify" at bounding box center [342, 173] width 40 height 13
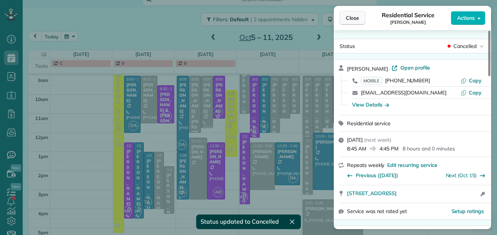
click at [350, 19] on span "Close" at bounding box center [352, 17] width 13 height 7
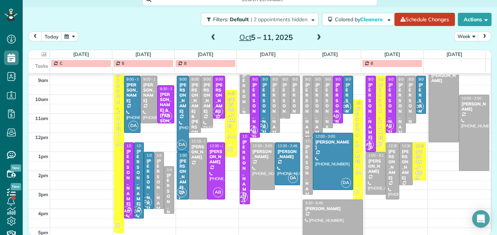
scroll to position [76, 0]
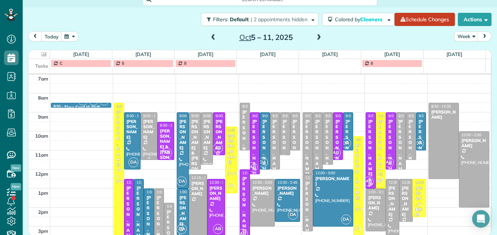
click at [144, 129] on div "Melissa Hoeffel" at bounding box center [149, 129] width 12 height 21
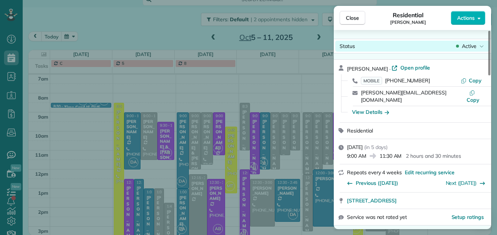
click at [475, 47] on span "Active" at bounding box center [469, 45] width 15 height 7
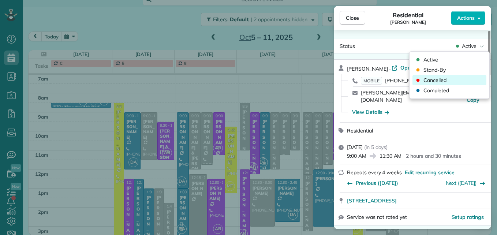
click at [456, 82] on div "Cancelled" at bounding box center [449, 80] width 74 height 10
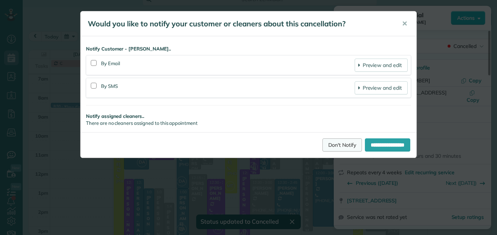
click at [332, 143] on link "Don't Notify" at bounding box center [342, 144] width 40 height 13
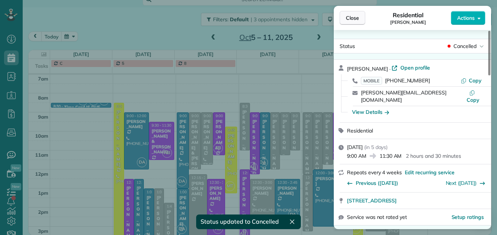
click at [362, 19] on button "Close" at bounding box center [352, 18] width 26 height 14
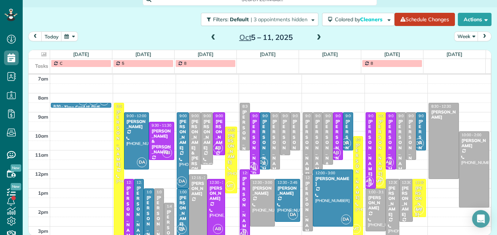
click at [156, 219] on div "Barbara Ludwig" at bounding box center [158, 224] width 5 height 58
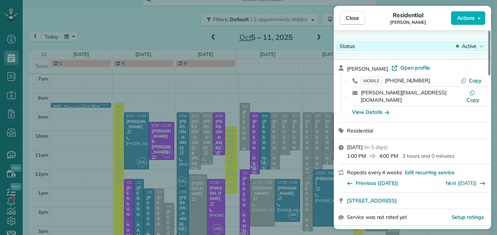
click at [465, 47] on span "Active" at bounding box center [469, 45] width 15 height 7
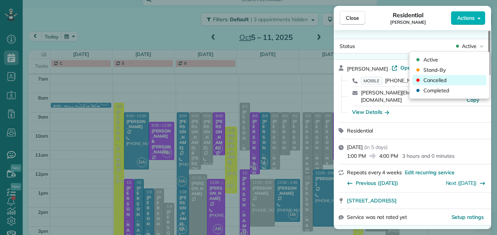
click at [438, 82] on span "Cancelled" at bounding box center [434, 79] width 23 height 7
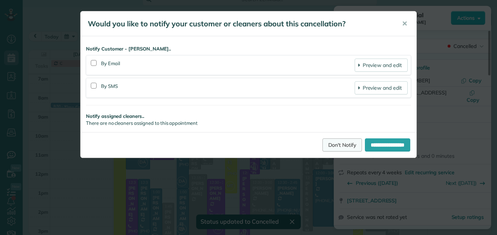
click at [322, 145] on link "Don't Notify" at bounding box center [342, 144] width 40 height 13
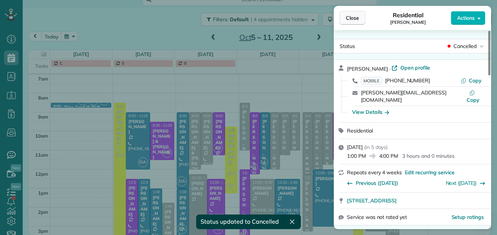
click at [355, 18] on span "Close" at bounding box center [352, 17] width 13 height 7
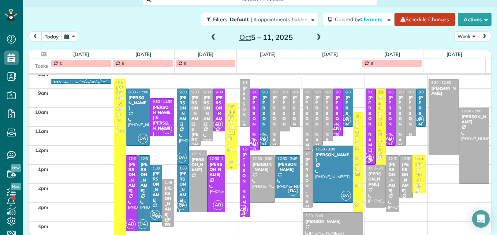
scroll to position [113, 0]
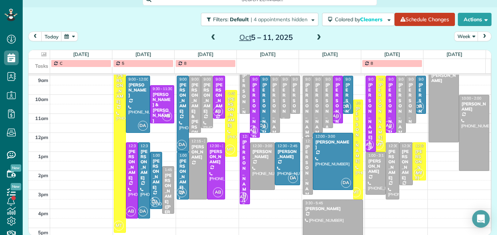
click at [305, 101] on div "Lindsey Webster" at bounding box center [307, 111] width 5 height 58
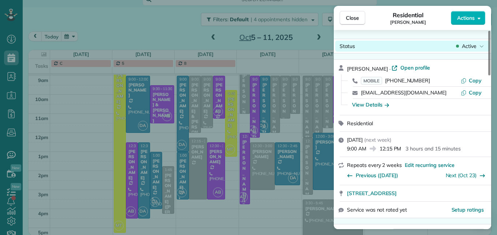
click at [471, 46] on span "Active" at bounding box center [469, 45] width 15 height 7
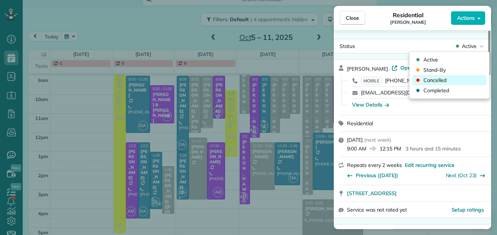
click at [446, 78] on div "Cancelled" at bounding box center [449, 80] width 74 height 10
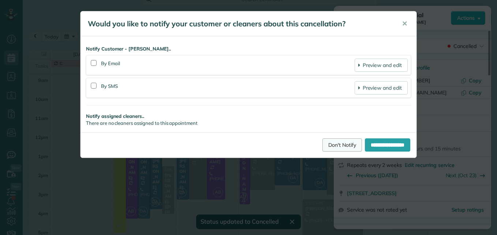
click at [322, 145] on link "Don't Notify" at bounding box center [342, 144] width 40 height 13
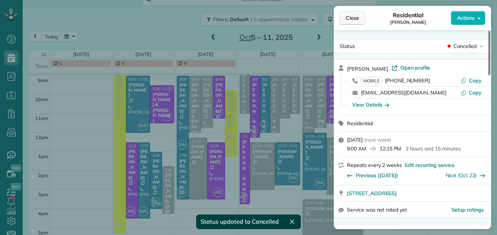
click at [350, 13] on button "Close" at bounding box center [352, 18] width 26 height 14
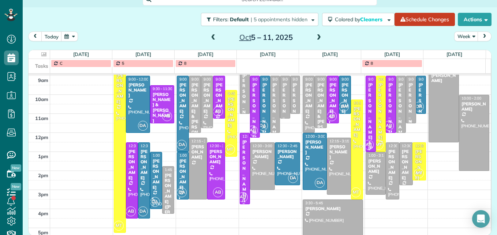
click at [408, 110] on div "Katy Paull" at bounding box center [410, 111] width 5 height 58
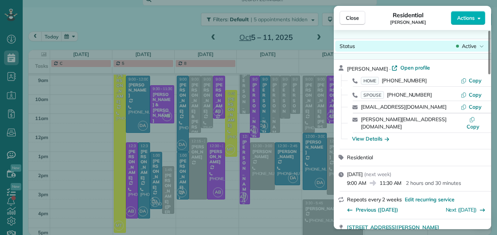
click at [464, 49] on span "Active" at bounding box center [469, 45] width 15 height 7
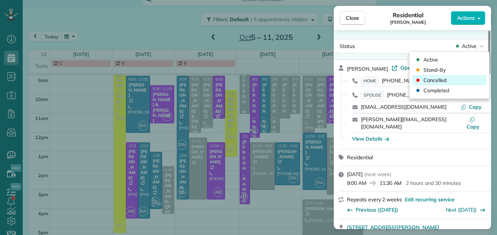
click at [431, 85] on div "Cancelled" at bounding box center [449, 80] width 74 height 10
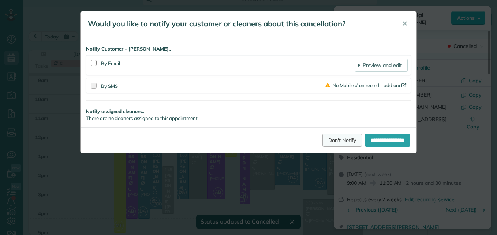
click at [334, 140] on link "Don't Notify" at bounding box center [342, 140] width 40 height 13
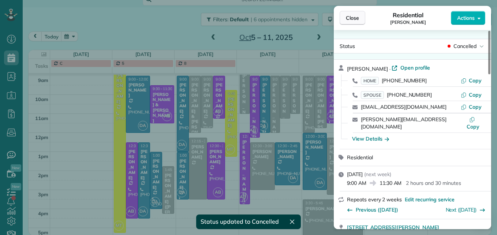
click at [360, 18] on button "Close" at bounding box center [352, 18] width 26 height 14
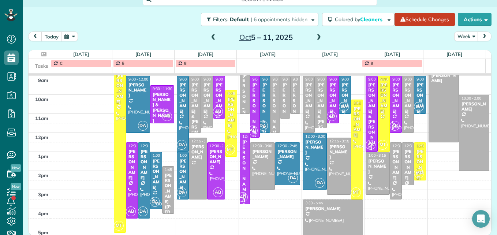
click at [404, 162] on div "Annie Marsico" at bounding box center [408, 164] width 8 height 31
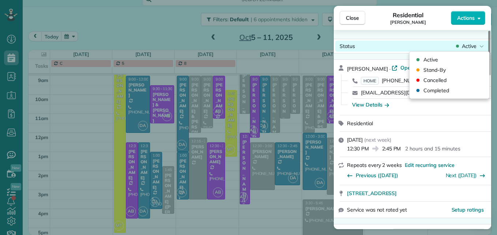
click at [472, 48] on span "Active" at bounding box center [469, 45] width 15 height 7
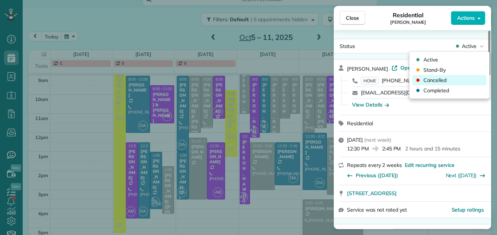
click at [446, 77] on div "Cancelled" at bounding box center [449, 80] width 74 height 10
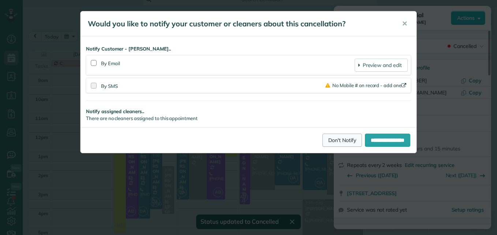
click at [326, 142] on link "Don't Notify" at bounding box center [342, 140] width 40 height 13
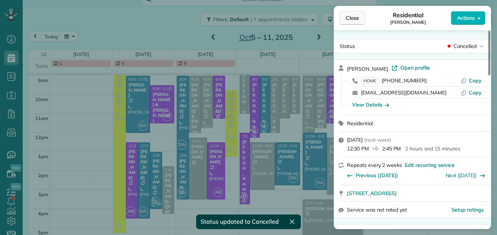
click at [357, 16] on span "Close" at bounding box center [352, 17] width 13 height 7
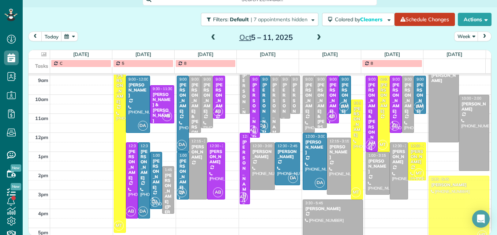
drag, startPoint x: 224, startPoint y: 136, endPoint x: 444, endPoint y: 223, distance: 236.8
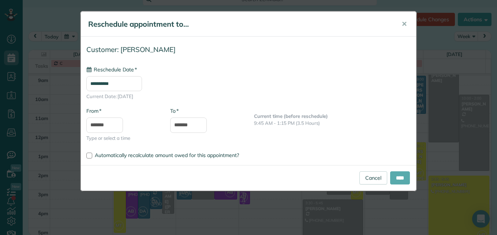
type input "**********"
click at [398, 183] on input "****" at bounding box center [400, 177] width 20 height 13
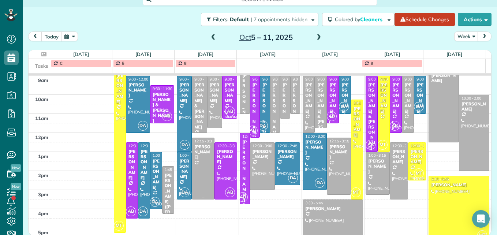
click at [202, 179] on div at bounding box center [203, 168] width 22 height 61
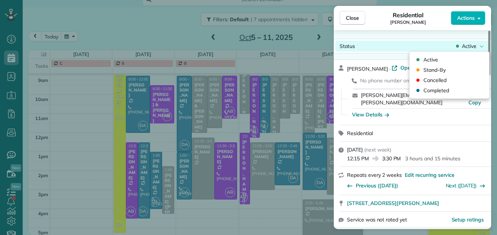
click at [468, 50] on div "Status Active" at bounding box center [412, 46] width 154 height 11
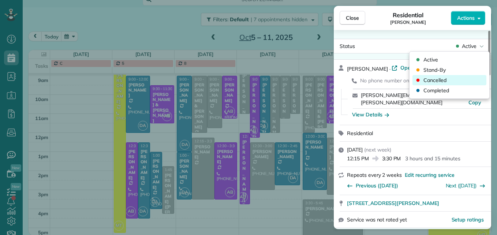
click at [450, 79] on div "Cancelled" at bounding box center [449, 80] width 74 height 10
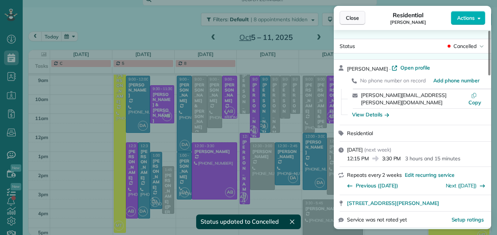
click at [351, 18] on span "Close" at bounding box center [352, 17] width 13 height 7
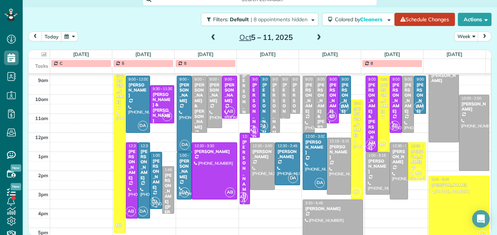
click at [152, 190] on div at bounding box center [155, 180] width 11 height 56
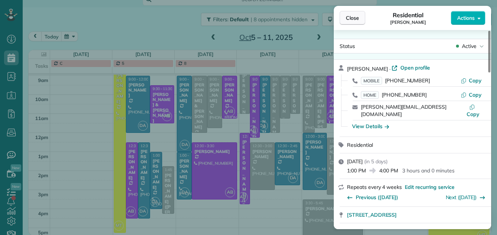
click at [350, 21] on span "Close" at bounding box center [352, 17] width 13 height 7
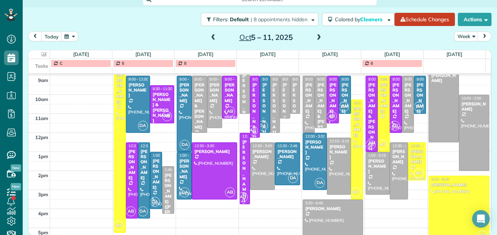
click at [282, 89] on div "Lauren Lopez" at bounding box center [284, 111] width 5 height 58
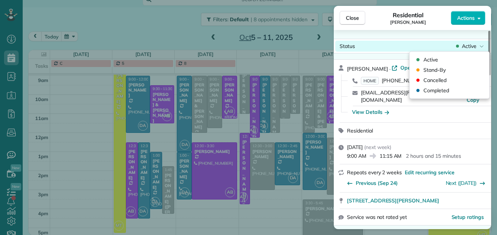
click at [468, 46] on span "Active" at bounding box center [469, 45] width 15 height 7
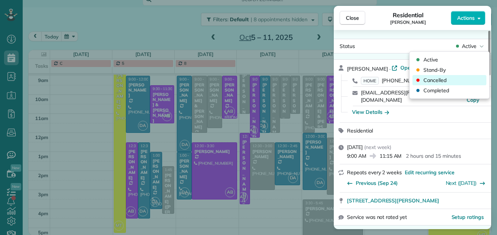
click at [440, 81] on span "Cancelled" at bounding box center [434, 79] width 23 height 7
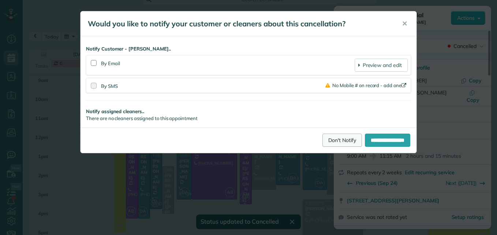
click at [326, 142] on link "Don't Notify" at bounding box center [342, 140] width 40 height 13
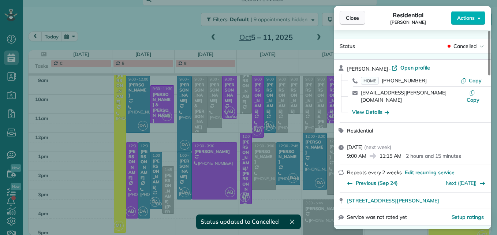
click at [350, 15] on span "Close" at bounding box center [352, 17] width 13 height 7
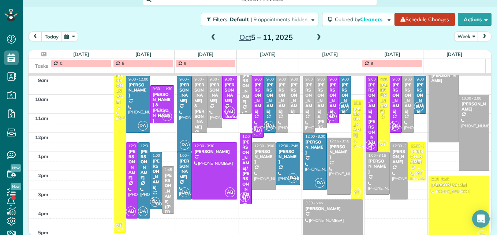
click at [242, 92] on div "Jim McCauley" at bounding box center [246, 88] width 8 height 31
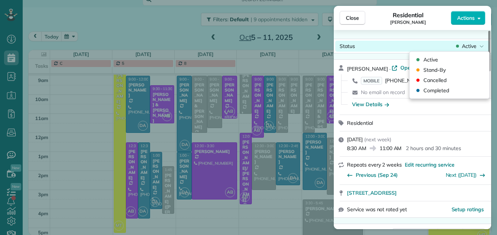
click at [469, 46] on span "Active" at bounding box center [469, 45] width 15 height 7
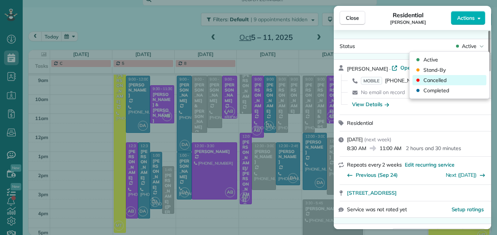
click at [443, 78] on span "Cancelled" at bounding box center [434, 79] width 23 height 7
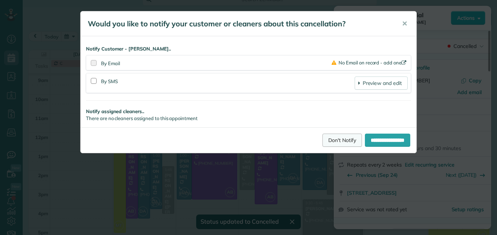
click at [322, 146] on link "Don't Notify" at bounding box center [342, 140] width 40 height 13
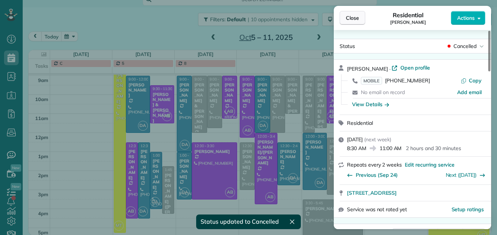
click at [345, 18] on button "Close" at bounding box center [352, 18] width 26 height 14
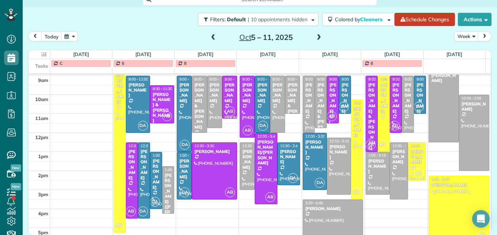
click at [210, 36] on span at bounding box center [213, 37] width 8 height 7
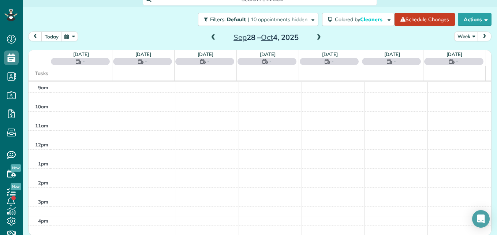
scroll to position [76, 0]
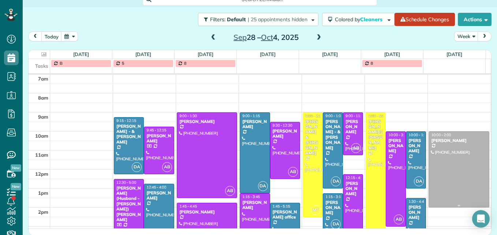
click at [448, 162] on div at bounding box center [459, 169] width 60 height 75
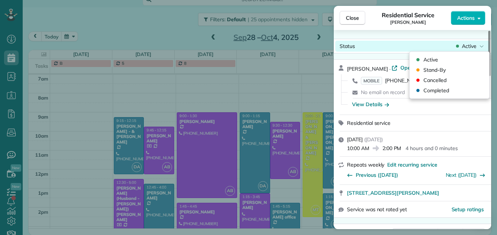
click at [466, 46] on span "Active" at bounding box center [469, 45] width 15 height 7
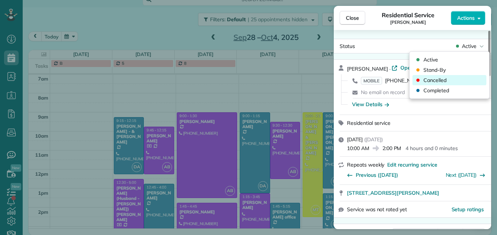
click at [450, 76] on div "Cancelled" at bounding box center [449, 80] width 74 height 10
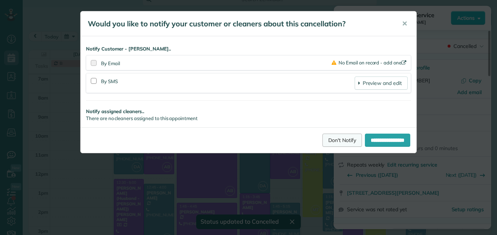
click at [334, 139] on link "Don't Notify" at bounding box center [342, 140] width 40 height 13
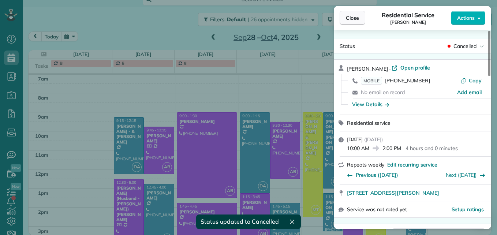
click at [355, 16] on span "Close" at bounding box center [352, 17] width 13 height 7
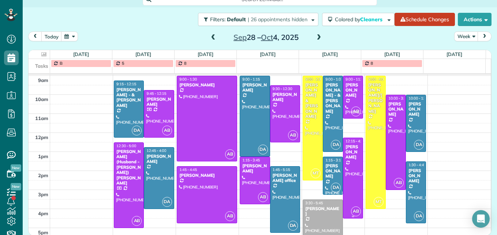
scroll to position [124, 0]
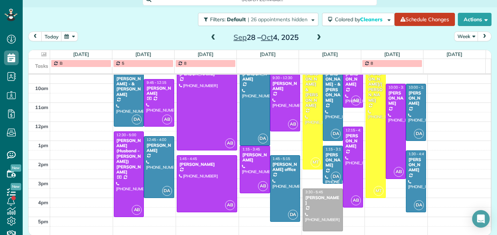
click at [315, 37] on span at bounding box center [319, 37] width 8 height 7
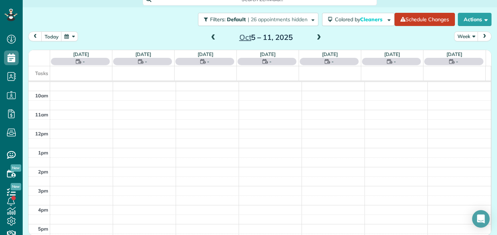
scroll to position [76, 0]
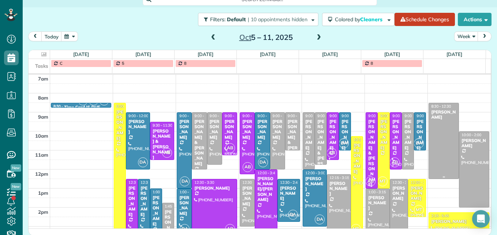
click at [429, 146] on div at bounding box center [444, 140] width 30 height 75
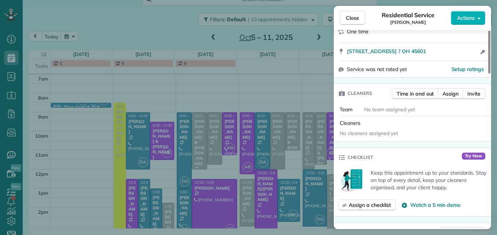
scroll to position [146, 0]
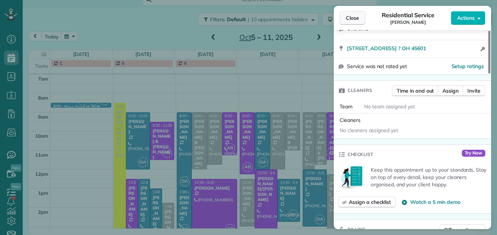
click at [344, 15] on button "Close" at bounding box center [352, 18] width 26 height 14
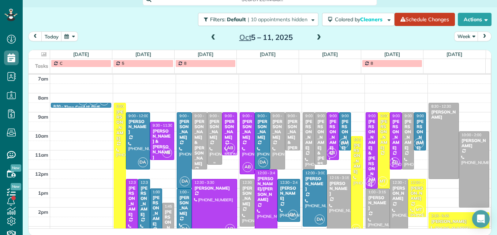
click at [213, 135] on div "Katie Isaacson" at bounding box center [214, 129] width 11 height 21
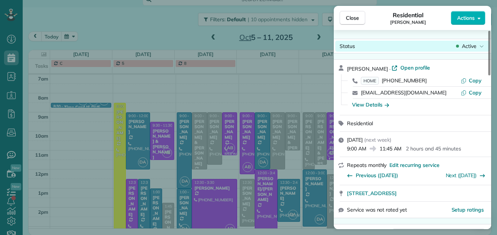
click at [472, 45] on span "Active" at bounding box center [469, 45] width 15 height 7
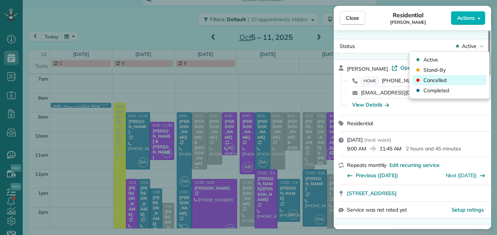
click at [438, 80] on span "Cancelled" at bounding box center [434, 79] width 23 height 7
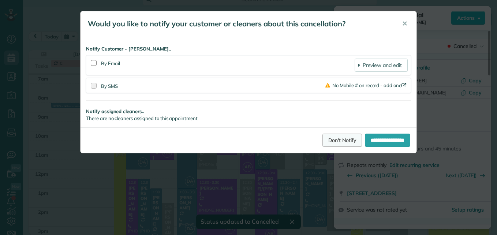
click at [328, 138] on link "Don't Notify" at bounding box center [342, 140] width 40 height 13
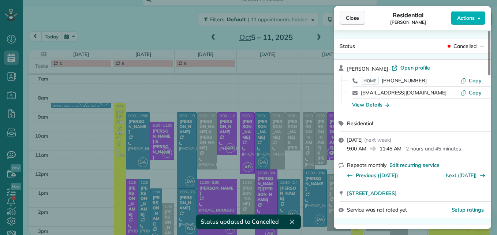
click at [348, 17] on span "Close" at bounding box center [352, 17] width 13 height 7
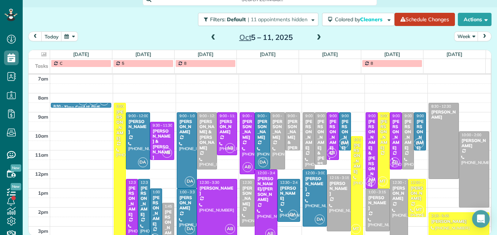
click at [152, 207] on div "David Palmer" at bounding box center [156, 210] width 8 height 31
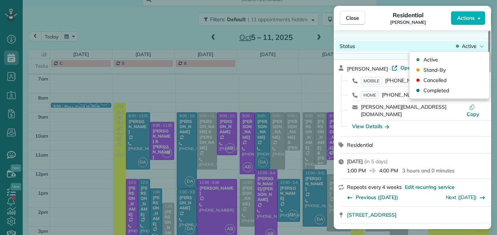
click at [467, 48] on span "Active" at bounding box center [469, 45] width 15 height 7
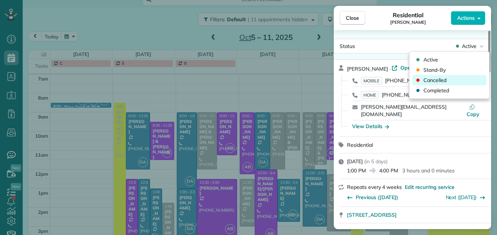
click at [439, 79] on span "Cancelled" at bounding box center [434, 79] width 23 height 7
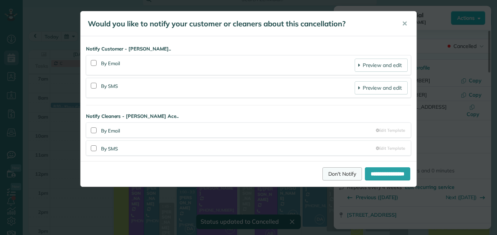
click at [329, 174] on link "Don't Notify" at bounding box center [342, 173] width 40 height 13
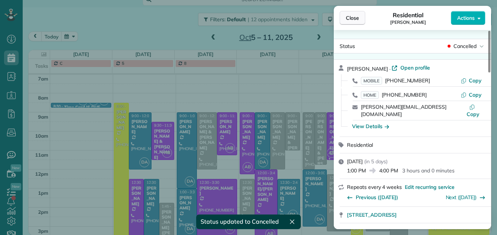
click at [356, 19] on span "Close" at bounding box center [352, 17] width 13 height 7
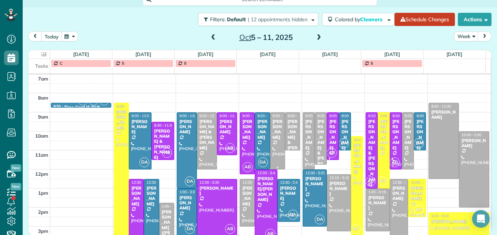
click at [271, 144] on div at bounding box center [277, 141] width 14 height 56
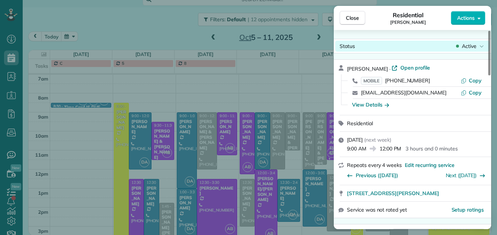
click at [465, 46] on span "Active" at bounding box center [469, 45] width 15 height 7
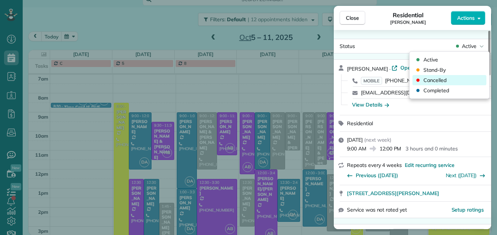
click at [443, 79] on span "Cancelled" at bounding box center [434, 79] width 23 height 7
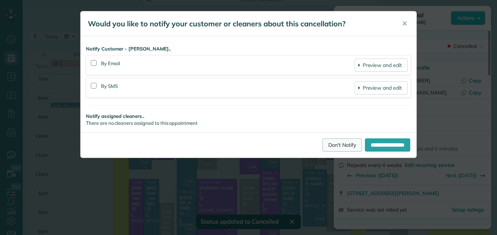
click at [329, 147] on link "Don't Notify" at bounding box center [342, 144] width 40 height 13
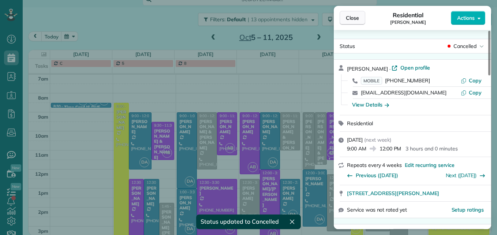
click at [348, 16] on span "Close" at bounding box center [352, 17] width 13 height 7
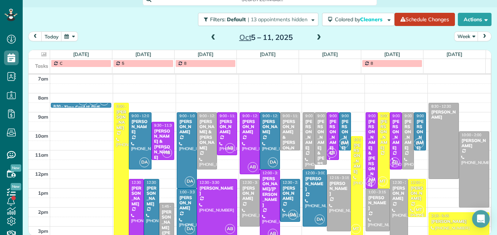
click at [282, 125] on div "Hallie & Drew Sustarfrair" at bounding box center [290, 137] width 16 height 37
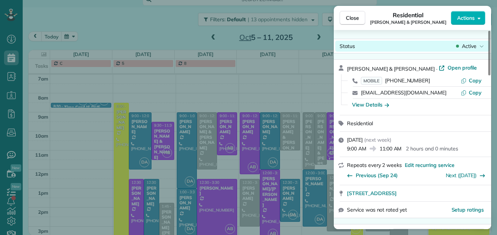
click at [471, 45] on span "Active" at bounding box center [469, 45] width 15 height 7
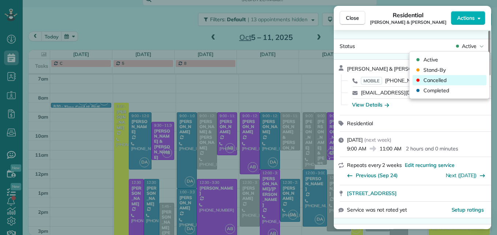
click at [449, 83] on div "Cancelled" at bounding box center [449, 80] width 74 height 10
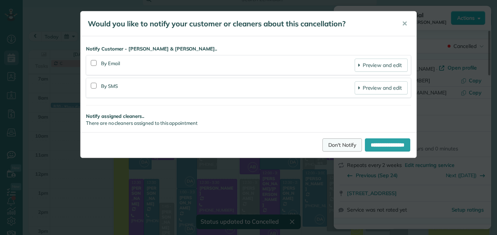
click at [322, 141] on link "Don't Notify" at bounding box center [342, 144] width 40 height 13
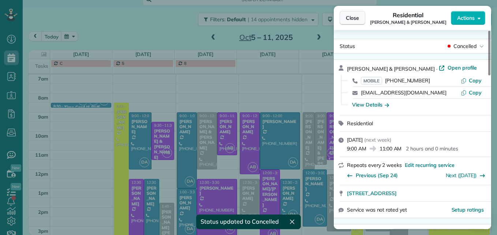
click at [356, 15] on span "Close" at bounding box center [352, 17] width 13 height 7
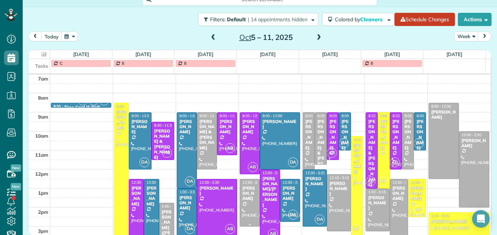
click at [245, 192] on div "Emma Mulvaney" at bounding box center [250, 193] width 16 height 16
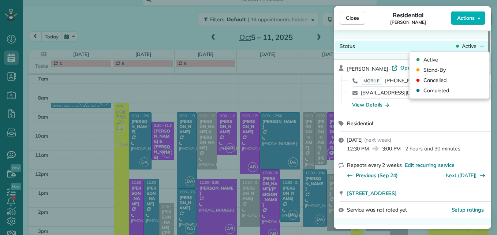
click at [468, 41] on div "Status Active" at bounding box center [412, 46] width 154 height 11
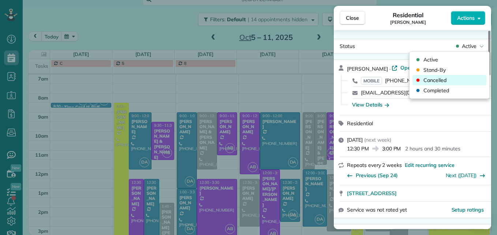
click at [438, 84] on div "Cancelled" at bounding box center [449, 80] width 74 height 10
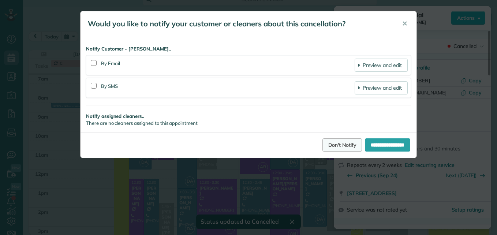
click at [333, 146] on link "Don't Notify" at bounding box center [342, 144] width 40 height 13
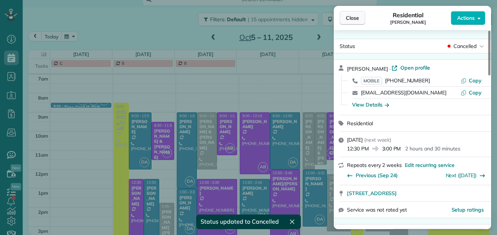
click at [359, 21] on button "Close" at bounding box center [352, 18] width 26 height 14
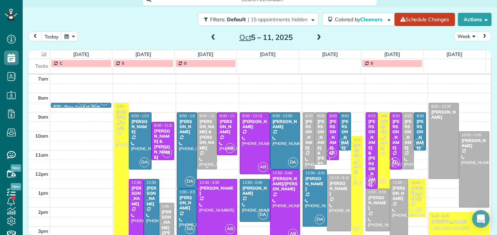
click at [204, 136] on div "Amanda & Daeron Wilson" at bounding box center [207, 134] width 16 height 31
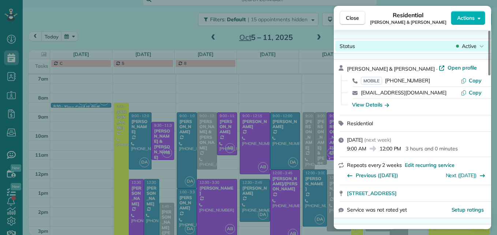
click at [476, 48] on span "Active" at bounding box center [469, 45] width 15 height 7
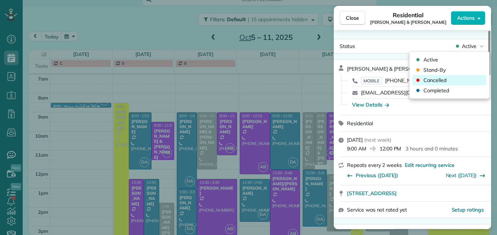
click at [444, 78] on span "Cancelled" at bounding box center [434, 79] width 23 height 7
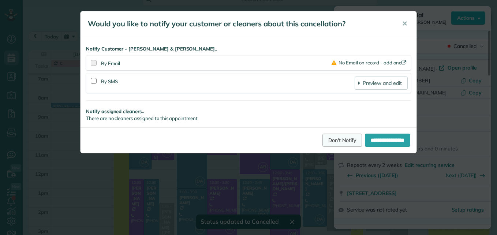
click at [326, 140] on link "Don't Notify" at bounding box center [342, 140] width 40 height 13
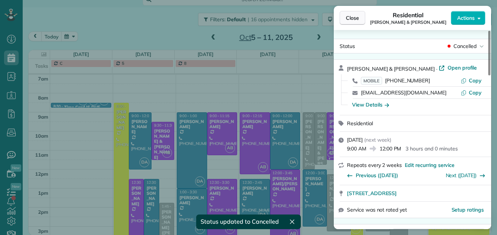
click at [352, 22] on button "Close" at bounding box center [352, 18] width 26 height 14
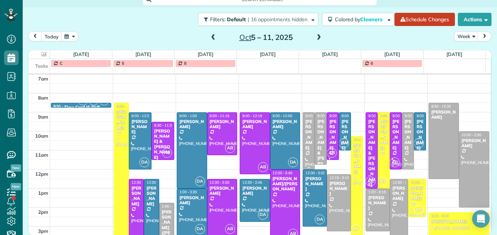
click at [305, 142] on div "Colleen Bullett" at bounding box center [309, 134] width 8 height 31
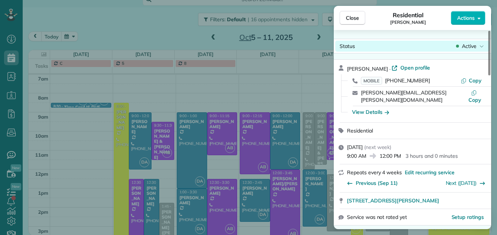
click at [466, 44] on span "Active" at bounding box center [469, 45] width 15 height 7
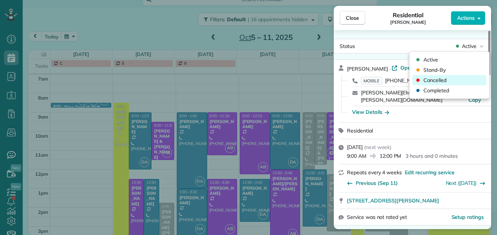
click at [449, 83] on div "Cancelled" at bounding box center [449, 80] width 74 height 10
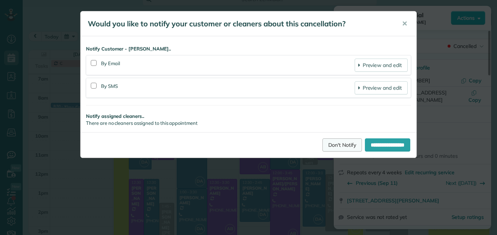
click at [327, 146] on link "Don't Notify" at bounding box center [342, 144] width 40 height 13
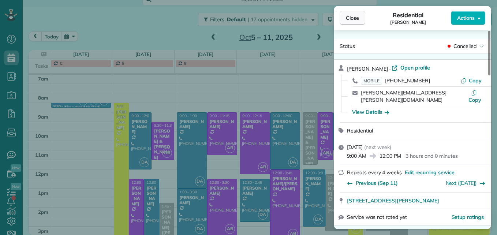
click at [350, 16] on span "Close" at bounding box center [352, 17] width 13 height 7
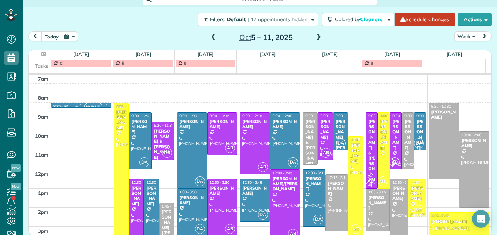
click at [305, 138] on div "Doug & Linda Davis" at bounding box center [310, 142] width 11 height 47
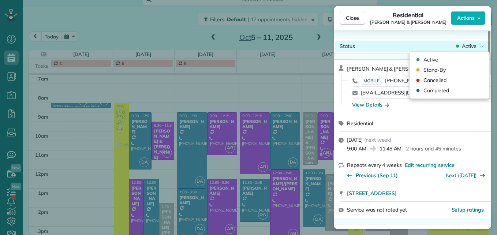
click at [470, 47] on span "Active" at bounding box center [469, 45] width 15 height 7
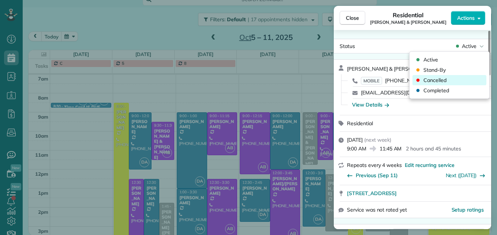
click at [450, 79] on div "Cancelled" at bounding box center [449, 80] width 74 height 10
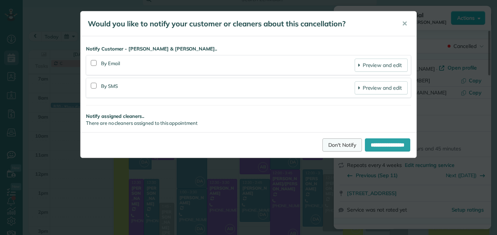
click at [331, 145] on link "Don't Notify" at bounding box center [342, 144] width 40 height 13
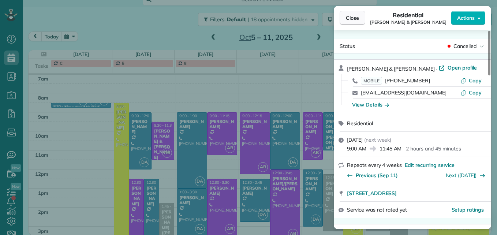
click at [352, 21] on span "Close" at bounding box center [352, 17] width 13 height 7
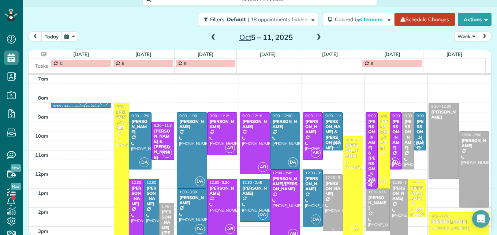
click at [323, 194] on div at bounding box center [332, 203] width 19 height 56
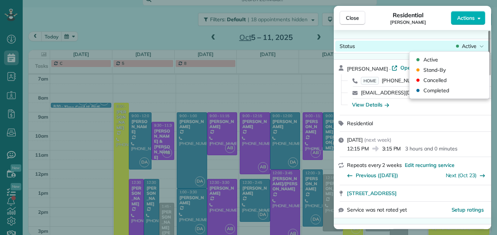
click at [470, 46] on span "Active" at bounding box center [469, 45] width 15 height 7
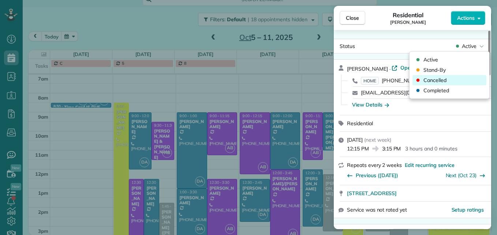
click at [444, 81] on span "Cancelled" at bounding box center [434, 79] width 23 height 7
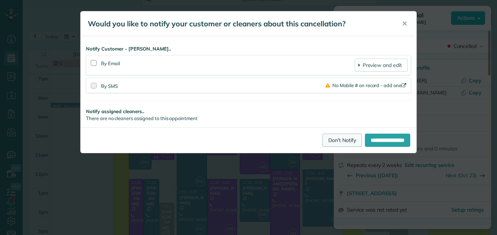
click at [327, 142] on link "Don't Notify" at bounding box center [342, 140] width 40 height 13
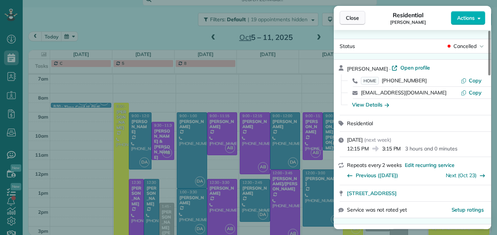
click at [348, 15] on span "Close" at bounding box center [352, 17] width 13 height 7
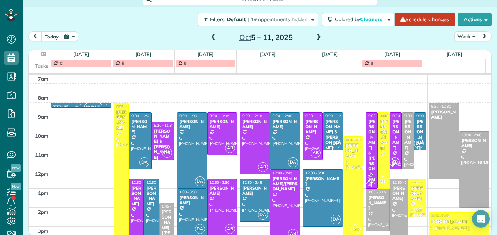
click at [392, 132] on div "Steve Wallace" at bounding box center [396, 134] width 8 height 31
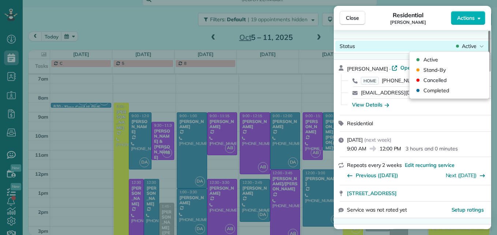
click at [478, 47] on div "Active" at bounding box center [469, 45] width 31 height 7
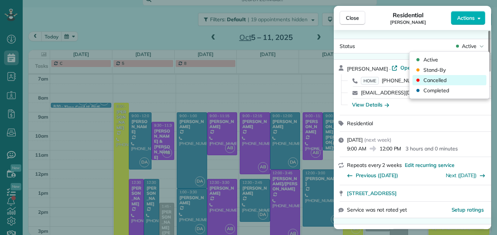
click at [450, 83] on div "Cancelled" at bounding box center [449, 80] width 74 height 10
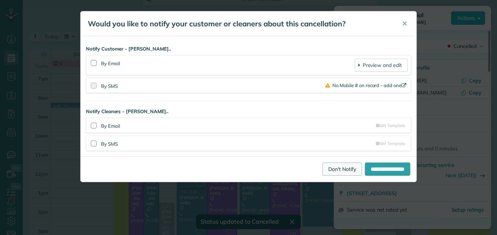
click at [338, 164] on link "Don't Notify" at bounding box center [342, 168] width 40 height 13
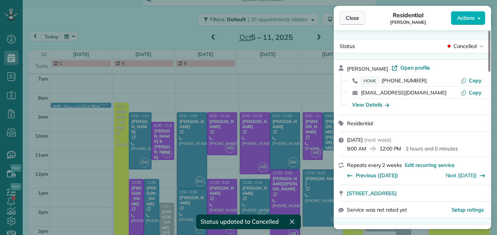
click at [353, 11] on button "Close" at bounding box center [352, 18] width 26 height 14
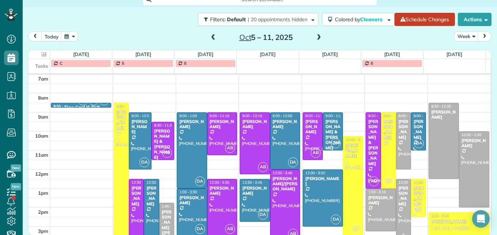
click at [396, 225] on div at bounding box center [403, 207] width 14 height 56
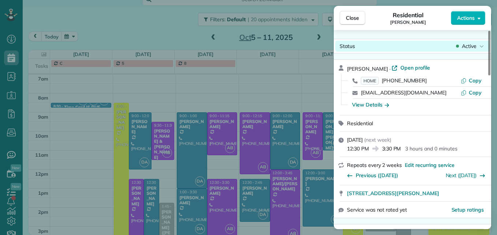
click at [470, 48] on span "Active" at bounding box center [469, 45] width 15 height 7
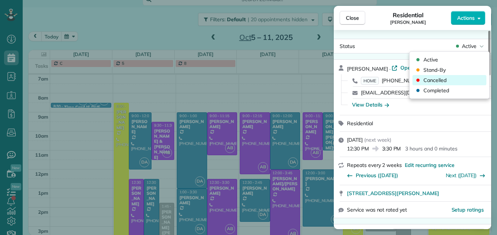
click at [446, 80] on span "Cancelled" at bounding box center [434, 79] width 23 height 7
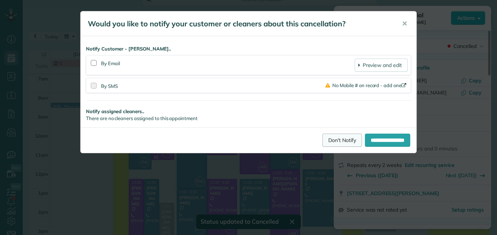
click at [327, 138] on link "Don't Notify" at bounding box center [342, 140] width 40 height 13
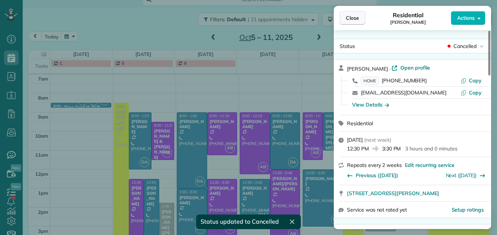
click at [352, 18] on span "Close" at bounding box center [352, 17] width 13 height 7
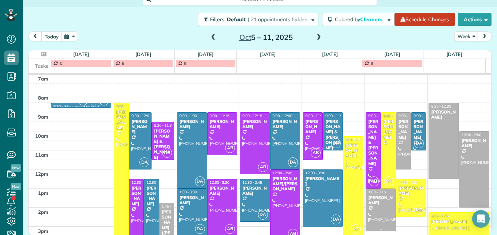
click at [370, 210] on div at bounding box center [380, 210] width 29 height 42
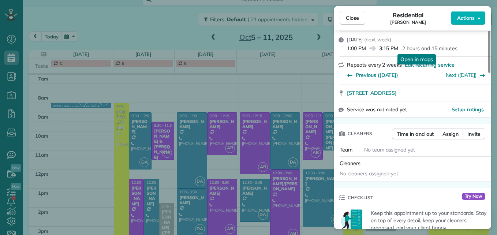
scroll to position [146, 0]
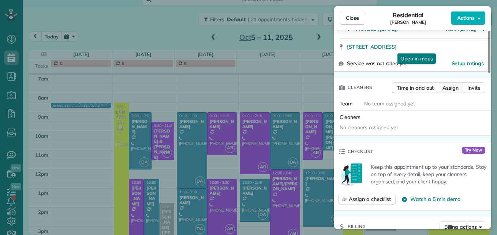
click at [455, 89] on span "Assign" at bounding box center [450, 87] width 16 height 7
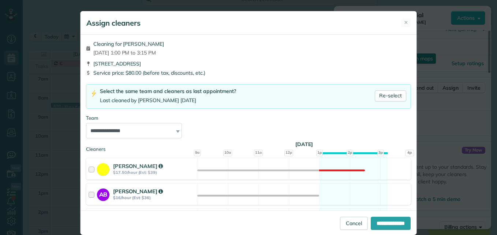
click at [89, 196] on div at bounding box center [93, 194] width 8 height 14
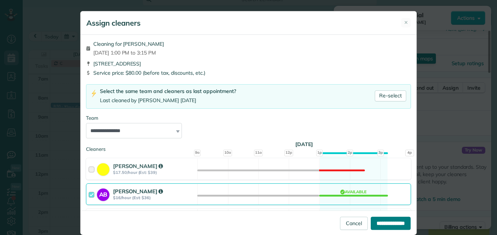
click at [378, 222] on input "**********" at bounding box center [391, 223] width 40 height 13
type input "**********"
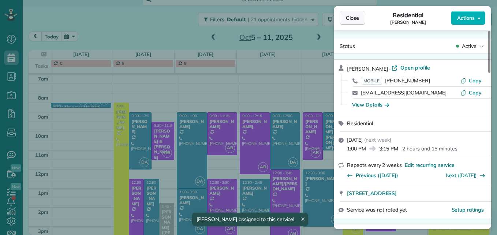
click at [353, 18] on span "Close" at bounding box center [352, 17] width 13 height 7
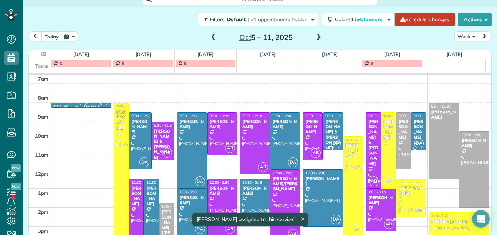
scroll to position [113, 0]
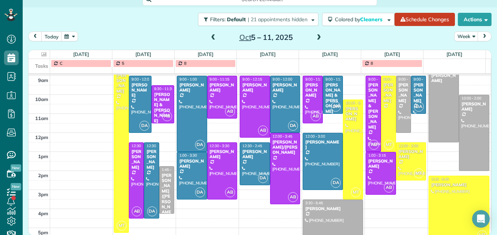
click at [212, 37] on span at bounding box center [213, 37] width 8 height 7
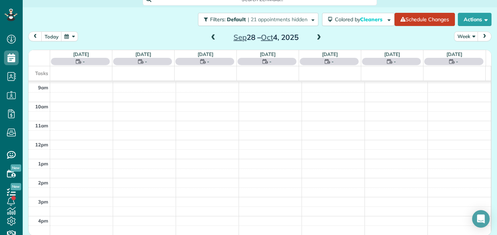
scroll to position [76, 0]
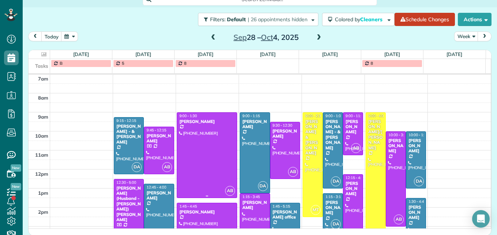
click at [219, 143] on div at bounding box center [207, 155] width 60 height 85
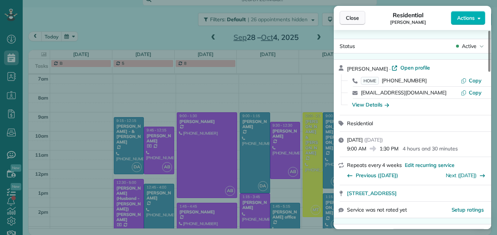
click at [348, 20] on span "Close" at bounding box center [352, 17] width 13 height 7
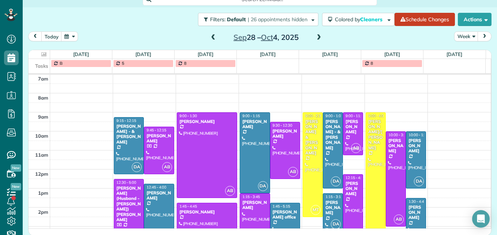
click at [210, 37] on span at bounding box center [213, 37] width 8 height 7
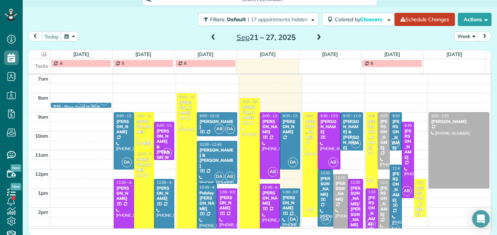
click at [316, 37] on span at bounding box center [319, 37] width 8 height 7
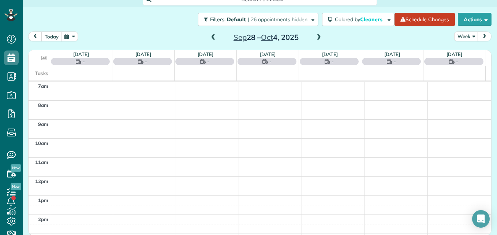
click at [315, 35] on span at bounding box center [319, 37] width 8 height 7
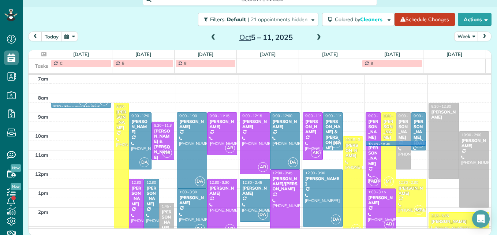
click at [367, 144] on td at bounding box center [270, 146] width 441 height 10
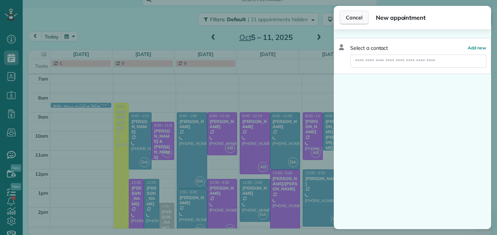
click at [357, 13] on button "Cancel" at bounding box center [353, 18] width 29 height 14
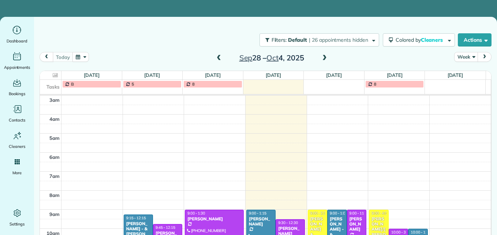
scroll to position [76, 0]
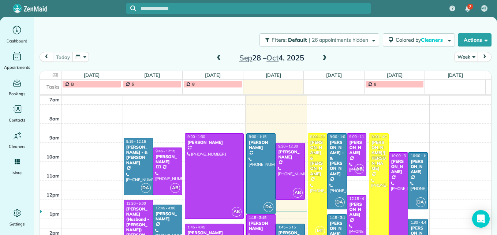
click at [321, 60] on span at bounding box center [324, 58] width 8 height 7
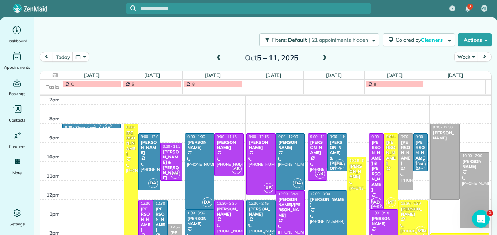
scroll to position [0, 0]
click at [371, 158] on div "[PERSON_NAME] & [PERSON_NAME]" at bounding box center [376, 166] width 10 height 53
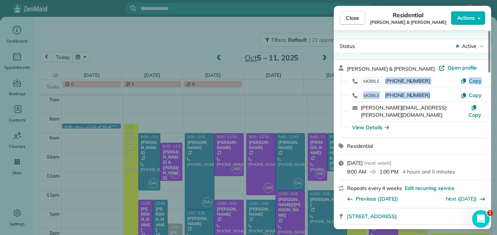
drag, startPoint x: 425, startPoint y: 94, endPoint x: 387, endPoint y: 79, distance: 41.4
click at [387, 79] on div "Jeff & Courntey Jarosch · Open profile MOBILE (614) 327-4395 Copy MOBILE (614) …" at bounding box center [417, 98] width 140 height 69
copy div "614) 327-4395 Copy MOBILE (614) 404-8308"
click at [359, 18] on button "Close" at bounding box center [352, 18] width 26 height 14
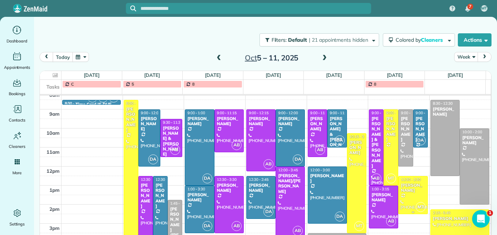
scroll to position [113, 0]
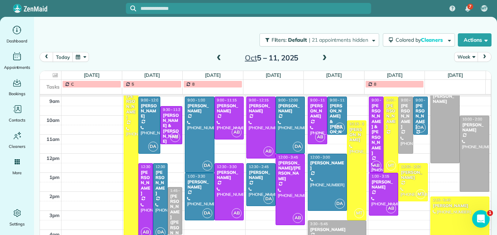
click at [322, 61] on span at bounding box center [324, 58] width 8 height 7
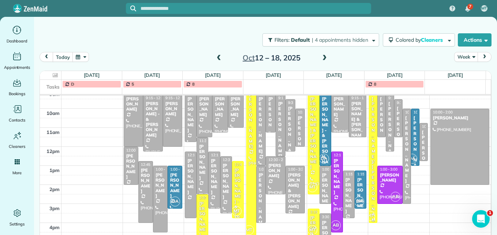
scroll to position [121, 0]
click at [324, 59] on span at bounding box center [324, 58] width 8 height 7
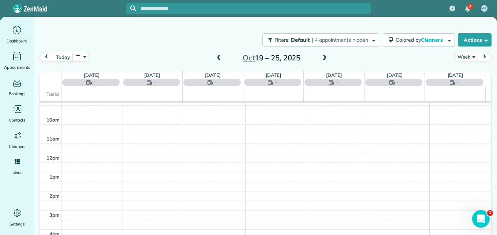
scroll to position [76, 0]
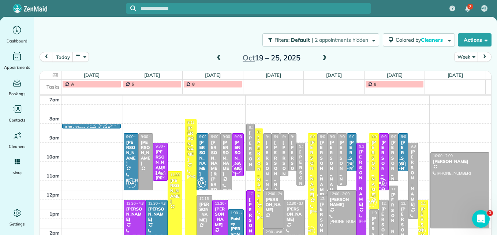
click at [218, 61] on span at bounding box center [219, 58] width 8 height 7
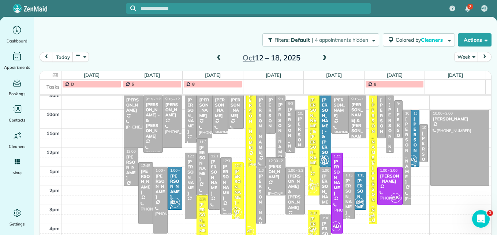
scroll to position [121, 0]
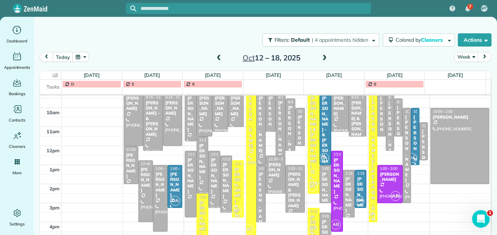
click at [421, 143] on div "Donna Palmer" at bounding box center [423, 163] width 4 height 68
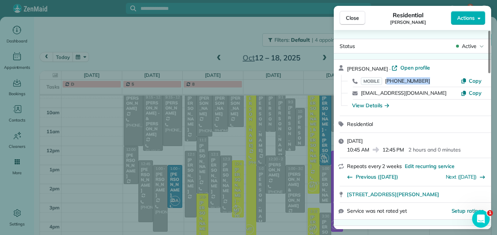
drag, startPoint x: 423, startPoint y: 82, endPoint x: 386, endPoint y: 80, distance: 37.3
click at [386, 80] on div "MOBILE (858) 740-4082" at bounding box center [411, 81] width 100 height 8
copy span "858) 740-4082"
click at [348, 16] on span "Close" at bounding box center [352, 17] width 13 height 7
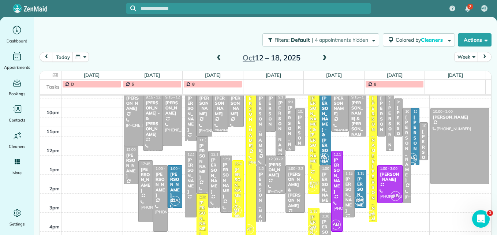
click at [322, 60] on span at bounding box center [324, 58] width 8 height 7
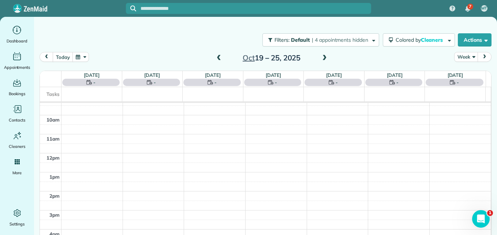
scroll to position [76, 0]
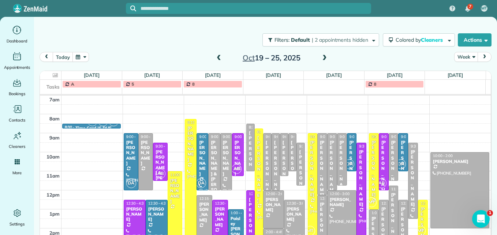
click at [349, 151] on div "Leah & Denise Werner" at bounding box center [351, 200] width 5 height 121
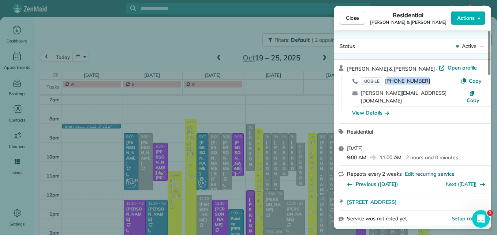
drag, startPoint x: 424, startPoint y: 80, endPoint x: 388, endPoint y: 83, distance: 36.0
click at [388, 83] on div "MOBILE (937) 329-1995" at bounding box center [411, 81] width 100 height 8
copy span "937) 329-1995"
click at [348, 18] on span "Close" at bounding box center [352, 17] width 13 height 7
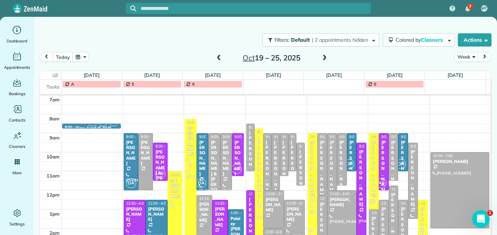
click at [215, 61] on span at bounding box center [219, 58] width 8 height 7
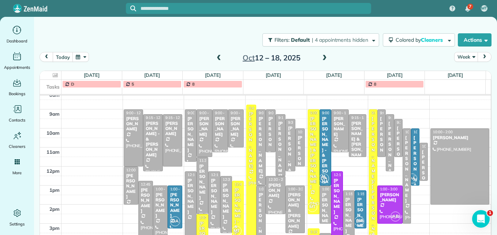
scroll to position [113, 0]
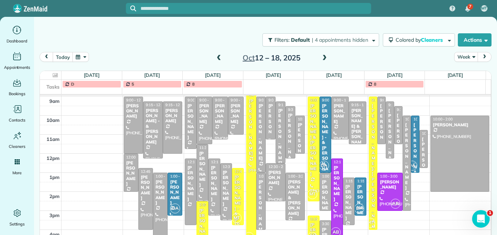
click at [215, 59] on span at bounding box center [219, 58] width 8 height 7
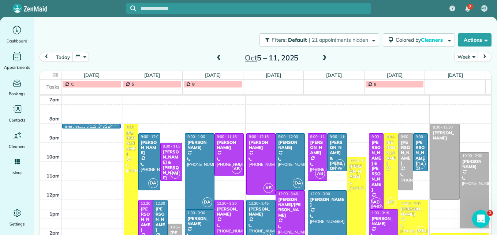
click at [217, 57] on span at bounding box center [219, 58] width 8 height 7
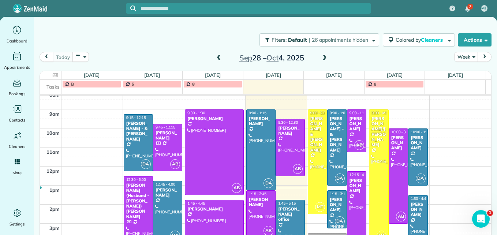
scroll to position [113, 0]
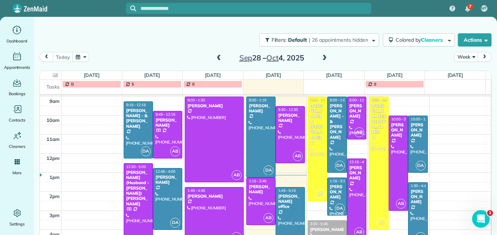
click at [348, 194] on div at bounding box center [356, 199] width 19 height 80
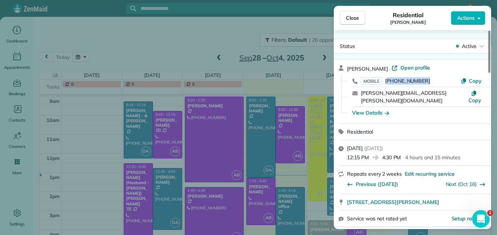
drag, startPoint x: 424, startPoint y: 81, endPoint x: 387, endPoint y: 82, distance: 37.7
click at [387, 82] on div "MOBILE (419) 349-7868" at bounding box center [411, 81] width 100 height 8
copy span "419) 349-7868"
click at [353, 17] on span "Close" at bounding box center [352, 17] width 13 height 7
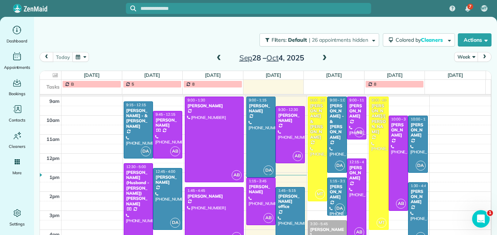
click at [218, 60] on span at bounding box center [219, 58] width 8 height 7
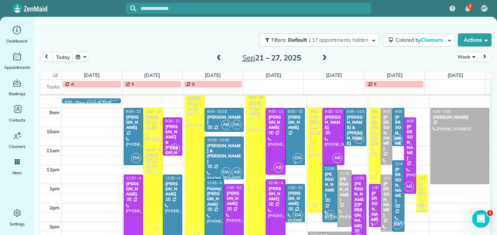
scroll to position [113, 0]
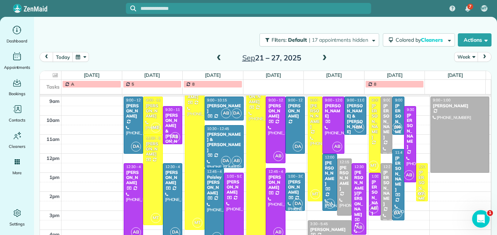
click at [293, 200] on span "DA" at bounding box center [298, 204] width 10 height 10
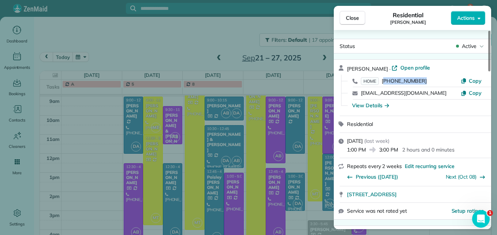
drag, startPoint x: 422, startPoint y: 82, endPoint x: 383, endPoint y: 84, distance: 38.9
click at [383, 84] on div "HOME (614) 370-2595" at bounding box center [411, 81] width 100 height 8
drag, startPoint x: 383, startPoint y: 83, endPoint x: 352, endPoint y: 20, distance: 70.5
click at [352, 20] on span "Close" at bounding box center [352, 17] width 13 height 7
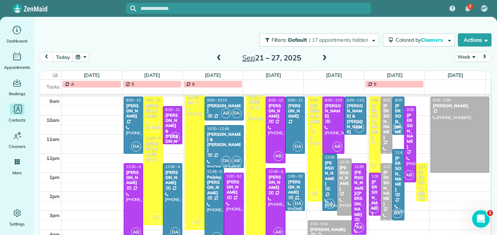
click at [20, 107] on icon "Main" at bounding box center [17, 109] width 11 height 11
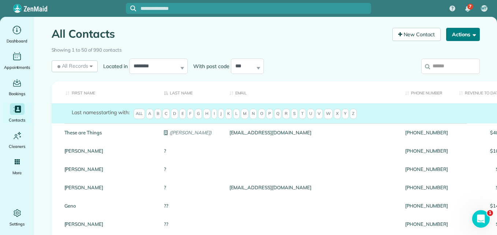
click at [453, 37] on button "Actions" at bounding box center [463, 34] width 34 height 13
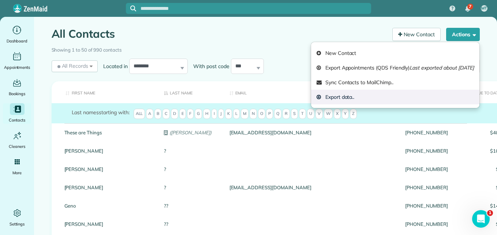
click at [325, 100] on link "Export data.." at bounding box center [395, 97] width 168 height 15
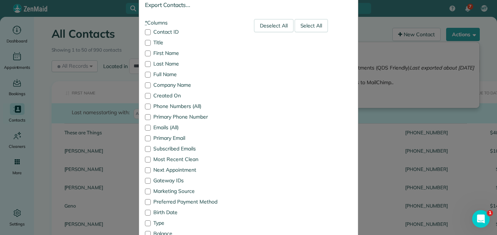
scroll to position [73, 0]
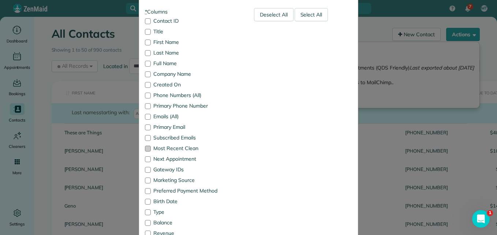
click at [146, 146] on div at bounding box center [148, 149] width 6 height 6
drag, startPoint x: 147, startPoint y: 158, endPoint x: 146, endPoint y: 161, distance: 3.9
click at [147, 158] on div at bounding box center [148, 159] width 6 height 6
click at [145, 169] on div at bounding box center [148, 170] width 6 height 6
click at [145, 180] on div at bounding box center [148, 180] width 6 height 6
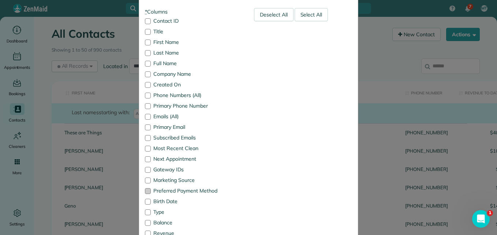
click at [145, 190] on div at bounding box center [148, 191] width 6 height 6
click at [145, 201] on div at bounding box center [148, 202] width 6 height 6
click at [145, 211] on div at bounding box center [148, 212] width 6 height 6
click at [145, 220] on div at bounding box center [148, 223] width 6 height 6
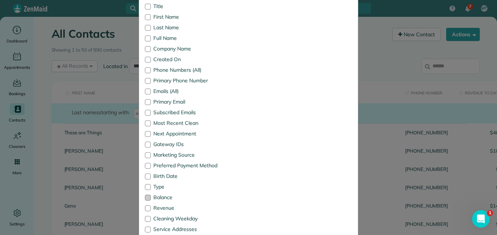
scroll to position [110, 0]
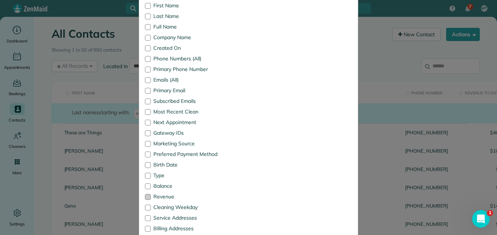
click at [147, 198] on div at bounding box center [148, 197] width 6 height 6
click at [145, 207] on div at bounding box center [148, 208] width 6 height 6
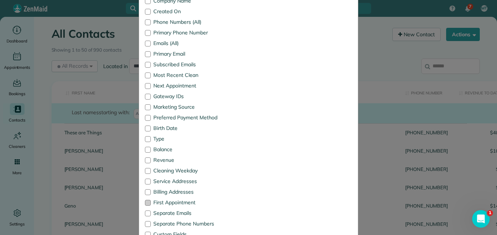
click at [146, 202] on div at bounding box center [148, 203] width 6 height 6
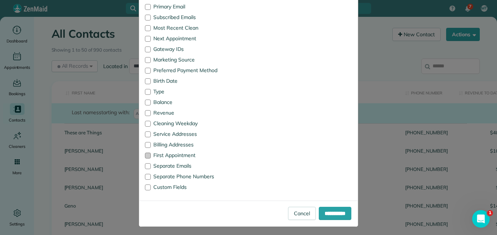
scroll to position [196, 0]
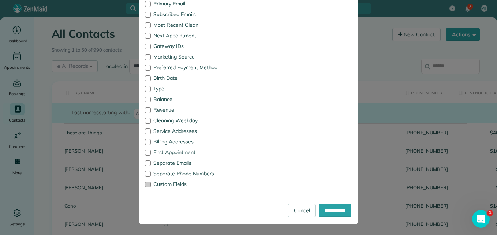
click at [145, 185] on div at bounding box center [148, 184] width 6 height 6
click at [322, 211] on input "**********" at bounding box center [335, 210] width 33 height 13
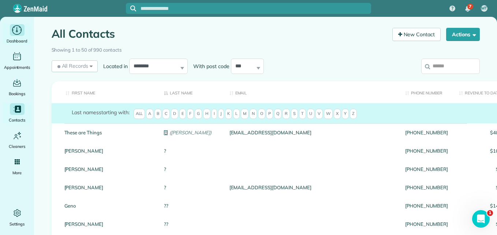
click at [18, 37] on span "Dashboard" at bounding box center [17, 40] width 21 height 7
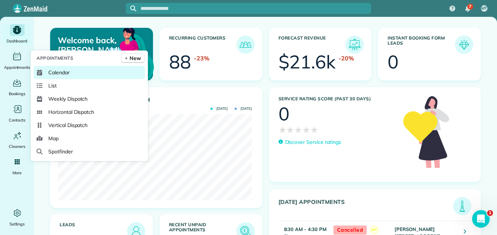
click at [64, 77] on link "Calendar" at bounding box center [89, 72] width 111 height 13
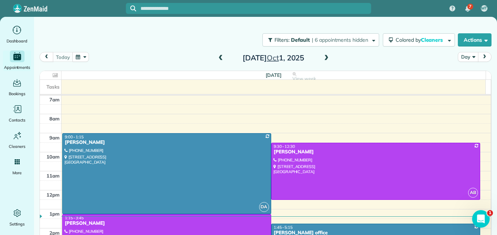
click at [459, 55] on button "Day" at bounding box center [468, 57] width 20 height 10
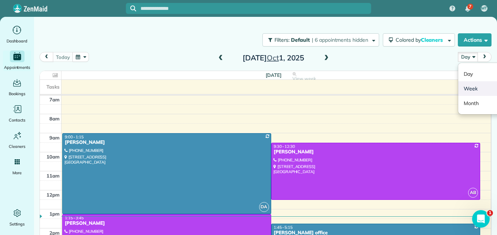
click at [470, 87] on link "Week" at bounding box center [487, 88] width 58 height 15
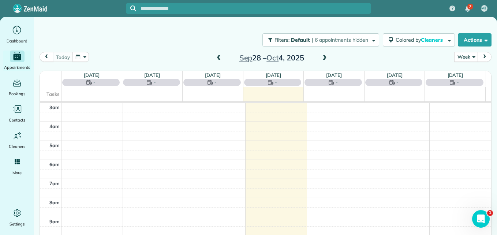
scroll to position [76, 0]
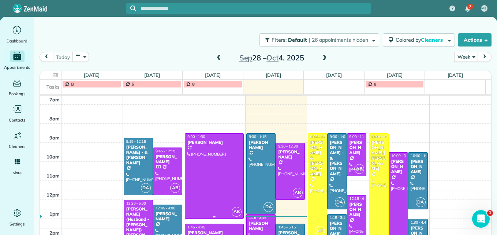
click at [209, 189] on div at bounding box center [214, 176] width 58 height 85
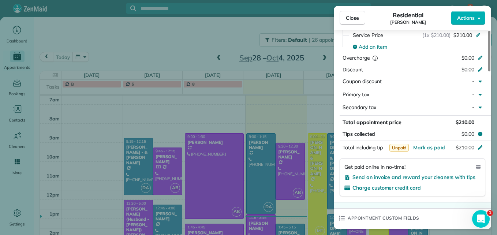
scroll to position [404, 0]
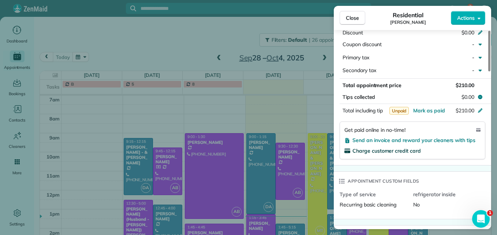
click at [387, 153] on span "Charge customer credit card" at bounding box center [386, 150] width 68 height 7
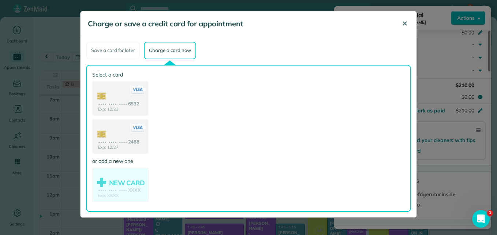
click at [403, 23] on span "✕" at bounding box center [404, 23] width 5 height 8
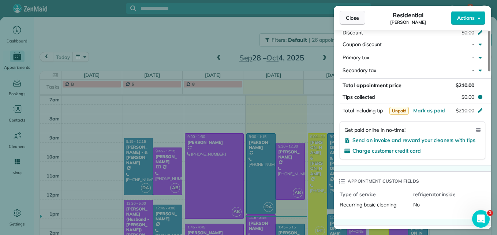
click at [359, 19] on span "Close" at bounding box center [352, 17] width 13 height 7
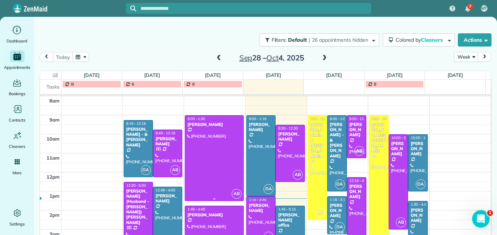
scroll to position [76, 0]
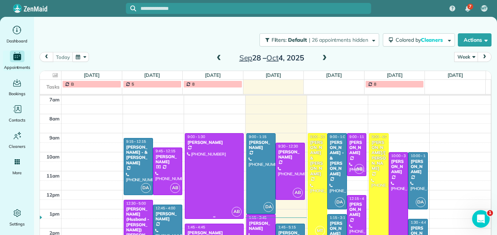
click at [205, 167] on div at bounding box center [214, 176] width 58 height 85
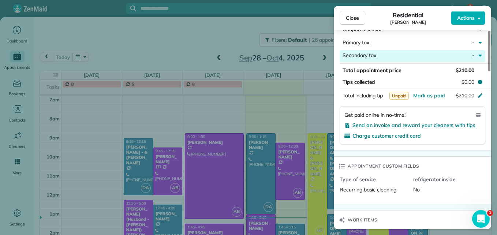
scroll to position [439, 0]
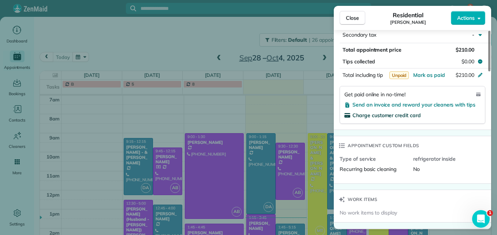
click at [395, 114] on span "Charge customer credit card" at bounding box center [386, 115] width 68 height 7
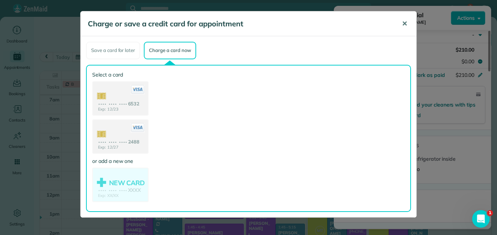
click at [403, 26] on span "✕" at bounding box center [404, 23] width 5 height 8
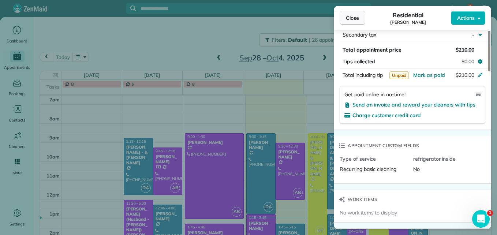
scroll to position [439, 0]
click at [352, 22] on button "Close" at bounding box center [352, 18] width 26 height 14
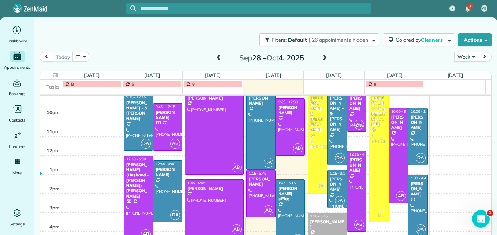
scroll to position [84, 0]
